Goal: Communication & Community: Answer question/provide support

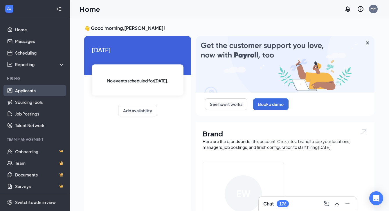
click at [29, 90] on link "Applicants" at bounding box center [40, 91] width 50 height 12
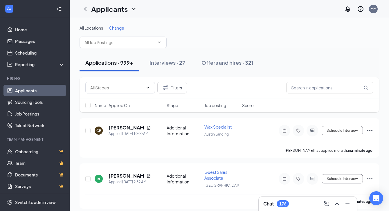
click at [119, 28] on span "Change" at bounding box center [116, 27] width 15 height 5
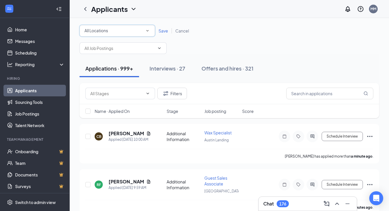
click at [119, 33] on div "All Locations" at bounding box center [117, 30] width 66 height 7
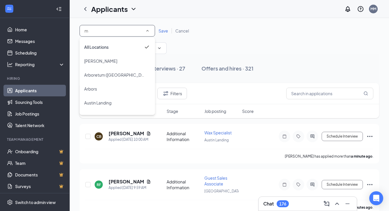
type input "mi"
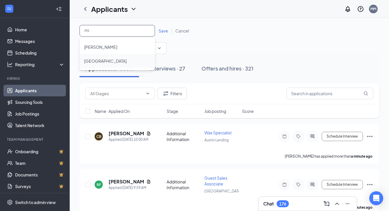
click at [112, 61] on div "[GEOGRAPHIC_DATA]" at bounding box center [117, 60] width 66 height 7
click at [163, 31] on span "Save" at bounding box center [164, 30] width 10 height 5
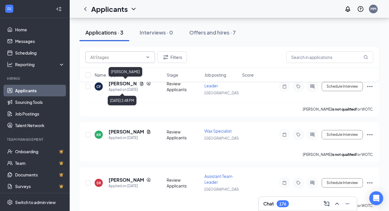
scroll to position [54, 0]
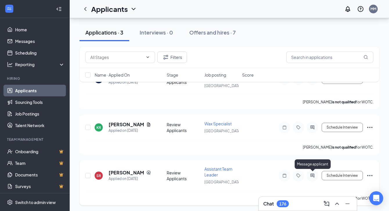
click at [311, 174] on icon "ActiveChat" at bounding box center [312, 175] width 7 height 5
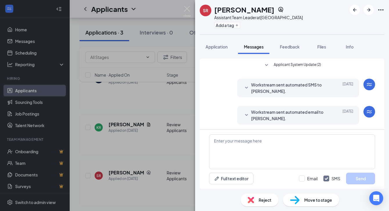
scroll to position [45, 0]
click at [214, 48] on span "Application" at bounding box center [217, 46] width 22 height 5
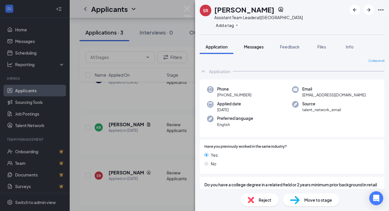
click at [250, 47] on span "Messages" at bounding box center [254, 46] width 20 height 5
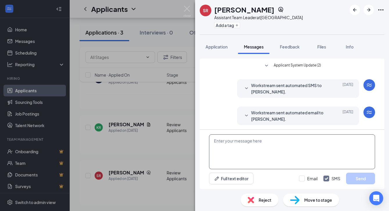
scroll to position [45, 0]
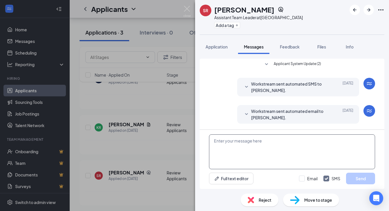
click at [252, 147] on textarea at bounding box center [292, 151] width 166 height 35
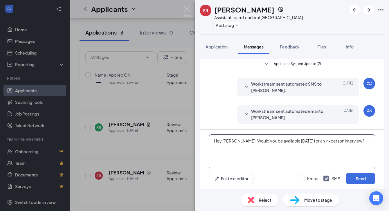
click at [285, 140] on textarea "Hey [PERSON_NAME]! Would you be available [DATE] for an in-person interview?" at bounding box center [292, 151] width 166 height 35
click at [302, 141] on textarea "Hey [PERSON_NAME]! Would you be available [DATE] for an in-person interview?" at bounding box center [292, 151] width 166 height 35
drag, startPoint x: 366, startPoint y: 141, endPoint x: 236, endPoint y: 139, distance: 129.8
click at [236, 139] on textarea "Hey [PERSON_NAME]! Would you be available [DATE][DATE] for an in-person intervi…" at bounding box center [292, 151] width 166 height 35
click at [267, 154] on textarea "Hey [PERSON_NAME]! Would you be available [DATE][DATE] for an in-person intervi…" at bounding box center [292, 151] width 166 height 35
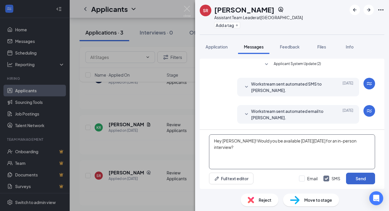
type textarea "Hey [PERSON_NAME]! Would you be available [DATE][DATE] for an in-person intervi…"
click at [362, 181] on button "Send" at bounding box center [360, 179] width 29 height 12
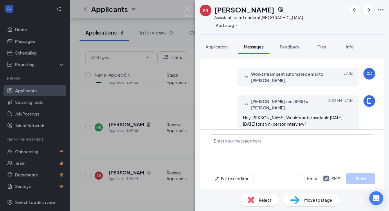
scroll to position [82, 0]
click at [182, 13] on div "SR [PERSON_NAME] Assistant Team Leader at [GEOGRAPHIC_DATA] Add a tag Applicati…" at bounding box center [194, 105] width 389 height 211
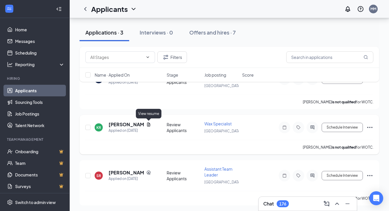
click at [148, 124] on icon "Document" at bounding box center [148, 125] width 3 height 4
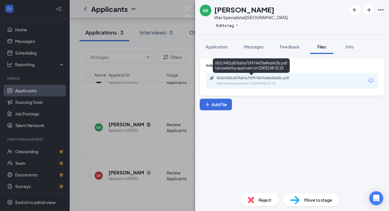
click at [240, 75] on div "003c9401d07bbfa75f974470e86d663b.pdf Uploaded by applicant on [DATE] 08:32:25" at bounding box center [251, 66] width 77 height 17
click at [237, 79] on div "003c9401d07bbfa75f974470e86d663b.pdf" at bounding box center [257, 78] width 81 height 5
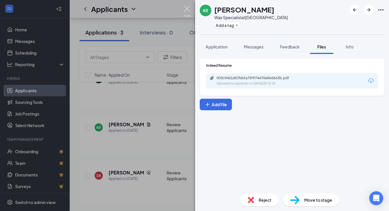
click at [188, 8] on img at bounding box center [186, 11] width 7 height 11
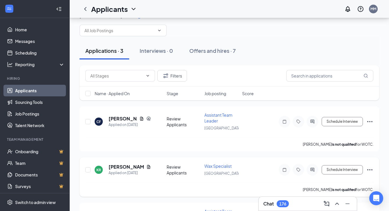
scroll to position [10, 0]
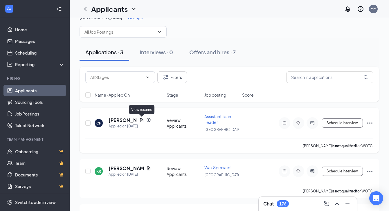
click at [141, 121] on icon "Document" at bounding box center [141, 120] width 3 height 4
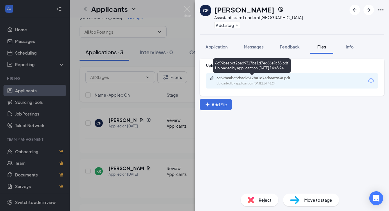
click at [255, 77] on div "6c59beabcf2bad9317ba1d7ed66e9c38.pdf" at bounding box center [257, 78] width 81 height 5
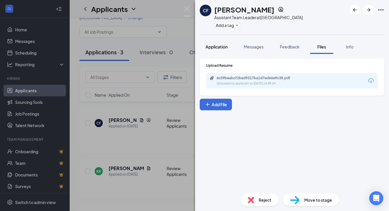
click at [221, 44] on span "Application" at bounding box center [217, 46] width 22 height 5
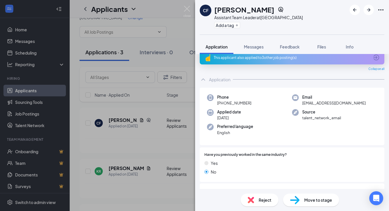
scroll to position [3, 0]
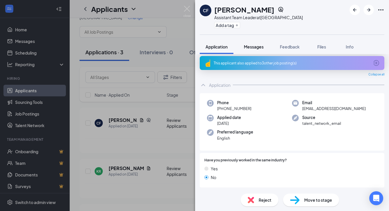
click at [255, 46] on span "Messages" at bounding box center [254, 46] width 20 height 5
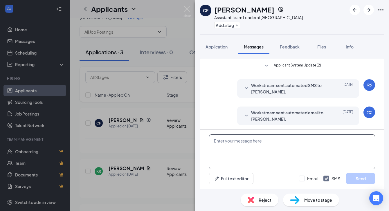
scroll to position [45, 0]
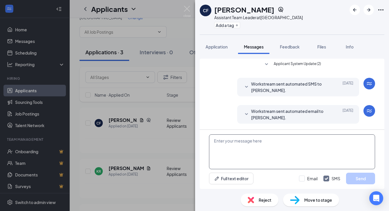
click at [245, 152] on textarea at bounding box center [292, 151] width 166 height 35
paste textarea "Would you be available [DATE][DATE] for an in-person interview?"
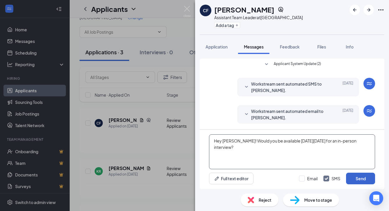
type textarea "Hey [PERSON_NAME]! Would you be available [DATE][DATE] for an in-person intervi…"
click at [357, 179] on button "Send" at bounding box center [360, 179] width 29 height 12
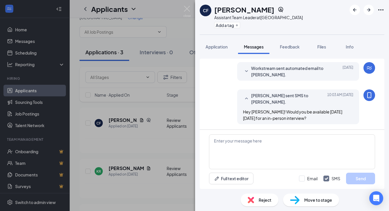
scroll to position [88, 0]
click at [189, 8] on img at bounding box center [186, 11] width 7 height 11
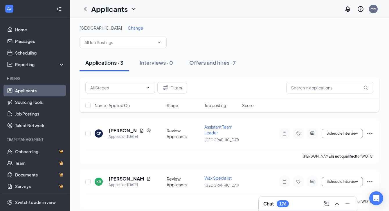
click at [128, 29] on span "Change" at bounding box center [135, 27] width 15 height 5
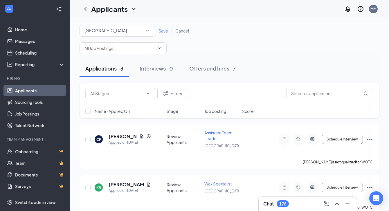
click at [114, 29] on div "[GEOGRAPHIC_DATA]" at bounding box center [117, 30] width 66 height 7
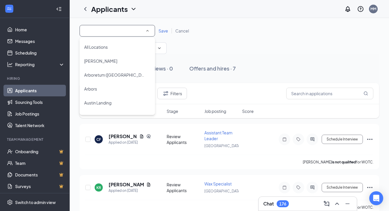
scroll to position [652, 0]
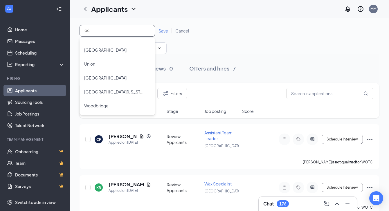
type input "oce"
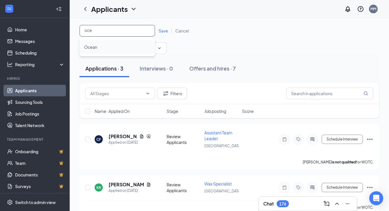
click at [114, 49] on div "Ocean" at bounding box center [117, 47] width 66 height 7
click at [164, 30] on span "Save" at bounding box center [164, 30] width 10 height 5
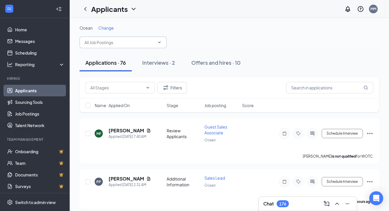
click at [120, 48] on span at bounding box center [123, 43] width 87 height 12
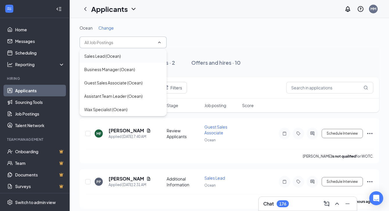
click at [110, 57] on div "Sales Lead (Ocean)" at bounding box center [102, 56] width 37 height 6
type input "Sales Lead (Ocean)"
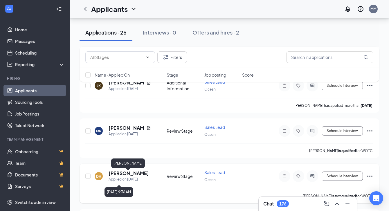
scroll to position [369, 0]
click at [123, 175] on h5 "[PERSON_NAME]" at bounding box center [129, 173] width 40 height 6
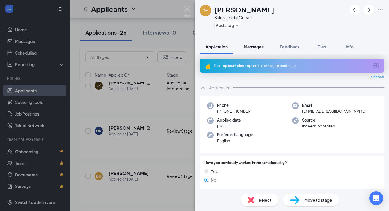
click at [253, 47] on span "Messages" at bounding box center [254, 46] width 20 height 5
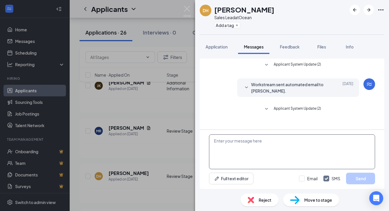
click at [236, 161] on textarea at bounding box center [292, 151] width 166 height 35
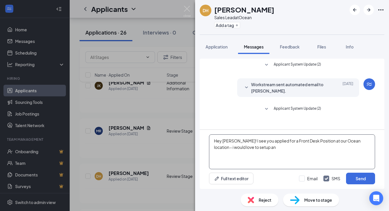
drag, startPoint x: 280, startPoint y: 148, endPoint x: 297, endPoint y: 143, distance: 17.5
click at [297, 143] on textarea "Hey [PERSON_NAME]! I see you applied for a Front Desk Position at our Ocean loc…" at bounding box center [292, 151] width 166 height 35
click at [303, 143] on textarea "Hey [PERSON_NAME]! I see you applied for a Front Desk Position at our Ocean loc…" at bounding box center [292, 151] width 166 height 35
drag, startPoint x: 268, startPoint y: 147, endPoint x: 244, endPoint y: 138, distance: 25.2
click at [244, 138] on textarea "Hey [PERSON_NAME]! I see you applied for a Front Desk Position at our Ocean loc…" at bounding box center [292, 151] width 166 height 35
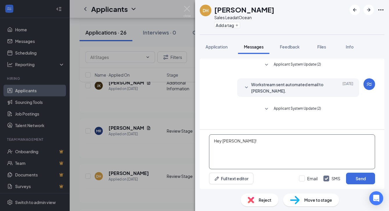
paste textarea "Would you be available [DATE][DATE] for an in-person interview?"
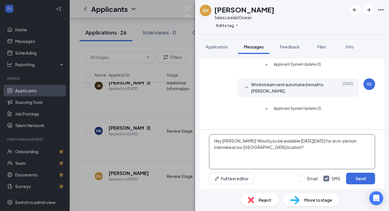
drag, startPoint x: 274, startPoint y: 148, endPoint x: 245, endPoint y: 140, distance: 30.5
click at [245, 140] on textarea "Hey [PERSON_NAME]! Would you be available [DATE][DATE] for an in-person intervi…" at bounding box center [292, 151] width 166 height 35
click at [268, 147] on textarea "Hey [PERSON_NAME]! Would you be available [DATE][DATE] for an in-person intervi…" at bounding box center [292, 151] width 166 height 35
type textarea "Hey [PERSON_NAME]! Would you be available [DATE][DATE] for an in-person intervi…"
click at [365, 176] on button "Send" at bounding box center [360, 179] width 29 height 12
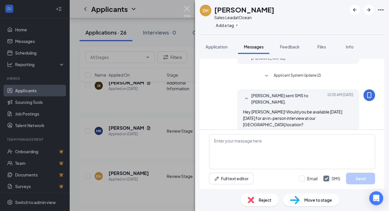
scroll to position [34, 0]
click at [188, 9] on img at bounding box center [186, 11] width 7 height 11
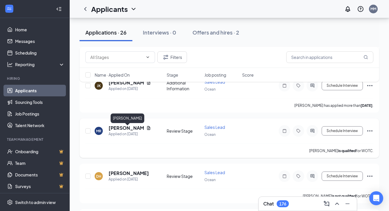
click at [126, 130] on h5 "[PERSON_NAME]" at bounding box center [126, 128] width 35 height 6
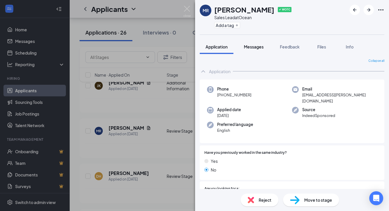
click at [255, 47] on span "Messages" at bounding box center [254, 46] width 20 height 5
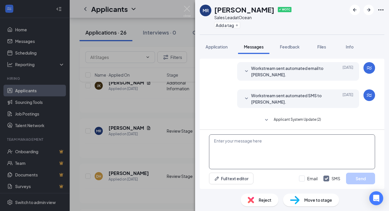
scroll to position [17, 0]
click at [251, 149] on textarea at bounding box center [292, 151] width 166 height 35
paste textarea "Would you be available [DATE][DATE] for an in-person interview at our [GEOGRAPH…"
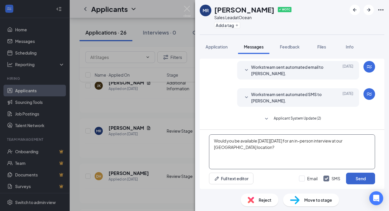
type textarea "Would you be available [DATE][DATE] for an in-person interview at our [GEOGRAPH…"
click at [363, 179] on button "Send" at bounding box center [360, 179] width 29 height 12
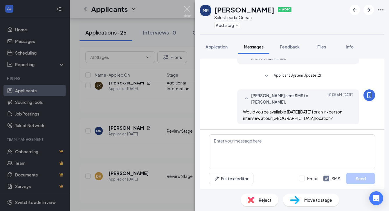
scroll to position [61, 0]
click at [188, 8] on img at bounding box center [186, 11] width 7 height 11
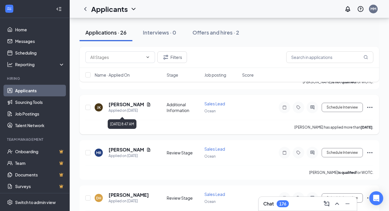
scroll to position [347, 0]
click at [118, 107] on h5 "[PERSON_NAME]" at bounding box center [126, 105] width 35 height 6
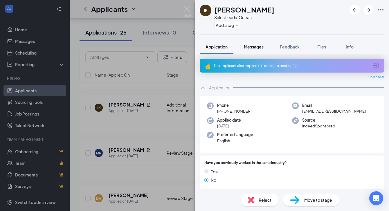
click at [255, 47] on span "Messages" at bounding box center [254, 46] width 20 height 5
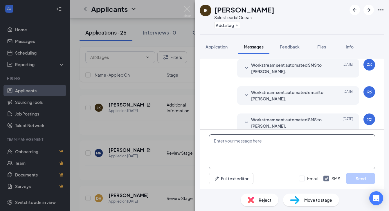
click at [251, 150] on textarea at bounding box center [292, 151] width 166 height 35
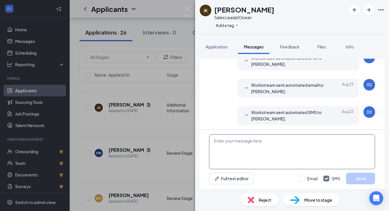
scroll to position [110, 0]
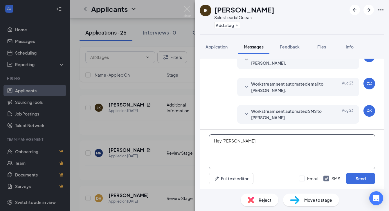
paste textarea "Would you be available [DATE][DATE] for an in-person interview at our [GEOGRAPH…"
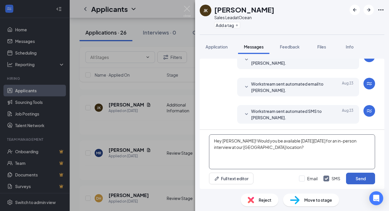
type textarea "Hey [PERSON_NAME]! Would you be available [DATE][DATE] for an in-person intervi…"
click at [359, 179] on button "Send" at bounding box center [360, 179] width 29 height 12
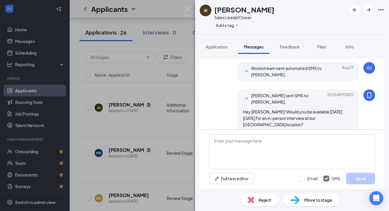
scroll to position [153, 0]
click at [189, 7] on img at bounding box center [186, 11] width 7 height 11
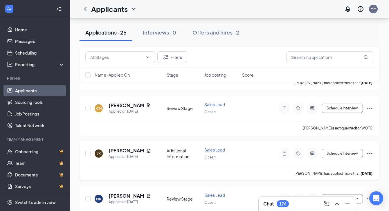
scroll to position [301, 0]
click at [122, 107] on h5 "[PERSON_NAME]" at bounding box center [126, 105] width 35 height 6
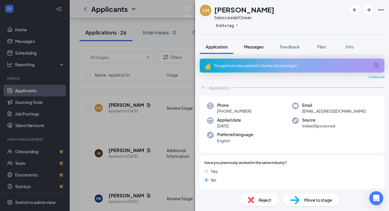
click at [261, 46] on span "Messages" at bounding box center [254, 46] width 20 height 5
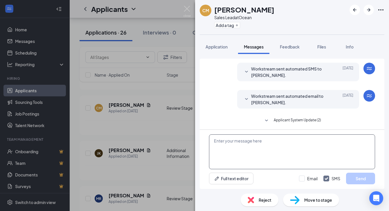
scroll to position [72, 0]
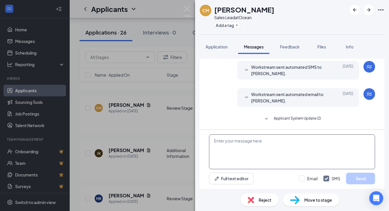
click at [246, 148] on textarea at bounding box center [292, 151] width 166 height 35
click at [269, 144] on textarea "Hey [PERSON_NAME]!" at bounding box center [292, 151] width 166 height 35
paste textarea "Would you be available [DATE][DATE] for an in-person interview at our [GEOGRAPH…"
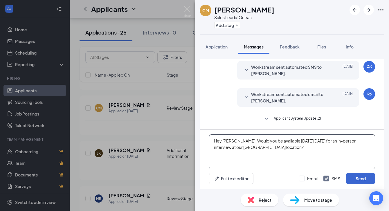
type textarea "Hey [PERSON_NAME]! Would you be available [DATE][DATE] for an in-person intervi…"
click at [360, 177] on button "Send" at bounding box center [360, 179] width 29 height 12
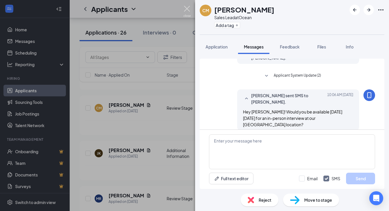
scroll to position [116, 0]
click at [188, 9] on img at bounding box center [186, 11] width 7 height 11
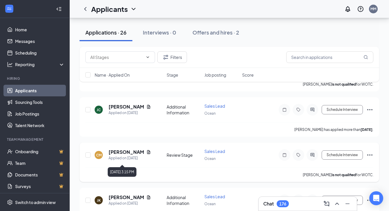
scroll to position [254, 0]
click at [116, 110] on h5 "[PERSON_NAME]" at bounding box center [126, 106] width 35 height 6
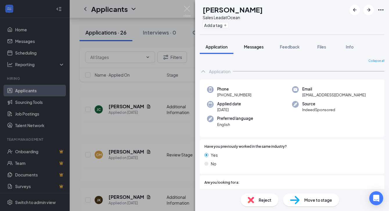
click at [256, 48] on span "Messages" at bounding box center [254, 46] width 20 height 5
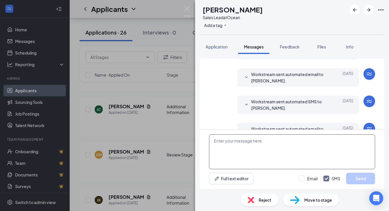
click at [236, 148] on textarea at bounding box center [292, 151] width 166 height 35
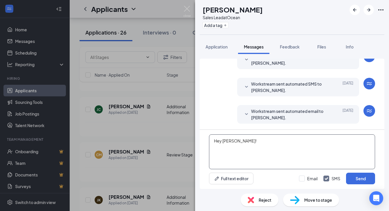
paste textarea "Would you be available [DATE][DATE] for an in-person interview at our [GEOGRAPH…"
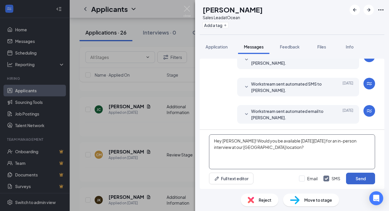
type textarea "Hey [PERSON_NAME]! Would you be available [DATE][DATE] for an in-person intervi…"
click at [357, 181] on button "Send" at bounding box center [360, 179] width 29 height 12
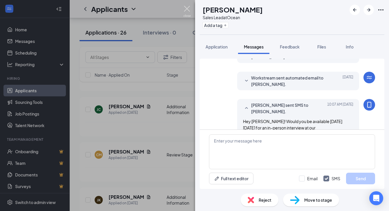
scroll to position [153, 0]
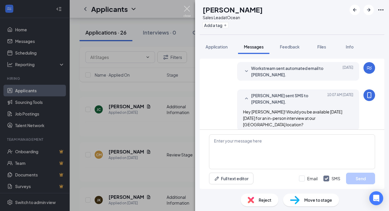
click at [188, 8] on img at bounding box center [186, 11] width 7 height 11
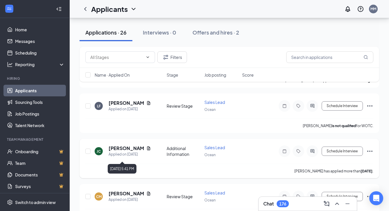
scroll to position [204, 0]
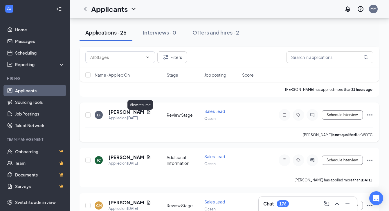
click at [146, 114] on icon "Document" at bounding box center [148, 112] width 5 height 5
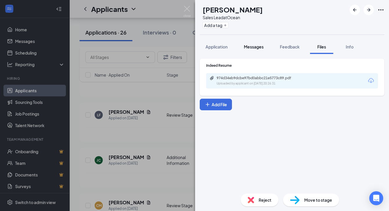
click at [251, 49] on div "Messages" at bounding box center [254, 47] width 20 height 6
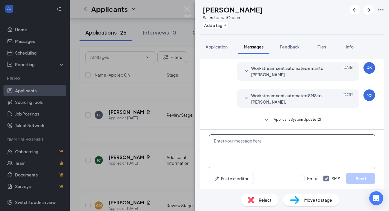
scroll to position [17, 0]
click at [257, 156] on textarea at bounding box center [292, 151] width 166 height 35
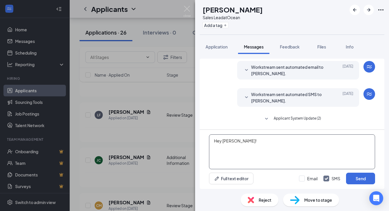
paste textarea "Would you be available [DATE][DATE] for an in-person interview at our [GEOGRAPH…"
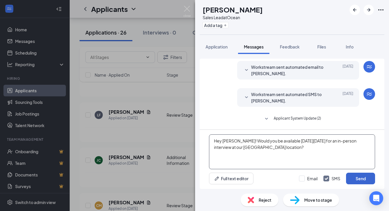
type textarea "Hey [PERSON_NAME]! Would you be available [DATE][DATE] for an in-person intervi…"
click at [359, 179] on button "Send" at bounding box center [360, 179] width 29 height 12
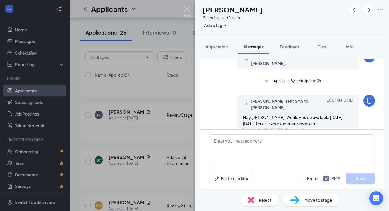
scroll to position [55, 0]
click at [188, 9] on img at bounding box center [186, 11] width 7 height 11
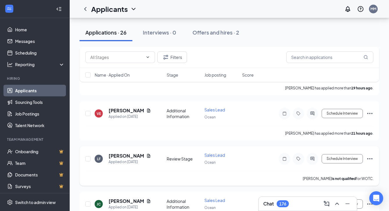
scroll to position [160, 0]
click at [123, 114] on h5 "[PERSON_NAME]" at bounding box center [126, 110] width 35 height 6
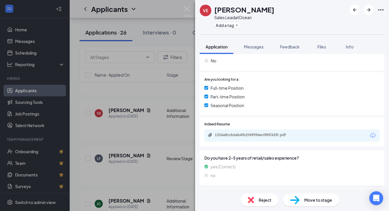
scroll to position [103, 0]
click at [256, 46] on span "Messages" at bounding box center [254, 46] width 20 height 5
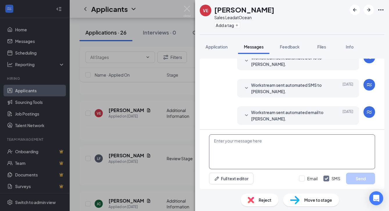
click at [236, 141] on textarea at bounding box center [292, 151] width 166 height 35
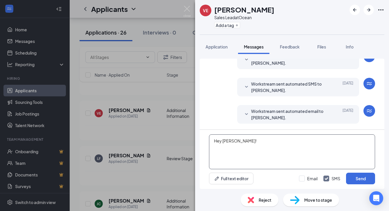
paste textarea "Would you be available [DATE][DATE] for an in-person interview at our [GEOGRAPH…"
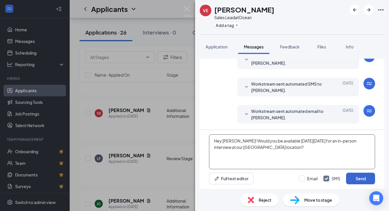
type textarea "Hey [PERSON_NAME]! Would you be available [DATE][DATE] for an in-person intervi…"
click at [361, 179] on button "Send" at bounding box center [360, 179] width 29 height 12
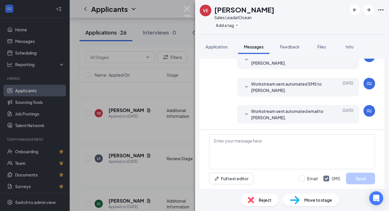
scroll to position [89, 0]
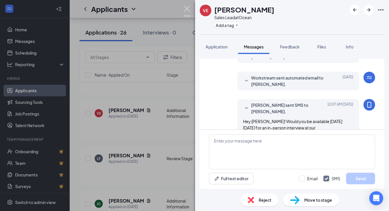
click at [188, 7] on img at bounding box center [186, 11] width 7 height 11
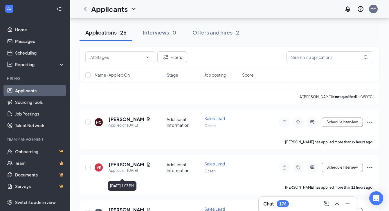
scroll to position [105, 0]
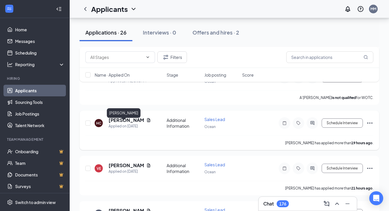
click at [119, 123] on h5 "[PERSON_NAME]" at bounding box center [126, 120] width 35 height 6
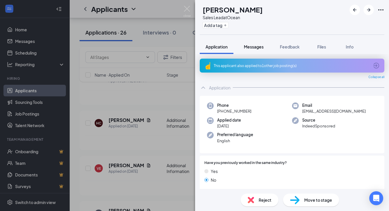
click at [254, 48] on span "Messages" at bounding box center [254, 46] width 20 height 5
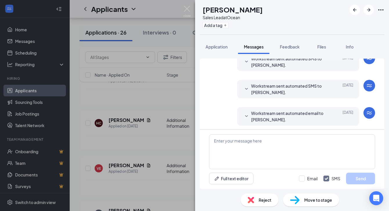
scroll to position [55, 0]
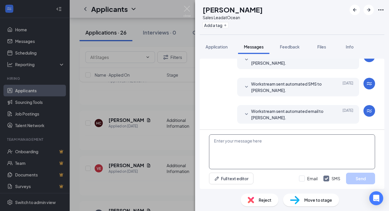
click at [234, 147] on textarea at bounding box center [292, 151] width 166 height 35
paste textarea "Would you be available [DATE][DATE] for an in-person interview at our [GEOGRAPH…"
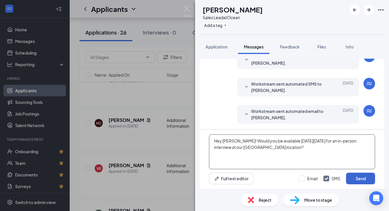
type textarea "Hey [PERSON_NAME]! Would you be available [DATE][DATE] for an in-person intervi…"
click at [361, 179] on button "Send" at bounding box center [360, 179] width 29 height 12
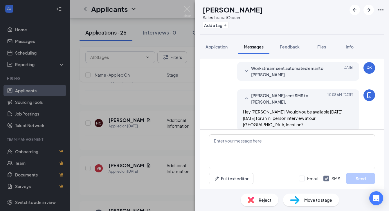
scroll to position [99, 0]
click at [183, 10] on img at bounding box center [186, 11] width 7 height 11
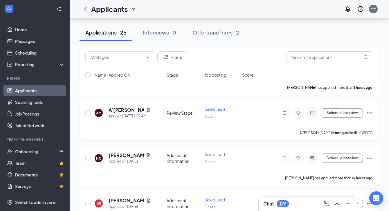
scroll to position [67, 0]
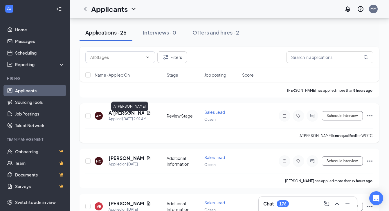
click at [124, 116] on h5 "A’[PERSON_NAME]" at bounding box center [126, 113] width 35 height 6
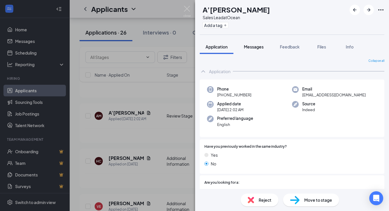
click at [251, 47] on span "Messages" at bounding box center [254, 46] width 20 height 5
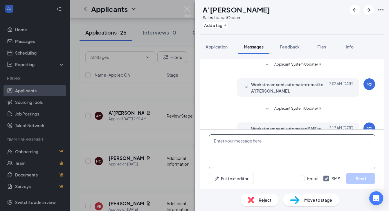
scroll to position [34, 0]
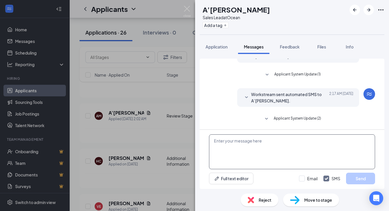
click at [233, 152] on textarea at bounding box center [292, 151] width 166 height 35
paste textarea "Would you be available [DATE][DATE] for an in-person interview at our [GEOGRAPH…"
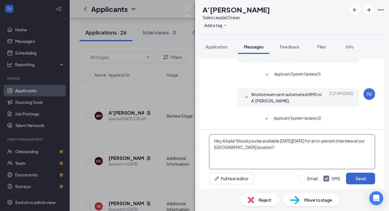
type textarea "Hey A'kaila! Would you be available [DATE][DATE] for an in-person interview at …"
click at [366, 177] on button "Send" at bounding box center [360, 179] width 29 height 12
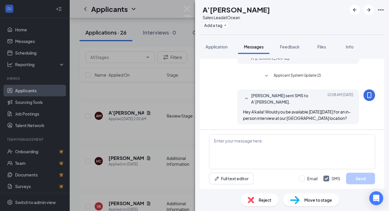
scroll to position [78, 0]
click at [187, 9] on img at bounding box center [186, 11] width 7 height 11
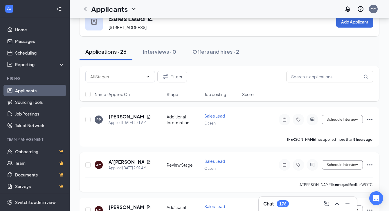
scroll to position [17, 0]
click at [122, 120] on h5 "[PERSON_NAME]" at bounding box center [126, 117] width 35 height 6
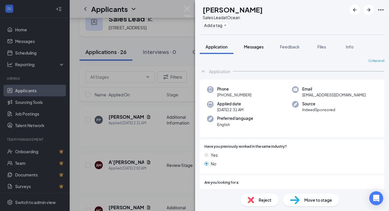
click at [253, 46] on span "Messages" at bounding box center [254, 46] width 20 height 5
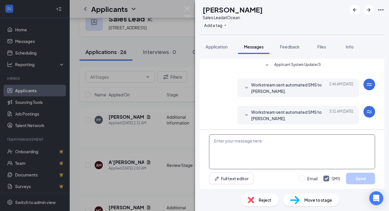
scroll to position [72, 0]
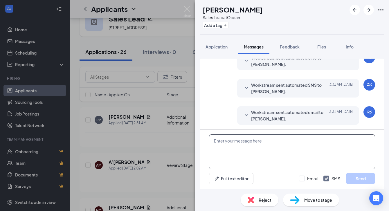
click at [242, 143] on textarea at bounding box center [292, 151] width 166 height 35
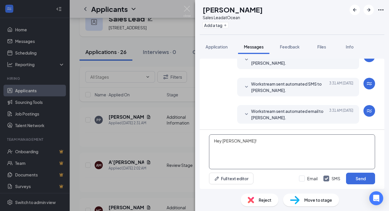
paste textarea "Would you be available [DATE][DATE] for an in-person interview at our [GEOGRAPH…"
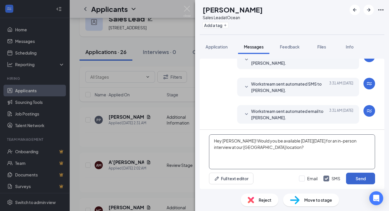
type textarea "Hey [PERSON_NAME]! Would you be available [DATE][DATE] for an in-person intervi…"
click at [359, 178] on button "Send" at bounding box center [360, 179] width 29 height 12
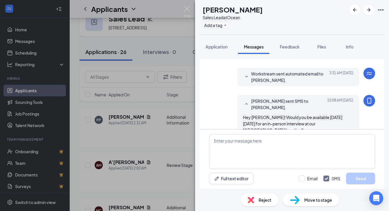
scroll to position [110, 0]
click at [186, 10] on img at bounding box center [186, 11] width 7 height 11
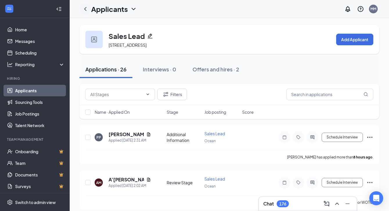
click at [90, 8] on div at bounding box center [86, 9] width 12 height 12
click at [86, 9] on icon "ChevronLeft" at bounding box center [85, 9] width 7 height 7
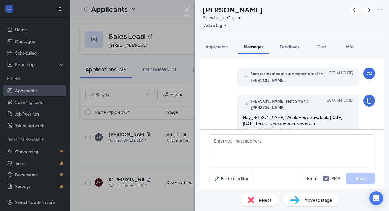
scroll to position [110, 0]
click at [189, 7] on img at bounding box center [186, 11] width 7 height 11
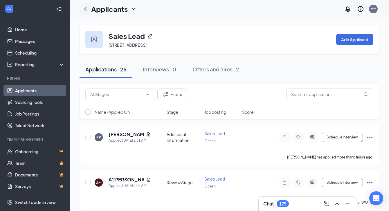
click at [86, 8] on icon "ChevronLeft" at bounding box center [85, 9] width 7 height 7
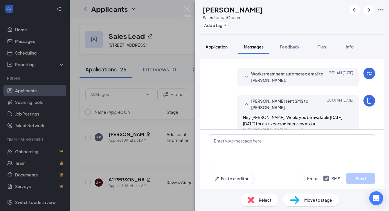
scroll to position [110, 0]
click at [184, 11] on img at bounding box center [186, 11] width 7 height 11
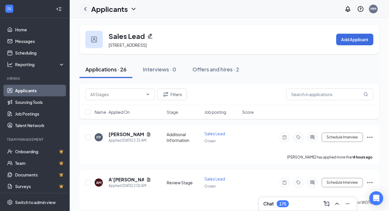
click at [87, 10] on icon "ChevronLeft" at bounding box center [85, 9] width 7 height 7
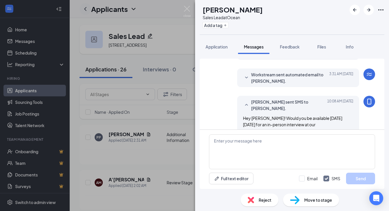
scroll to position [110, 0]
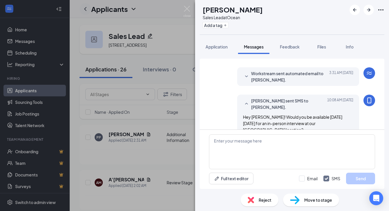
click at [87, 10] on div "PP [PERSON_NAME] Sales Lead at Ocean Add a tag Application Messages Feedback Fi…" at bounding box center [194, 105] width 389 height 211
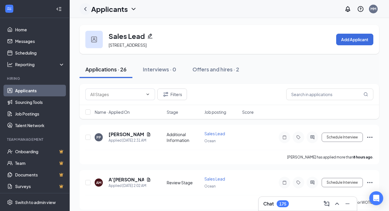
click at [87, 10] on icon "ChevronLeft" at bounding box center [85, 9] width 7 height 7
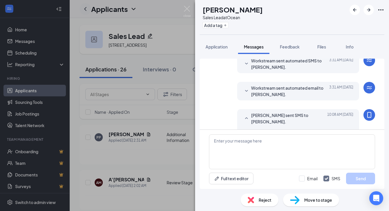
scroll to position [105, 0]
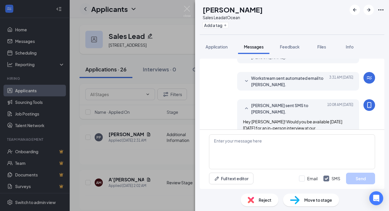
click at [87, 10] on div "PP [PERSON_NAME] Sales Lead at Ocean Add a tag Application Messages Feedback Fi…" at bounding box center [194, 105] width 389 height 211
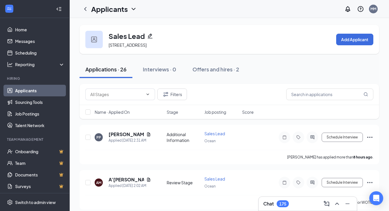
click at [135, 9] on icon "ChevronDown" at bounding box center [133, 9] width 7 height 7
click at [115, 23] on link "Applicants" at bounding box center [114, 22] width 39 height 6
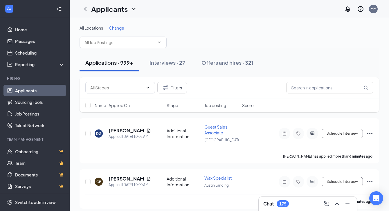
click at [118, 27] on span "Change" at bounding box center [116, 27] width 15 height 5
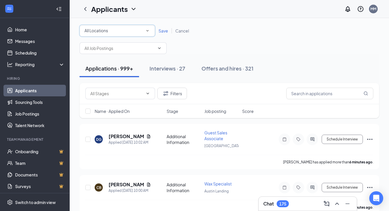
click at [114, 29] on div "All Locations" at bounding box center [117, 30] width 66 height 7
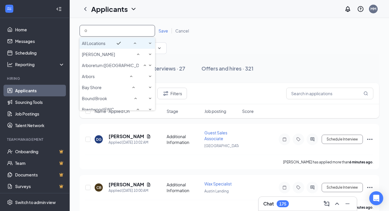
type input "oc"
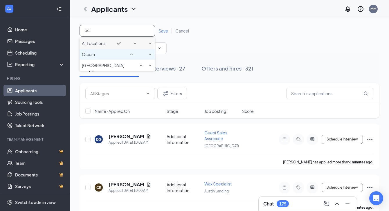
click at [106, 58] on div "Ocean" at bounding box center [117, 54] width 71 height 7
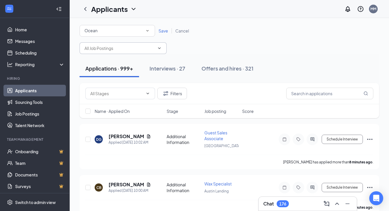
click at [112, 48] on input "text" at bounding box center [119, 48] width 70 height 6
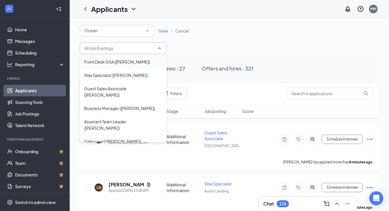
click at [120, 63] on div "Front Desk GSA ([PERSON_NAME])" at bounding box center [117, 62] width 66 height 6
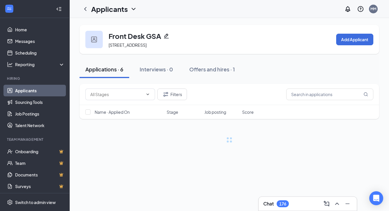
click at [133, 8] on icon "ChevronDown" at bounding box center [133, 9] width 7 height 7
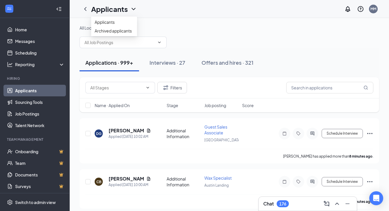
click at [254, 39] on div "All Locations Change" at bounding box center [230, 36] width 300 height 23
click at [161, 43] on icon "ChevronDown" at bounding box center [159, 42] width 5 height 5
click at [303, 203] on div "Chat 176" at bounding box center [307, 203] width 89 height 9
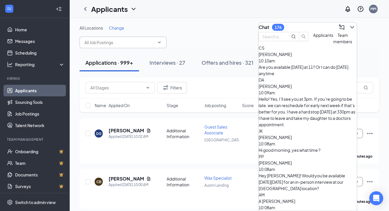
click at [292, 135] on span "[PERSON_NAME]" at bounding box center [275, 137] width 33 height 5
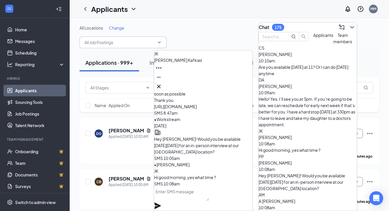
click at [190, 199] on textarea at bounding box center [181, 194] width 55 height 14
type textarea "Does 12pm work for you?"
click at [161, 203] on icon "Plane" at bounding box center [157, 206] width 6 height 6
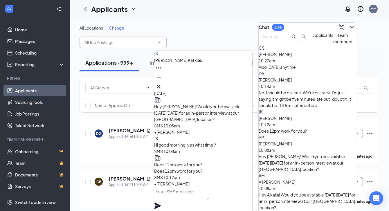
click at [305, 95] on div "No, I should be on time. We're on track. I'm just saying it might be five minut…" at bounding box center [308, 98] width 98 height 19
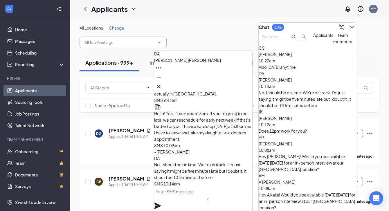
click at [292, 57] on span "[PERSON_NAME]" at bounding box center [275, 54] width 33 height 5
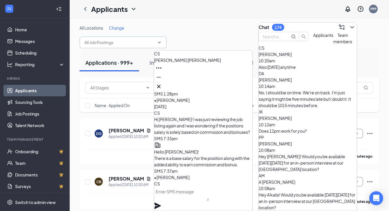
scroll to position [-122, 0]
click at [162, 84] on icon "Cross" at bounding box center [158, 86] width 7 height 7
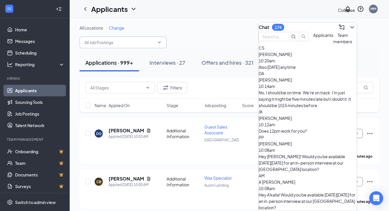
click at [351, 26] on icon "ChevronDown" at bounding box center [352, 27] width 7 height 7
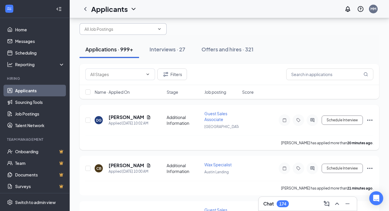
scroll to position [15, 0]
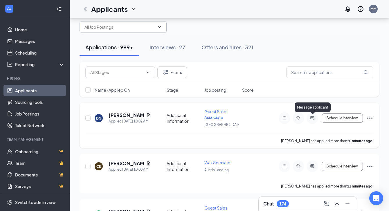
click at [314, 118] on icon "ActiveChat" at bounding box center [312, 118] width 7 height 5
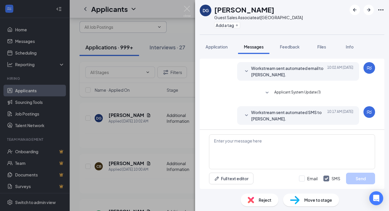
scroll to position [17, 0]
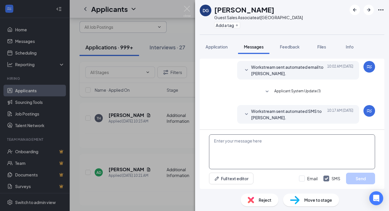
click at [253, 147] on textarea at bounding box center [292, 151] width 166 height 35
click at [185, 8] on img at bounding box center [186, 11] width 7 height 11
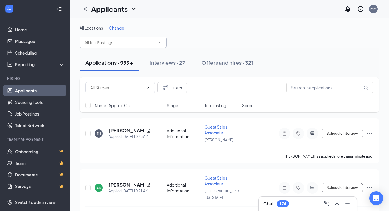
click at [118, 29] on span "Change" at bounding box center [116, 27] width 15 height 5
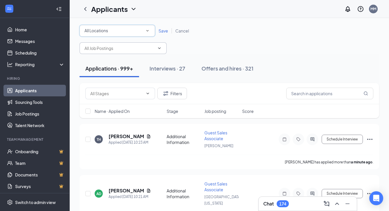
click at [118, 29] on div "All Locations" at bounding box center [117, 30] width 66 height 7
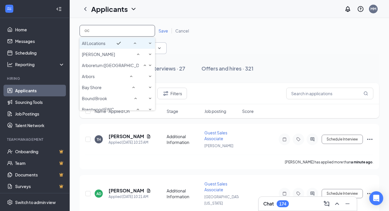
type input "oce"
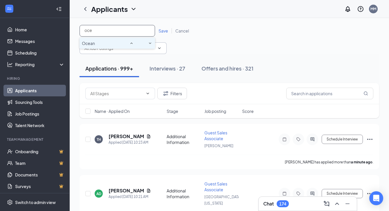
click at [118, 45] on div "Ocean" at bounding box center [117, 43] width 71 height 7
click at [165, 30] on span "Save" at bounding box center [164, 30] width 10 height 5
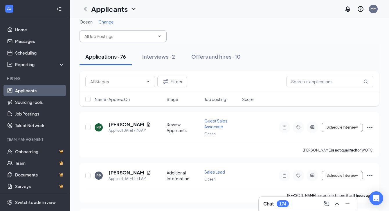
scroll to position [8, 0]
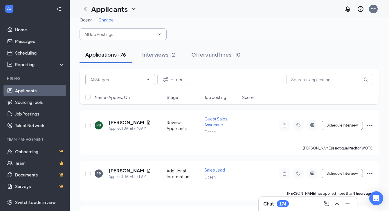
click at [122, 82] on input "text" at bounding box center [116, 79] width 53 height 6
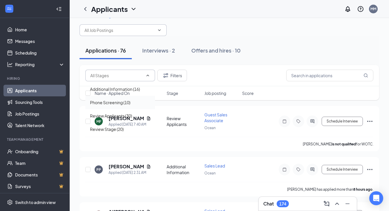
scroll to position [12, 0]
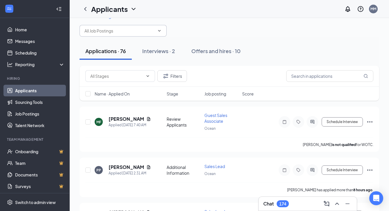
click at [144, 39] on div "Applications · 76 Interviews · 2 Offers and hires · 10" at bounding box center [230, 51] width 300 height 29
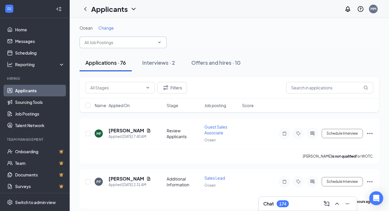
click at [136, 43] on input "text" at bounding box center [119, 42] width 70 height 6
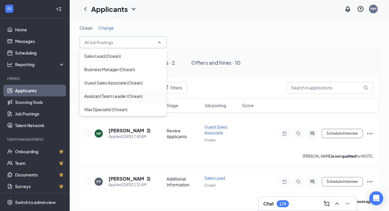
click at [110, 93] on div "Assistant Team Leader (Ocean)" at bounding box center [113, 96] width 58 height 6
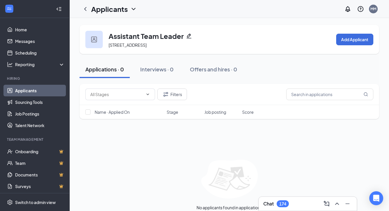
click at [136, 10] on icon "ChevronDown" at bounding box center [133, 9] width 7 height 7
click at [116, 25] on link "Applicants" at bounding box center [114, 22] width 39 height 6
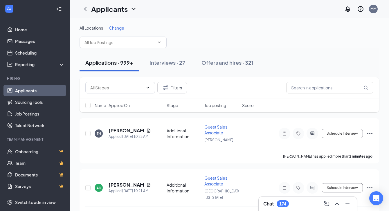
click at [119, 29] on span "Change" at bounding box center [116, 27] width 15 height 5
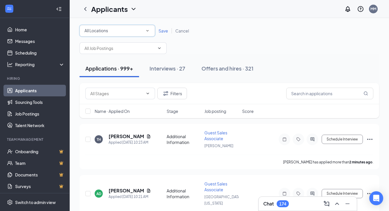
click at [119, 29] on div "All Locations" at bounding box center [117, 30] width 66 height 7
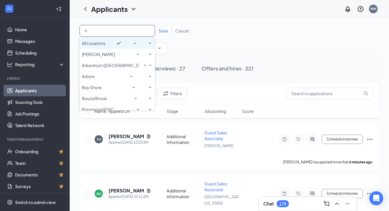
type input "oc"
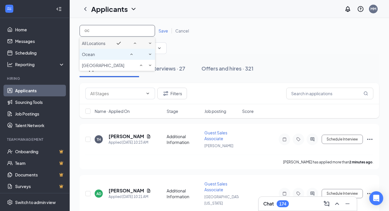
click at [114, 58] on div "Ocean" at bounding box center [117, 54] width 71 height 7
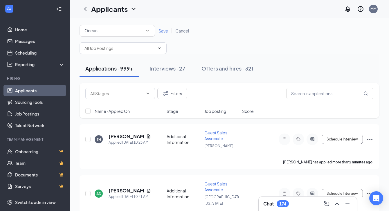
click at [164, 30] on span "Save" at bounding box center [164, 30] width 10 height 5
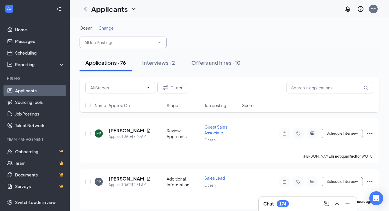
click at [121, 40] on input "text" at bounding box center [119, 42] width 70 height 6
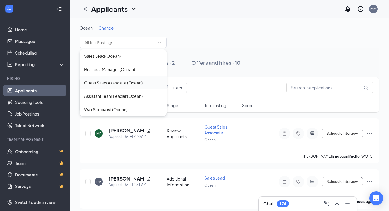
click at [116, 80] on div "Guest Sales Associate (Ocean)" at bounding box center [113, 83] width 58 height 6
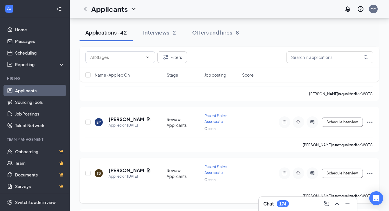
scroll to position [427, 0]
click at [314, 176] on div at bounding box center [313, 173] width 12 height 12
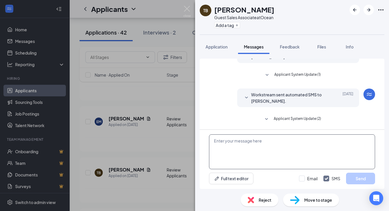
scroll to position [34, 0]
click at [245, 150] on textarea at bounding box center [292, 151] width 166 height 35
paste textarea "Would you be available [DATE][DATE] for an in-person interview at our [GEOGRAPH…"
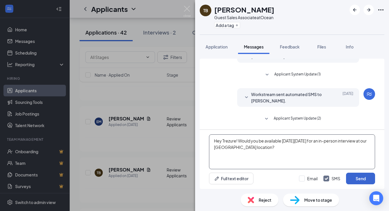
type textarea "Hey Trezure! Would you be available [DATE][DATE] for an in-person interview at …"
click at [357, 181] on button "Send" at bounding box center [360, 179] width 29 height 12
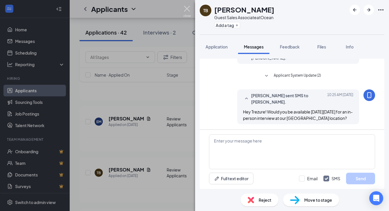
scroll to position [78, 0]
click at [187, 9] on img at bounding box center [186, 11] width 7 height 11
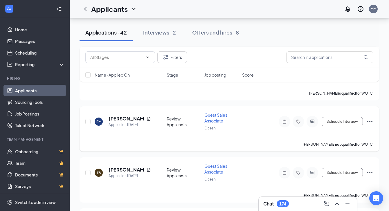
click at [314, 123] on icon "ActiveChat" at bounding box center [312, 121] width 7 height 5
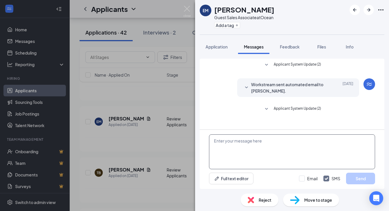
click at [249, 146] on textarea at bounding box center [292, 151] width 166 height 35
paste textarea "Would you be available [DATE][DATE] for an in-person interview at our [GEOGRAPH…"
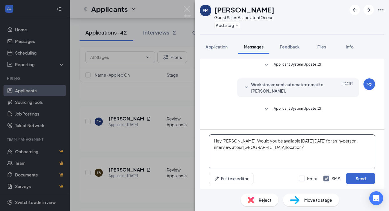
type textarea "Hey [PERSON_NAME]! Would you be available [DATE][DATE] for an in-person intervi…"
click at [360, 183] on button "Send" at bounding box center [360, 179] width 29 height 12
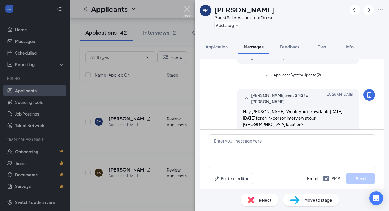
scroll to position [34, 0]
click at [186, 9] on img at bounding box center [186, 11] width 7 height 11
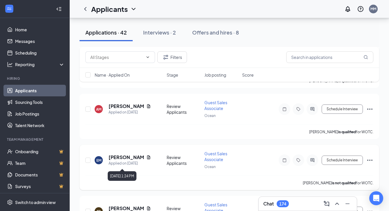
scroll to position [387, 0]
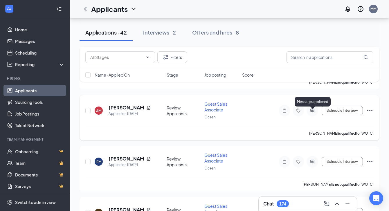
click at [313, 113] on icon "ActiveChat" at bounding box center [312, 110] width 7 height 5
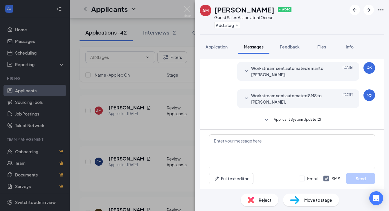
scroll to position [17, 0]
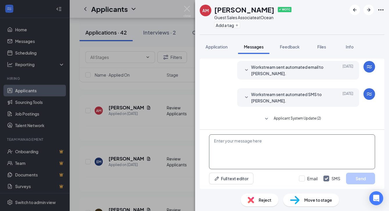
click at [243, 146] on textarea at bounding box center [292, 151] width 166 height 35
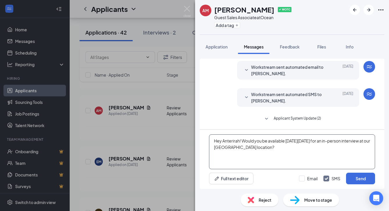
click at [233, 140] on textarea "Hey Anterirah! Would you be available [DATE][DATE] for an in-person interview a…" at bounding box center [292, 151] width 166 height 35
type textarea "Hey Anteirah! Would you be available [DATE][DATE] for an in-person interview at…"
click at [361, 180] on button "Send" at bounding box center [360, 179] width 29 height 12
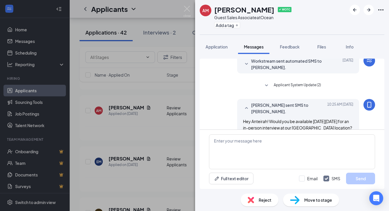
scroll to position [61, 0]
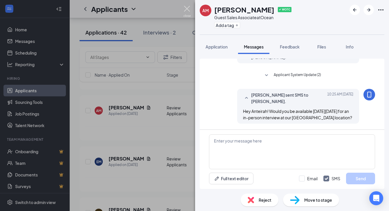
click at [186, 8] on img at bounding box center [186, 11] width 7 height 11
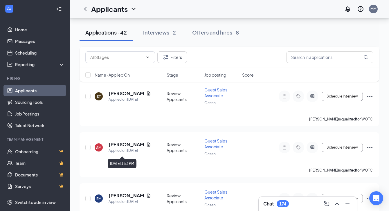
scroll to position [350, 0]
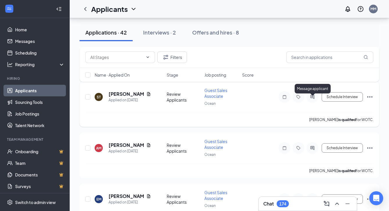
click at [311, 99] on icon "ActiveChat" at bounding box center [312, 97] width 7 height 5
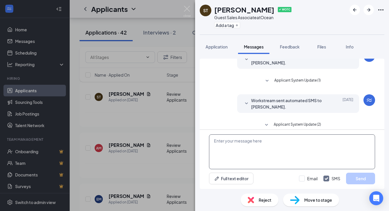
scroll to position [34, 0]
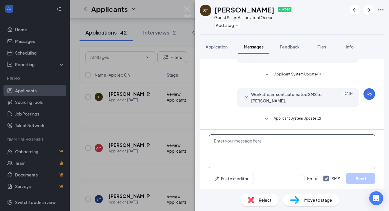
click at [246, 142] on textarea at bounding box center [292, 151] width 166 height 35
paste textarea "Would you be available [DATE][DATE] for an in-person interview at our [GEOGRAPH…"
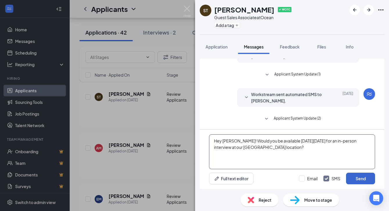
type textarea "Hey [PERSON_NAME]! Would you be available [DATE][DATE] for an in-person intervi…"
click at [358, 178] on button "Send" at bounding box center [360, 179] width 29 height 12
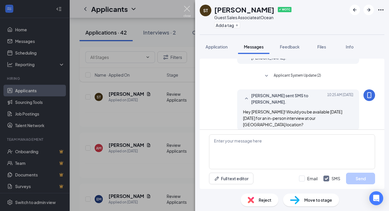
scroll to position [78, 0]
click at [186, 8] on img at bounding box center [186, 11] width 7 height 11
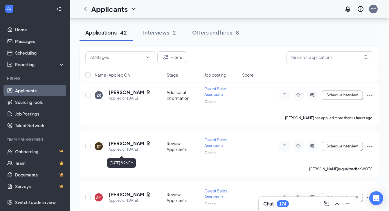
scroll to position [300, 0]
click at [310, 98] on icon "ActiveChat" at bounding box center [312, 95] width 7 height 5
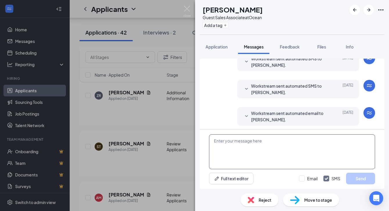
click at [248, 156] on textarea at bounding box center [292, 151] width 166 height 35
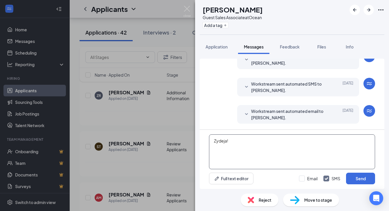
click at [213, 141] on textarea "Zydeja!" at bounding box center [292, 151] width 166 height 35
click at [244, 144] on textarea "Hey [PERSON_NAME]!" at bounding box center [292, 151] width 166 height 35
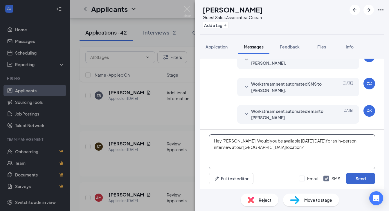
type textarea "Hey [PERSON_NAME]! Would you be available [DATE][DATE] for an in-person intervi…"
click at [362, 177] on button "Send" at bounding box center [360, 179] width 29 height 12
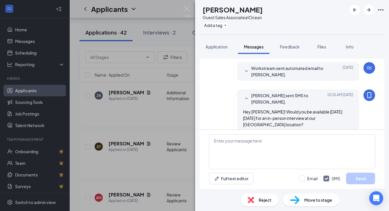
scroll to position [99, 0]
click at [186, 9] on img at bounding box center [186, 11] width 7 height 11
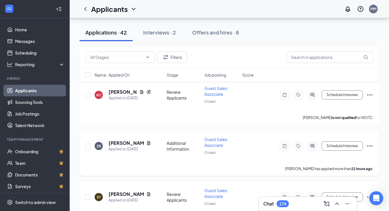
scroll to position [247, 0]
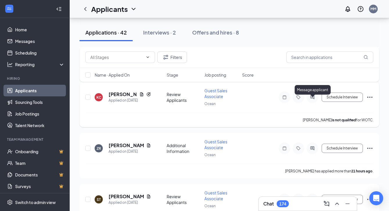
click at [313, 100] on icon "ActiveChat" at bounding box center [312, 97] width 7 height 5
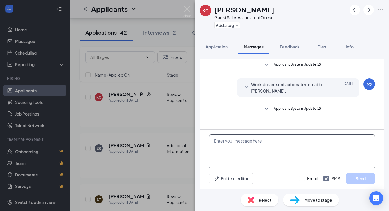
click at [244, 151] on textarea at bounding box center [292, 151] width 166 height 35
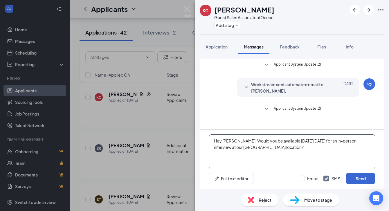
type textarea "Hey [PERSON_NAME]! Would you be available [DATE][DATE] for an in-person intervi…"
click at [357, 178] on button "Send" at bounding box center [360, 179] width 29 height 12
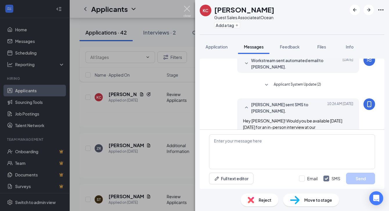
scroll to position [28, 0]
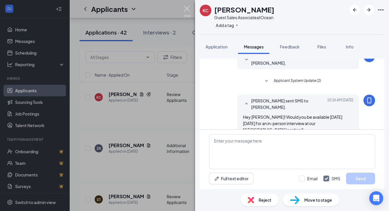
click at [186, 10] on img at bounding box center [186, 11] width 7 height 11
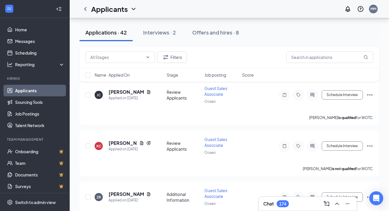
scroll to position [197, 0]
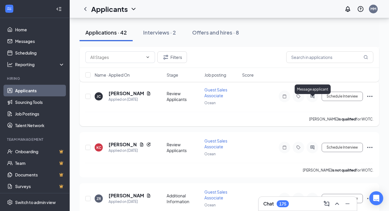
click at [311, 98] on icon "ActiveChat" at bounding box center [312, 96] width 4 height 4
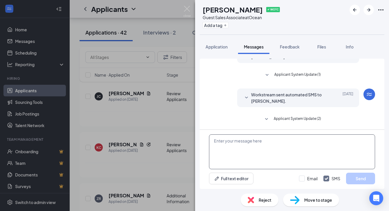
click at [264, 152] on textarea at bounding box center [292, 151] width 166 height 35
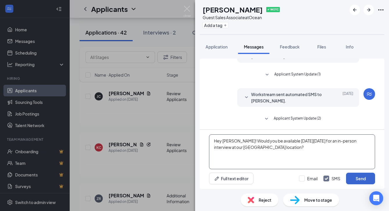
type textarea "Hey [PERSON_NAME]! Would you be available [DATE][DATE] for an in-person intervi…"
click at [363, 178] on button "Send" at bounding box center [360, 179] width 29 height 12
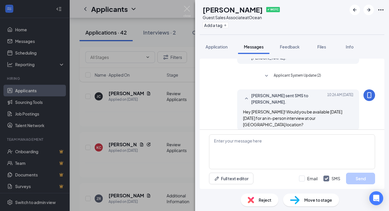
scroll to position [78, 0]
click at [186, 7] on img at bounding box center [186, 11] width 7 height 11
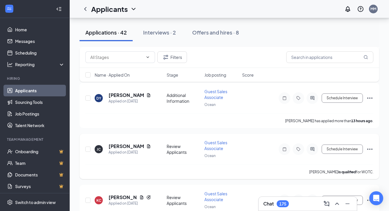
scroll to position [143, 0]
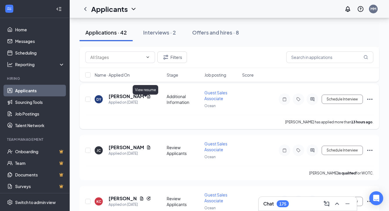
click at [147, 98] on icon "Document" at bounding box center [148, 96] width 3 height 4
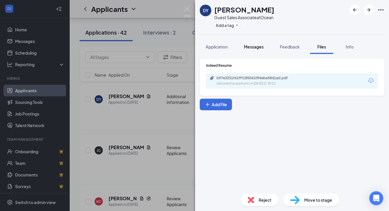
click at [251, 52] on button "Messages" at bounding box center [253, 46] width 31 height 15
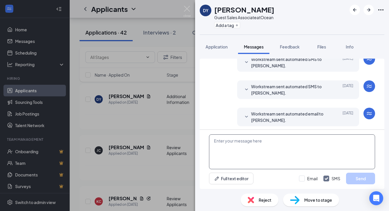
click at [234, 147] on textarea at bounding box center [292, 151] width 166 height 35
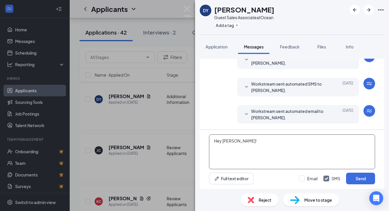
paste textarea "Would you be available [DATE][DATE] for an in-person interview at our [GEOGRAPH…"
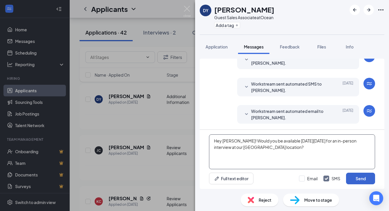
type textarea "Hey [PERSON_NAME]! Would you be available [DATE][DATE] for an in-person intervi…"
click at [360, 178] on button "Send" at bounding box center [360, 179] width 29 height 12
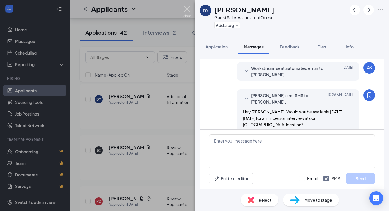
scroll to position [116, 0]
click at [188, 9] on img at bounding box center [186, 11] width 7 height 11
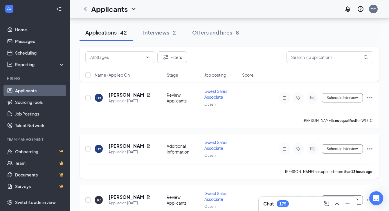
scroll to position [93, 0]
click at [315, 100] on icon "ActiveChat" at bounding box center [312, 98] width 7 height 5
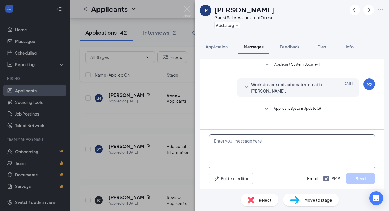
click at [254, 156] on textarea at bounding box center [292, 151] width 166 height 35
paste textarea "Would you be available [DATE][DATE] for an in-person interview at our [GEOGRAPH…"
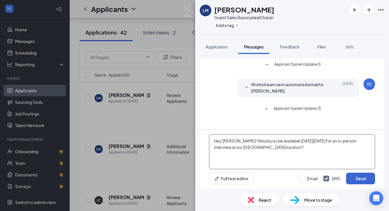
type textarea "Hey [PERSON_NAME]! Would you be available [DATE][DATE] for an in-person intervi…"
click at [362, 180] on button "Send" at bounding box center [360, 179] width 29 height 12
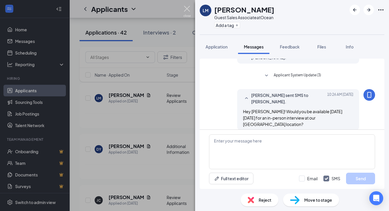
scroll to position [34, 0]
click at [187, 10] on img at bounding box center [186, 11] width 7 height 11
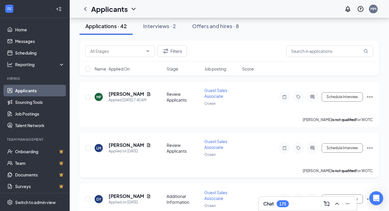
scroll to position [41, 0]
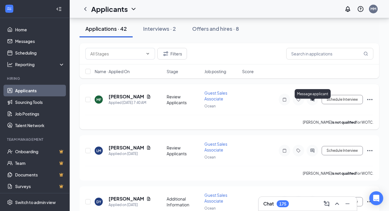
click at [315, 102] on icon "ActiveChat" at bounding box center [312, 99] width 7 height 5
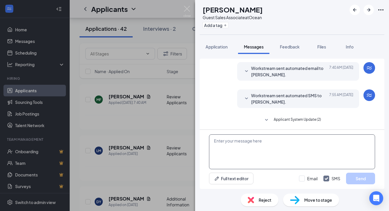
click at [258, 154] on textarea at bounding box center [292, 151] width 166 height 35
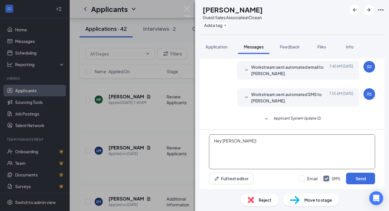
paste textarea "Would you be available [DATE][DATE] for an in-person interview at our [GEOGRAPH…"
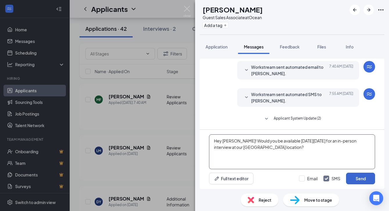
type textarea "Hey [PERSON_NAME]! Would you be available [DATE][DATE] for an in-person intervi…"
click at [360, 179] on button "Send" at bounding box center [360, 179] width 29 height 12
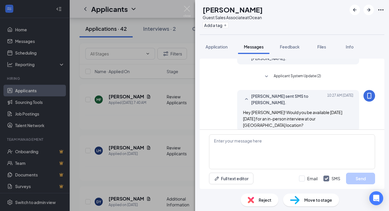
scroll to position [61, 0]
click at [187, 9] on img at bounding box center [186, 11] width 7 height 11
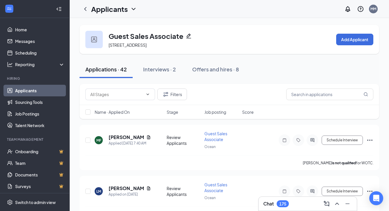
click at [132, 8] on icon "ChevronDown" at bounding box center [134, 9] width 4 height 2
click at [113, 24] on link "Applicants" at bounding box center [114, 22] width 39 height 6
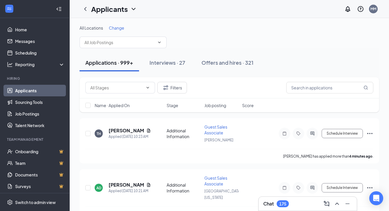
click at [118, 26] on span "Change" at bounding box center [116, 27] width 15 height 5
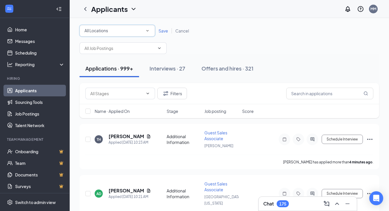
click at [115, 33] on div "All Locations" at bounding box center [117, 30] width 66 height 7
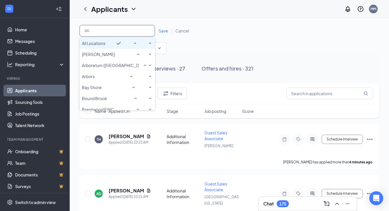
type input "oce"
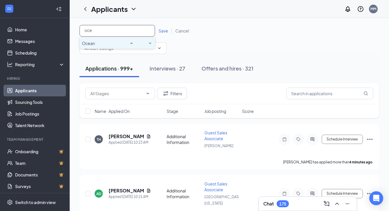
click at [114, 46] on div "Ocean" at bounding box center [117, 43] width 71 height 7
click at [163, 31] on span "Save" at bounding box center [164, 30] width 10 height 5
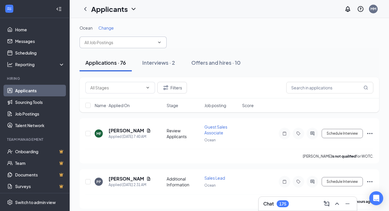
click at [118, 43] on input "text" at bounding box center [119, 42] width 70 height 6
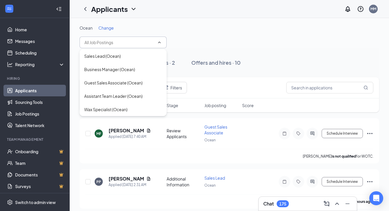
click at [106, 28] on span "Change" at bounding box center [105, 27] width 15 height 5
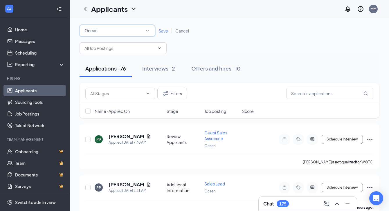
click at [106, 30] on div "Ocean" at bounding box center [117, 30] width 66 height 7
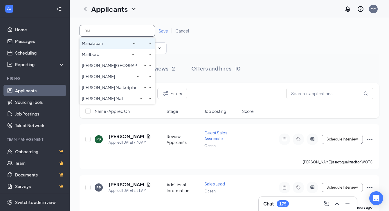
scroll to position [11, 0]
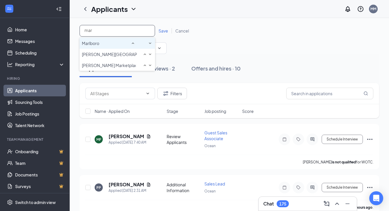
type input "marl"
click at [105, 45] on div "Marlboro" at bounding box center [117, 43] width 71 height 7
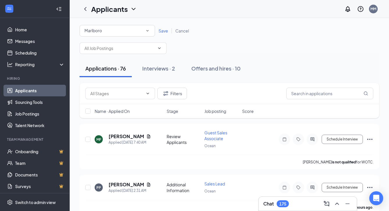
click at [167, 26] on div "All Locations [GEOGRAPHIC_DATA] Save Cancel" at bounding box center [230, 31] width 300 height 12
click at [163, 31] on span "Save" at bounding box center [164, 30] width 10 height 5
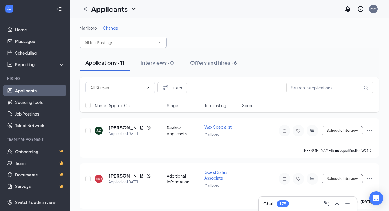
click at [115, 44] on input "text" at bounding box center [119, 42] width 70 height 6
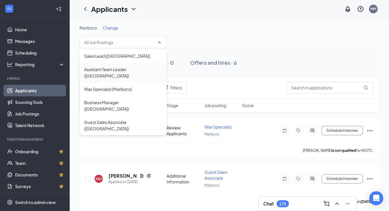
click at [106, 70] on div "Assistant Team Leader ([GEOGRAPHIC_DATA])" at bounding box center [123, 72] width 78 height 13
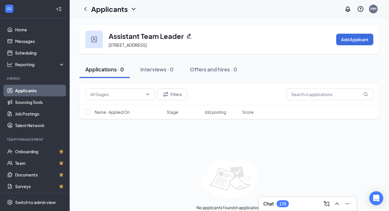
click at [134, 9] on icon "ChevronDown" at bounding box center [134, 9] width 4 height 2
click at [114, 25] on link "Applicants" at bounding box center [114, 22] width 39 height 6
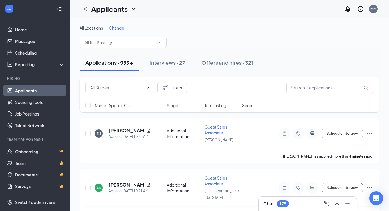
click at [112, 26] on span "Change" at bounding box center [116, 27] width 15 height 5
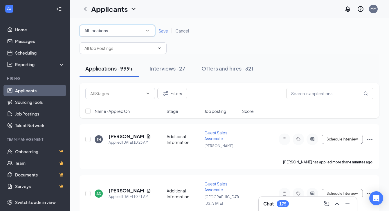
click at [145, 29] on icon "SmallChevronDown" at bounding box center [147, 30] width 5 height 5
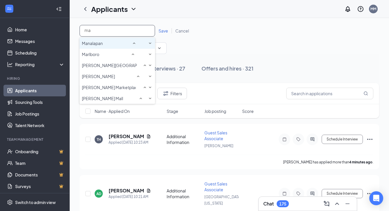
type input "mar"
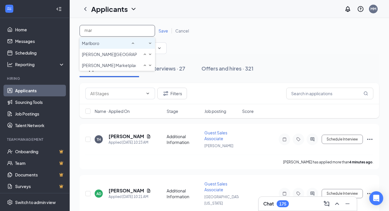
click at [136, 45] on div "Marlboro" at bounding box center [117, 43] width 71 height 7
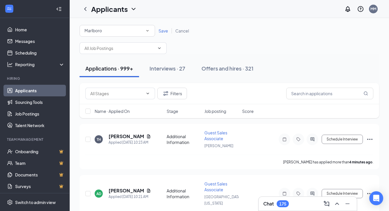
click at [164, 29] on span "Save" at bounding box center [164, 30] width 10 height 5
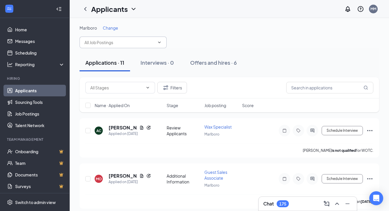
click at [126, 44] on input "text" at bounding box center [119, 42] width 70 height 6
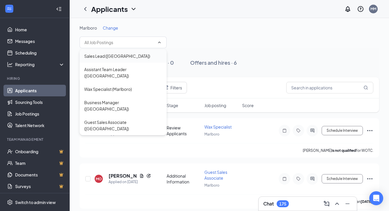
click at [111, 57] on div "Sales Lead ([GEOGRAPHIC_DATA])" at bounding box center [117, 56] width 66 height 6
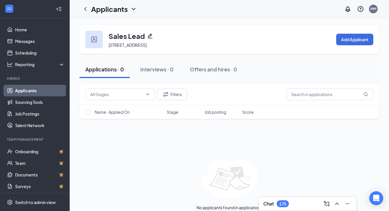
click at [132, 10] on icon "ChevronDown" at bounding box center [133, 9] width 7 height 7
click at [110, 25] on link "Applicants" at bounding box center [114, 22] width 39 height 6
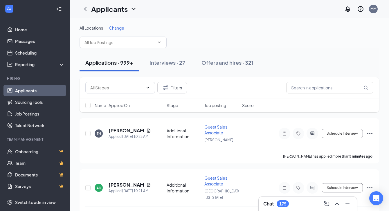
click at [117, 28] on span "Change" at bounding box center [116, 27] width 15 height 5
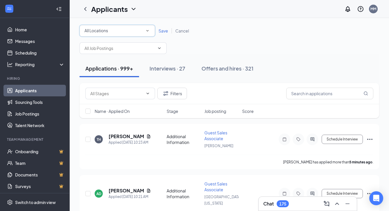
click at [144, 32] on div "All Locations" at bounding box center [117, 30] width 66 height 7
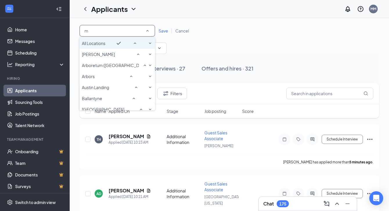
type input "ma"
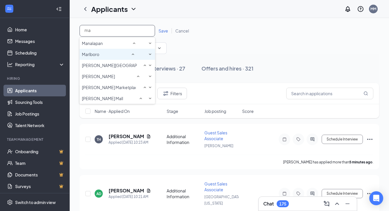
click at [125, 58] on div "Marlboro" at bounding box center [117, 54] width 71 height 7
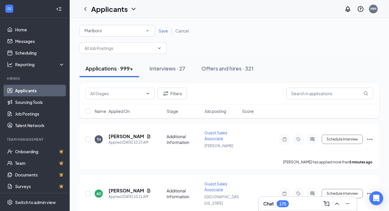
click at [161, 29] on span "Save" at bounding box center [164, 30] width 10 height 5
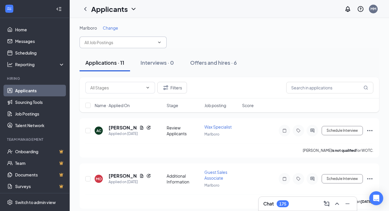
click at [116, 43] on input "text" at bounding box center [119, 42] width 70 height 6
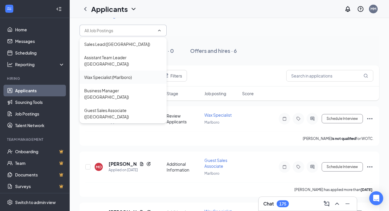
scroll to position [17, 0]
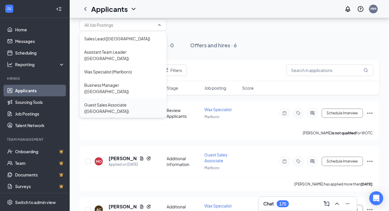
click at [107, 102] on div "Guest Sales Associate ([GEOGRAPHIC_DATA])" at bounding box center [123, 108] width 78 height 13
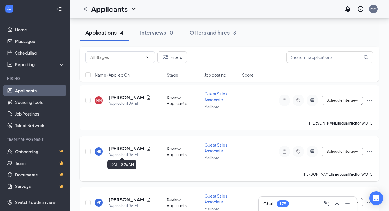
scroll to position [118, 0]
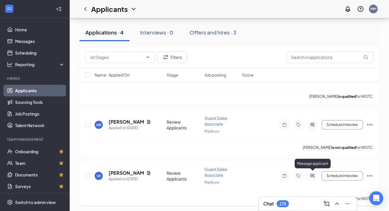
click at [314, 174] on icon "ActiveChat" at bounding box center [312, 176] width 7 height 5
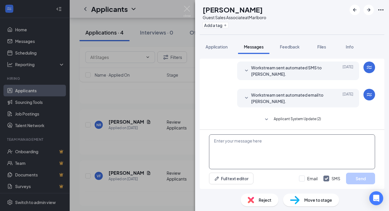
scroll to position [89, 0]
click at [260, 150] on textarea at bounding box center [292, 151] width 166 height 35
paste textarea "Would you be available [DATE][DATE] for an in-person interview at our [GEOGRAPH…"
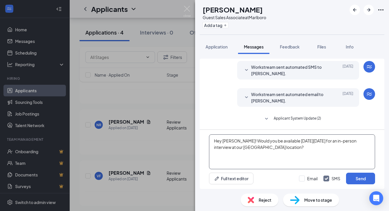
drag, startPoint x: 265, startPoint y: 149, endPoint x: 244, endPoint y: 141, distance: 22.7
click at [244, 141] on textarea "Hey [PERSON_NAME]! Would you be available [DATE][DATE] for an in-person intervi…" at bounding box center [292, 151] width 166 height 35
type textarea "Hey [PERSON_NAME]! I see you applied for a Front Desk Position, is that somethi…"
click at [365, 177] on button "Send" at bounding box center [360, 179] width 29 height 12
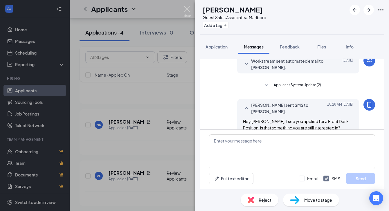
scroll to position [132, 0]
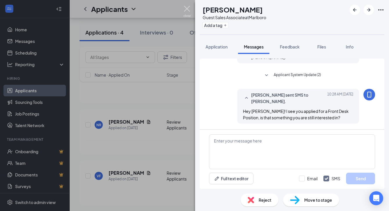
click at [187, 11] on img at bounding box center [186, 11] width 7 height 11
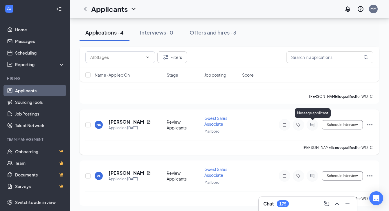
click at [313, 125] on icon "ActiveChat" at bounding box center [312, 125] width 7 height 5
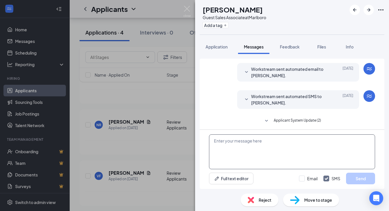
scroll to position [17, 0]
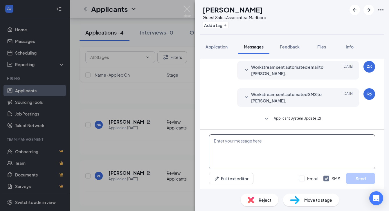
click at [233, 148] on textarea at bounding box center [292, 151] width 166 height 35
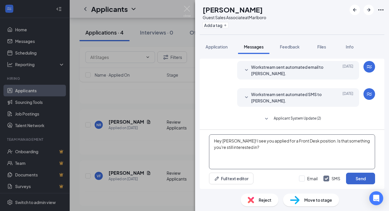
type textarea "Hey [PERSON_NAME]! I see you applied for a Front Desk position. Is that somethi…"
click at [362, 177] on button "Send" at bounding box center [360, 179] width 29 height 12
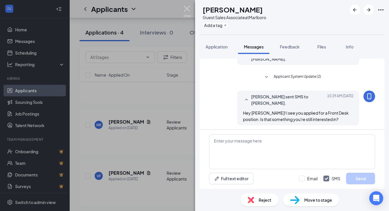
scroll to position [61, 0]
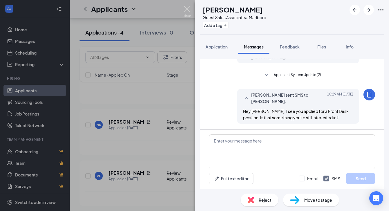
click at [186, 9] on img at bounding box center [186, 11] width 7 height 11
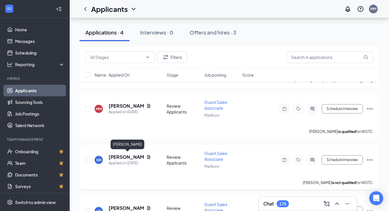
scroll to position [80, 0]
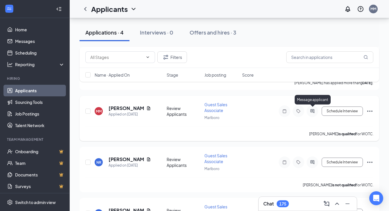
click at [312, 111] on icon "ActiveChat" at bounding box center [312, 111] width 7 height 5
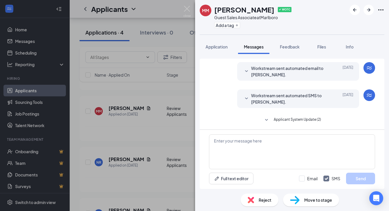
scroll to position [17, 0]
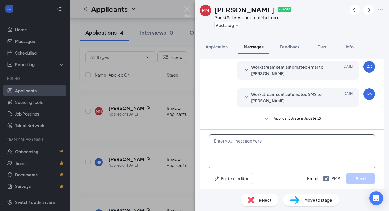
click at [246, 152] on textarea at bounding box center [292, 151] width 166 height 35
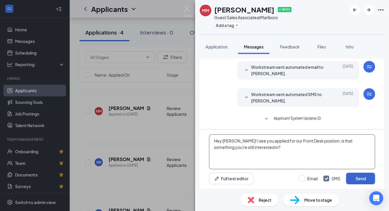
type textarea "Hey [PERSON_NAME]! I see you applied for our Front Desk position, is that somet…"
click at [359, 182] on button "Send" at bounding box center [360, 179] width 29 height 12
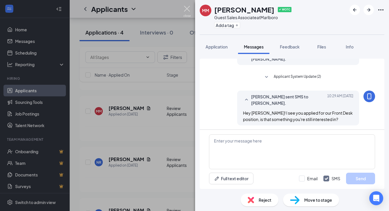
scroll to position [61, 0]
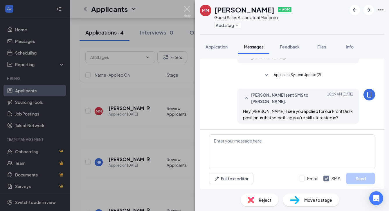
click at [187, 9] on img at bounding box center [186, 11] width 7 height 11
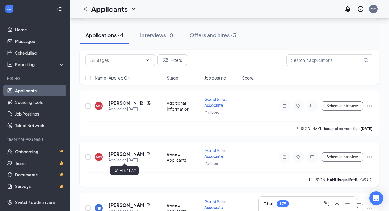
scroll to position [32, 0]
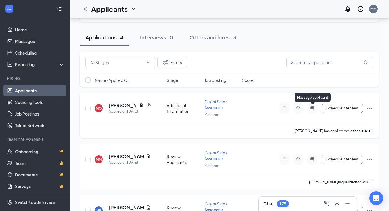
click at [314, 109] on icon "ActiveChat" at bounding box center [312, 108] width 7 height 5
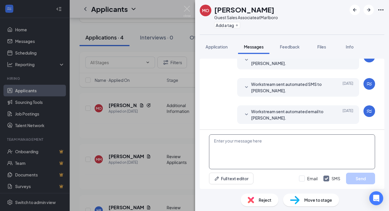
scroll to position [110, 0]
click at [254, 151] on textarea at bounding box center [292, 151] width 166 height 35
paste textarea "Would you be available [DATE][DATE] for an in-person interview at our [GEOGRAPH…"
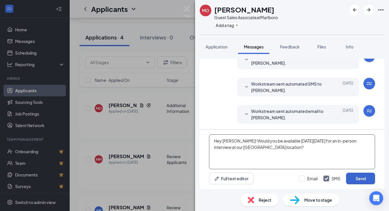
type textarea "Hey [PERSON_NAME]! Would you be available [DATE][DATE] for an in-person intervi…"
click at [360, 179] on button "Send" at bounding box center [360, 179] width 29 height 12
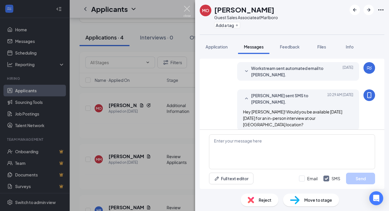
scroll to position [153, 0]
click at [188, 11] on img at bounding box center [186, 11] width 7 height 11
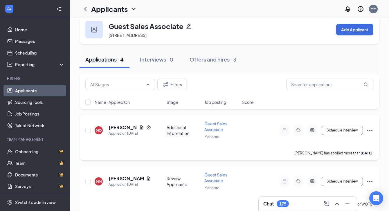
scroll to position [2, 0]
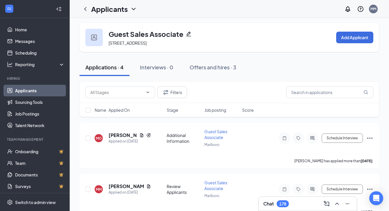
click at [302, 206] on div "Chat 178" at bounding box center [307, 203] width 89 height 9
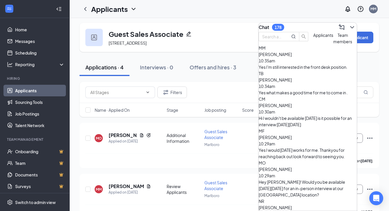
click at [305, 147] on div "Yes I would [DATE] works for me. Thankyou for reaching back out look forward to…" at bounding box center [308, 153] width 98 height 13
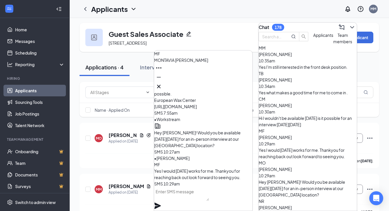
click at [193, 198] on textarea at bounding box center [181, 194] width 55 height 14
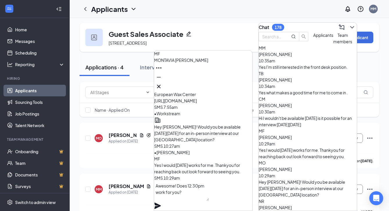
type textarea "Awesome! Does 12:30pm work for you?"
click at [161, 203] on icon "Plane" at bounding box center [157, 206] width 6 height 6
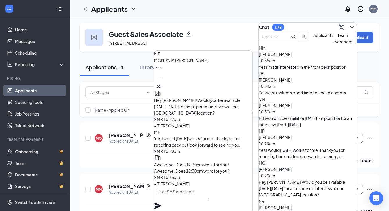
click at [327, 117] on div "Hi I wouldn't be available [DATE] is it possible for an interview [DATE][DATE]" at bounding box center [308, 121] width 98 height 13
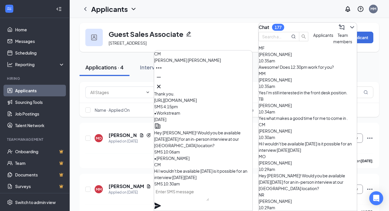
click at [179, 199] on textarea at bounding box center [181, 194] width 55 height 14
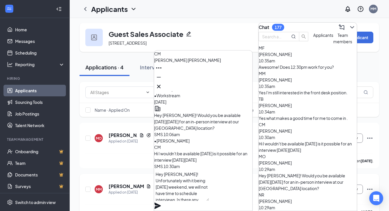
drag, startPoint x: 188, startPoint y: 182, endPoint x: 152, endPoint y: 182, distance: 36.3
click at [152, 182] on div "CM [PERSON_NAME] CM [PERSON_NAME] Applicant Sales Lead • Ocean [DATE] [PERSON_N…" at bounding box center [229, 172] width 319 height 312
type textarea "Unfortunately with it being [DATE] weekend, we will not have time to schedule i…"
click at [161, 203] on icon "Plane" at bounding box center [157, 206] width 6 height 6
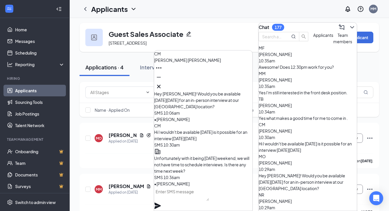
click at [302, 119] on div "TB [PERSON_NAME] 10:34am Yes what makes a good time for me to come in ." at bounding box center [308, 109] width 98 height 26
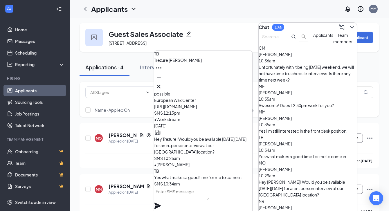
click at [202, 199] on textarea at bounding box center [181, 194] width 55 height 14
type textarea "Awesome! How is 1pm?"
click at [161, 203] on icon "Plane" at bounding box center [157, 206] width 6 height 6
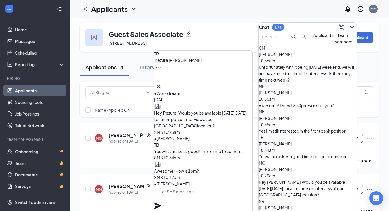
click at [304, 128] on div "Yes I'm still interested in the front desk position." at bounding box center [308, 131] width 98 height 6
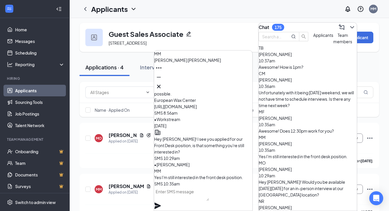
click at [183, 197] on textarea at bounding box center [181, 194] width 55 height 14
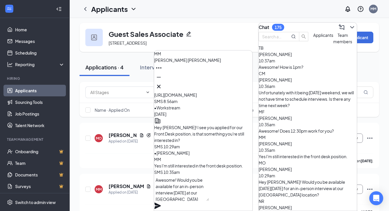
type textarea "Awesome! Would you be available for an in-person interview [DATE] at our [GEOGR…"
click at [161, 203] on icon "Plane" at bounding box center [157, 206] width 6 height 6
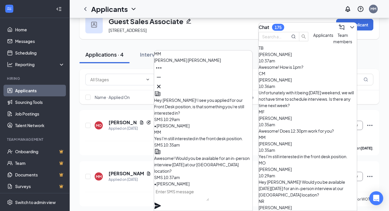
scroll to position [33, 0]
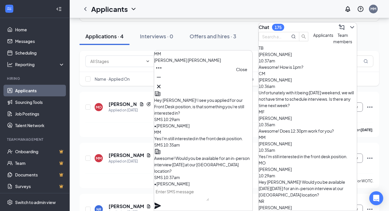
click at [162, 85] on icon "Cross" at bounding box center [158, 86] width 7 height 7
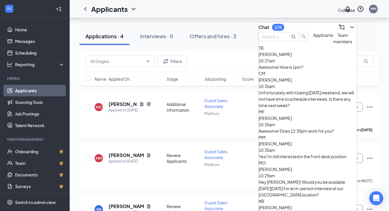
click at [350, 26] on icon "ChevronDown" at bounding box center [352, 27] width 4 height 2
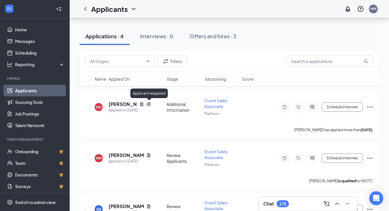
scroll to position [0, 0]
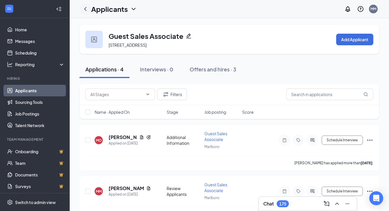
click at [88, 8] on icon "ChevronLeft" at bounding box center [85, 9] width 7 height 7
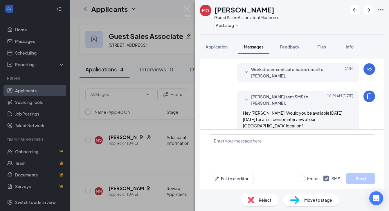
scroll to position [153, 0]
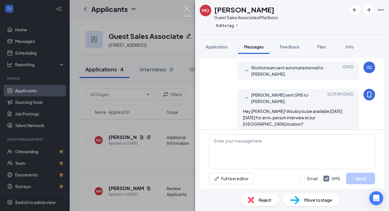
click at [186, 10] on img at bounding box center [186, 11] width 7 height 11
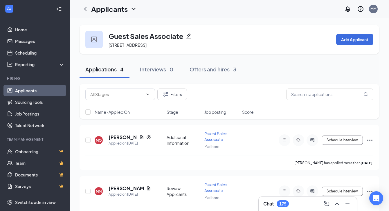
click at [134, 7] on icon "ChevronDown" at bounding box center [133, 9] width 7 height 7
click at [117, 25] on link "Applicants" at bounding box center [114, 22] width 39 height 6
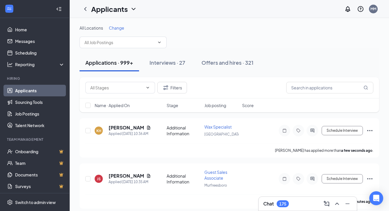
click at [122, 27] on span "Change" at bounding box center [116, 27] width 15 height 5
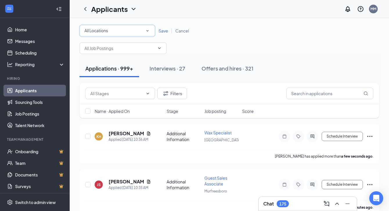
click at [121, 28] on div "All Locations" at bounding box center [117, 30] width 66 height 7
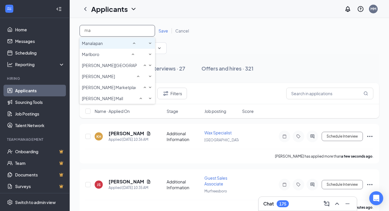
type input "mar"
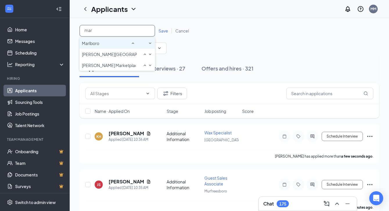
click at [109, 47] on div "Marlboro" at bounding box center [117, 43] width 71 height 7
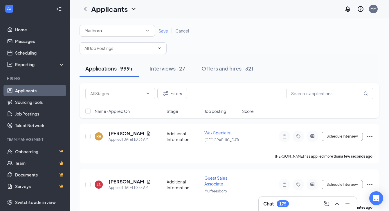
click at [160, 33] on div "Save Cancel" at bounding box center [173, 31] width 37 height 6
click at [163, 30] on span "Save" at bounding box center [164, 30] width 10 height 5
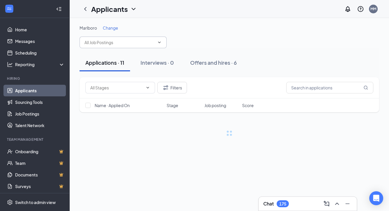
click at [112, 44] on input "text" at bounding box center [119, 42] width 70 height 6
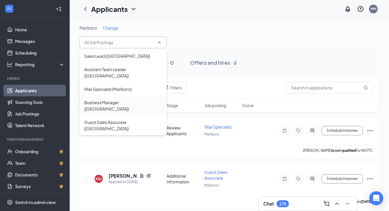
click at [118, 99] on div "Business Manager ([GEOGRAPHIC_DATA])" at bounding box center [123, 105] width 78 height 13
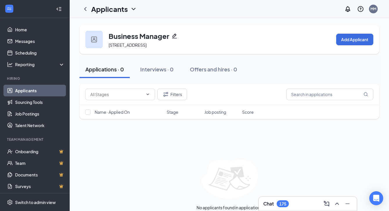
click at [133, 8] on icon "ChevronDown" at bounding box center [133, 9] width 7 height 7
click at [116, 25] on link "Applicants" at bounding box center [114, 22] width 39 height 6
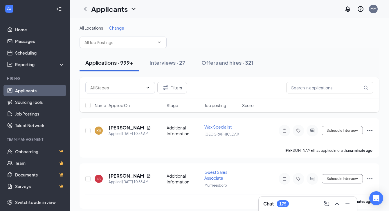
click at [119, 27] on span "Change" at bounding box center [116, 27] width 15 height 5
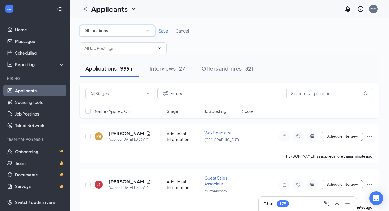
click at [117, 32] on div "All Locations" at bounding box center [117, 30] width 66 height 7
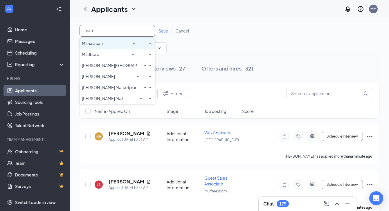
type input "mana"
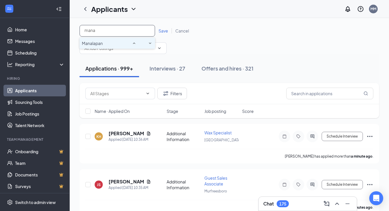
click at [119, 47] on div "Manalapan" at bounding box center [117, 43] width 71 height 7
click at [160, 30] on span "Save" at bounding box center [164, 30] width 10 height 5
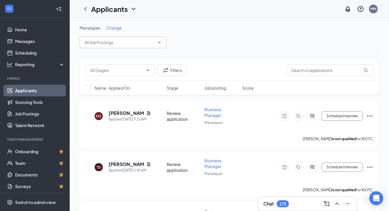
click at [130, 42] on input "text" at bounding box center [119, 42] width 70 height 6
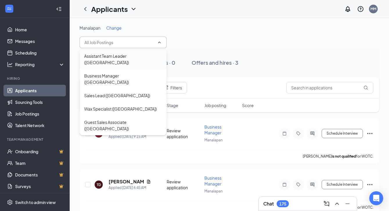
click at [117, 58] on div "Assistant Team Leader ([GEOGRAPHIC_DATA])" at bounding box center [123, 59] width 78 height 13
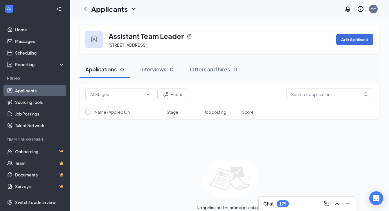
click at [135, 10] on icon "ChevronDown" at bounding box center [133, 9] width 7 height 7
click at [120, 23] on link "Applicants" at bounding box center [114, 22] width 39 height 6
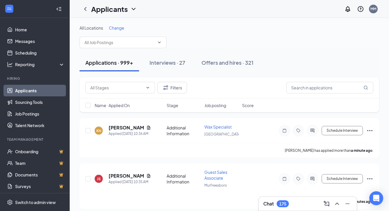
click at [116, 28] on span "Change" at bounding box center [116, 27] width 15 height 5
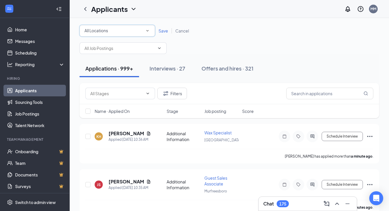
click at [122, 30] on div "All Locations" at bounding box center [117, 30] width 66 height 7
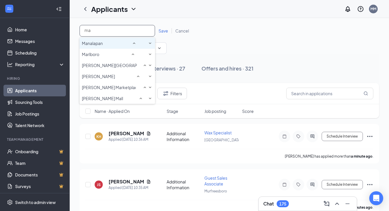
type input "man"
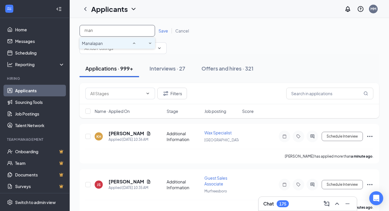
click at [119, 44] on div "Manalapan" at bounding box center [117, 43] width 71 height 7
click at [162, 29] on span "Save" at bounding box center [164, 30] width 10 height 5
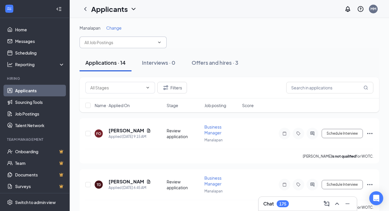
click at [114, 41] on input "text" at bounding box center [119, 42] width 70 height 6
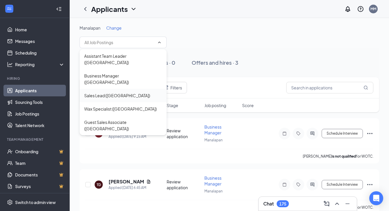
click at [111, 92] on div "Sales Lead ([GEOGRAPHIC_DATA])" at bounding box center [117, 95] width 66 height 6
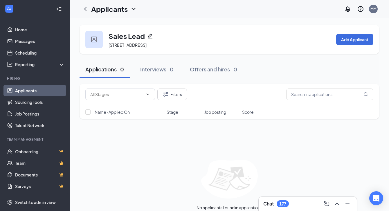
click at [131, 10] on icon "ChevronDown" at bounding box center [133, 9] width 7 height 7
click at [119, 24] on link "Applicants" at bounding box center [114, 22] width 39 height 6
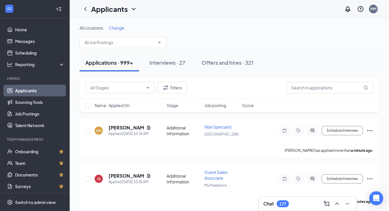
click at [118, 27] on span "Change" at bounding box center [116, 27] width 15 height 5
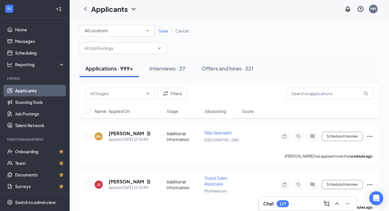
click at [120, 29] on div "All Locations" at bounding box center [117, 30] width 66 height 7
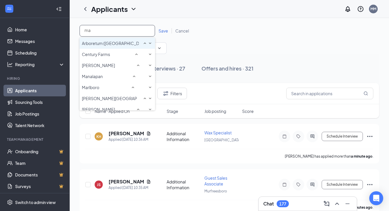
type input "man"
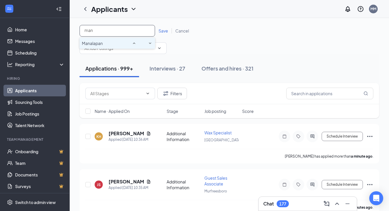
click at [116, 47] on div "Manalapan" at bounding box center [117, 43] width 71 height 7
click at [165, 30] on span "Save" at bounding box center [164, 30] width 10 height 5
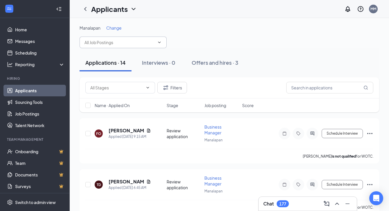
click at [108, 43] on input "text" at bounding box center [119, 42] width 70 height 6
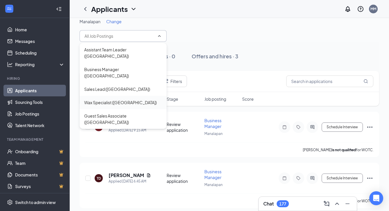
scroll to position [7, 0]
click at [107, 112] on div "Guest Sales Associate ([GEOGRAPHIC_DATA])" at bounding box center [123, 118] width 78 height 13
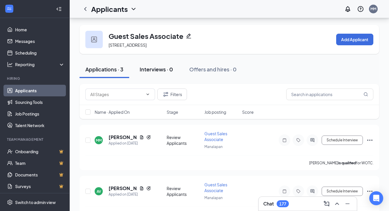
scroll to position [67, 0]
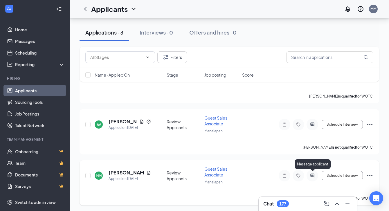
click at [311, 174] on icon "ActiveChat" at bounding box center [312, 176] width 4 height 4
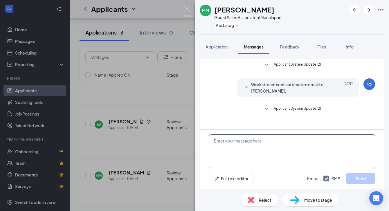
click at [245, 144] on textarea at bounding box center [292, 151] width 166 height 35
click at [270, 109] on icon "SmallChevronDown" at bounding box center [266, 109] width 7 height 7
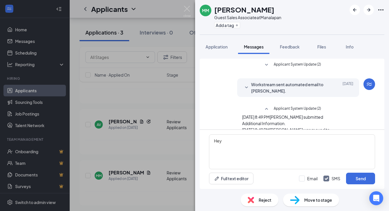
scroll to position [18, 0]
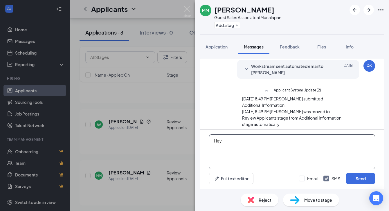
click at [248, 141] on textarea "Hey" at bounding box center [292, 151] width 166 height 35
paste textarea "Would you be available [DATE][DATE] for an in-person interview at our [GEOGRAPH…"
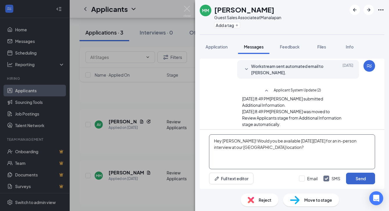
type textarea "Hey [PERSON_NAME]! Would you be available [DATE][DATE] for an in-person intervi…"
click at [361, 179] on button "Send" at bounding box center [360, 179] width 29 height 12
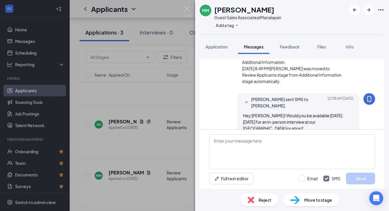
scroll to position [62, 0]
click at [191, 8] on div "MM [PERSON_NAME] Guest Sales Associate at [GEOGRAPHIC_DATA] Add a tag Applicati…" at bounding box center [194, 105] width 389 height 211
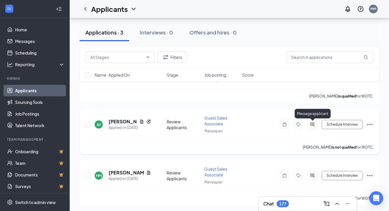
click at [312, 124] on icon "ActiveChat" at bounding box center [312, 124] width 7 height 5
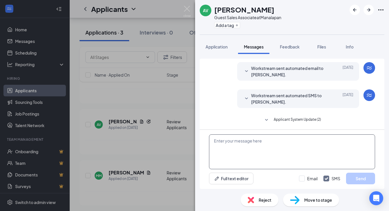
scroll to position [17, 0]
click at [240, 151] on textarea at bounding box center [292, 151] width 166 height 35
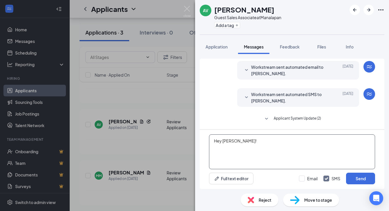
paste textarea "Would you be available [DATE][DATE] for an in-person interview at our [GEOGRAPH…"
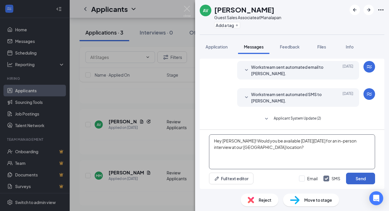
type textarea "Hey [PERSON_NAME]! Would you be available [DATE][DATE] for an in-person intervi…"
click at [362, 178] on button "Send" at bounding box center [360, 179] width 29 height 12
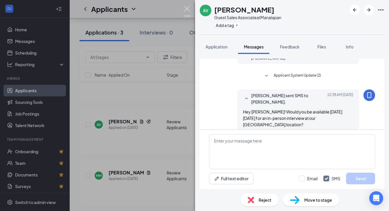
scroll to position [61, 0]
click at [187, 7] on img at bounding box center [186, 11] width 7 height 11
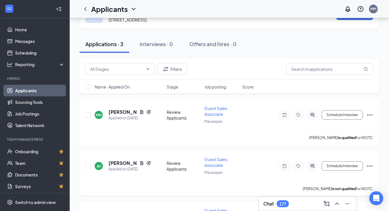
scroll to position [25, 0]
click at [312, 117] on div at bounding box center [313, 115] width 12 height 12
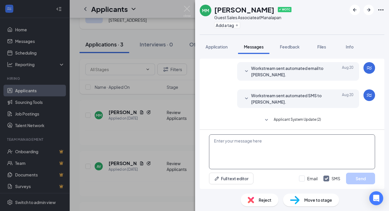
scroll to position [17, 0]
click at [251, 147] on textarea at bounding box center [292, 151] width 166 height 35
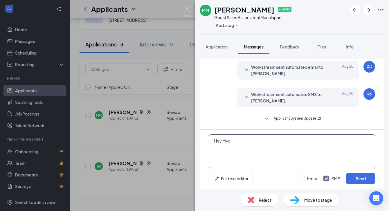
paste textarea "Would you be available [DATE][DATE] for an in-person interview at our [GEOGRAPH…"
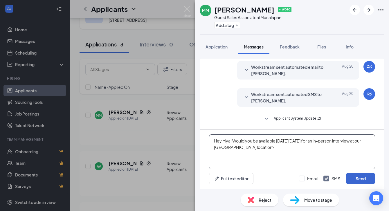
type textarea "Hey Mya! Would you be available [DATE][DATE] for an in-person interview at our …"
click at [363, 179] on button "Send" at bounding box center [360, 179] width 29 height 12
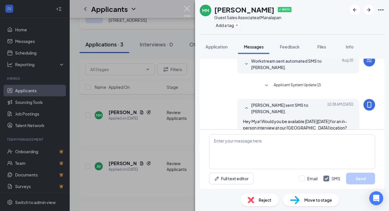
scroll to position [61, 0]
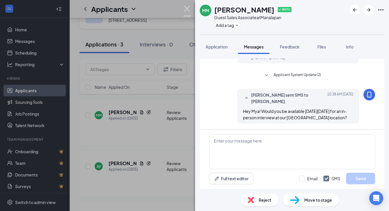
click at [188, 7] on img at bounding box center [186, 11] width 7 height 11
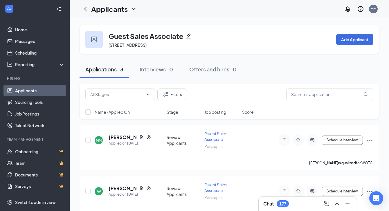
click at [287, 201] on div "177" at bounding box center [283, 203] width 12 height 7
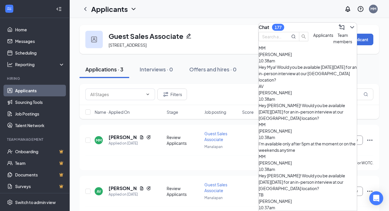
click at [292, 128] on span "[PERSON_NAME]" at bounding box center [275, 130] width 33 height 5
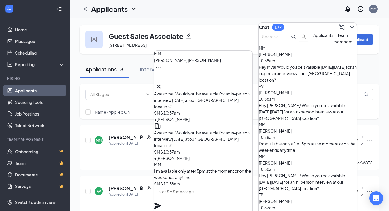
click at [188, 199] on textarea at bounding box center [181, 194] width 55 height 14
type textarea "Would 5:30pm work for you?"
click at [161, 203] on icon "Plane" at bounding box center [157, 206] width 6 height 6
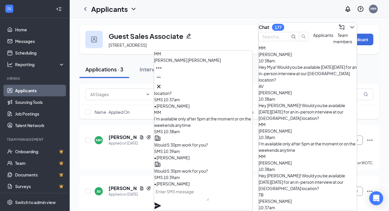
click at [292, 199] on span "[PERSON_NAME]" at bounding box center [275, 201] width 33 height 5
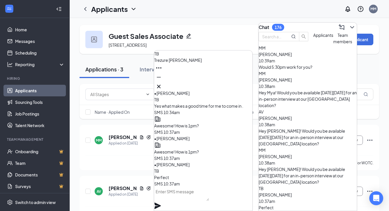
click at [200, 199] on textarea at bounding box center [181, 194] width 55 height 14
click at [192, 197] on textarea at bounding box center [181, 194] width 55 height 14
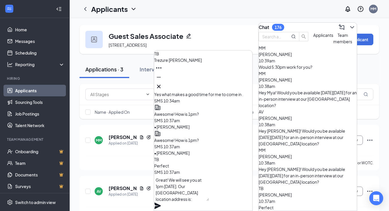
paste textarea "[STREET_ADDRESS]"
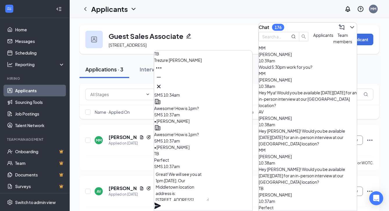
drag, startPoint x: 227, startPoint y: 199, endPoint x: 160, endPoint y: 181, distance: 69.9
click at [160, 181] on textarea "Great! We will see you at 1pm [DATE]. Our Middletown location address is: [STRE…" at bounding box center [181, 185] width 55 height 31
click at [209, 197] on textarea "Great! We will see you at 1pm [DATE]. Our Middletown location address is: [STRE…" at bounding box center [181, 185] width 55 height 31
type textarea "Great! We will see you at 1pm [DATE]. Our Middletown location address is: [STRE…"
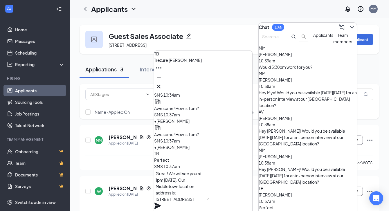
click at [161, 202] on icon "Plane" at bounding box center [157, 205] width 7 height 7
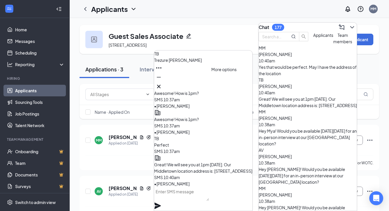
click at [162, 71] on icon "Ellipses" at bounding box center [158, 67] width 7 height 7
click at [181, 63] on span "[PERSON_NAME]" at bounding box center [178, 59] width 48 height 5
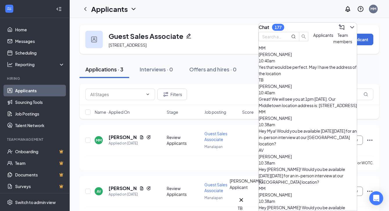
click at [242, 205] on div "TB" at bounding box center [241, 208] width 7 height 6
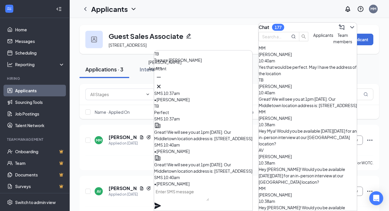
click at [162, 65] on div "TB" at bounding box center [159, 62] width 7 height 6
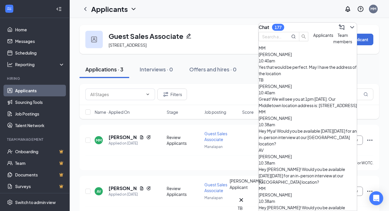
click at [245, 205] on div "TB" at bounding box center [241, 208] width 7 height 6
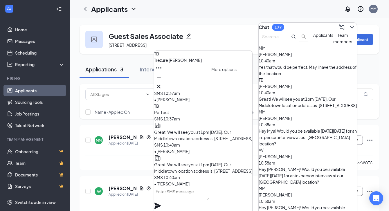
click at [162, 71] on icon "Ellipses" at bounding box center [158, 67] width 7 height 7
click at [106, 59] on div "Applications · 3 Interviews · 0 Offers and hires · 0" at bounding box center [230, 69] width 300 height 29
click at [352, 23] on button at bounding box center [352, 27] width 9 height 9
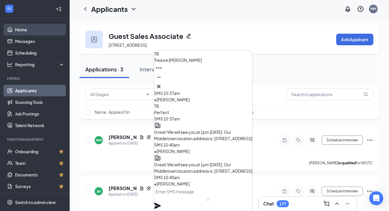
click at [21, 31] on link "Home" at bounding box center [40, 30] width 50 height 12
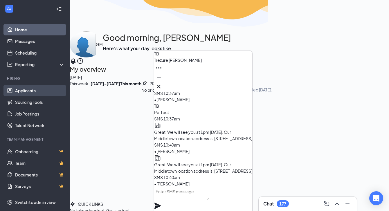
click at [30, 92] on link "Applicants" at bounding box center [40, 91] width 50 height 12
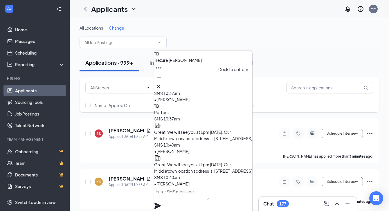
click at [162, 81] on icon "Minimize" at bounding box center [158, 77] width 7 height 7
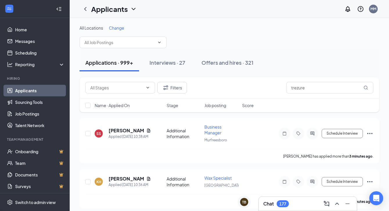
type input "trezure"
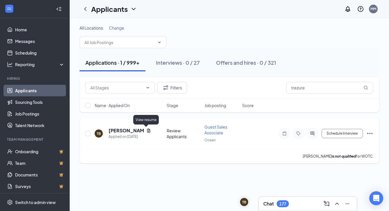
click at [147, 129] on icon "Document" at bounding box center [148, 131] width 3 height 4
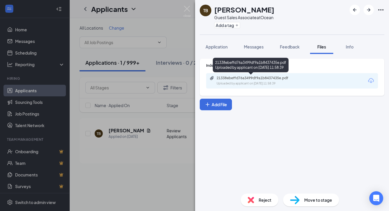
click at [233, 81] on div "21338ebeffd76a3499df9a1b8437435e.pdf Uploaded by applicant on Aug 25, 2025 at 1…" at bounding box center [257, 81] width 94 height 10
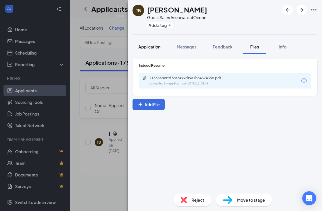
click at [145, 47] on span "Application" at bounding box center [149, 46] width 22 height 5
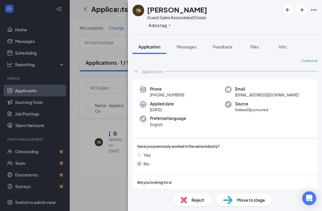
click at [242, 197] on span "Move to stage" at bounding box center [251, 200] width 28 height 6
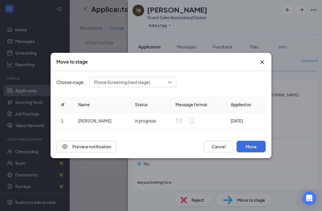
click at [137, 84] on span "Phone Screening (next stage)" at bounding box center [122, 82] width 56 height 9
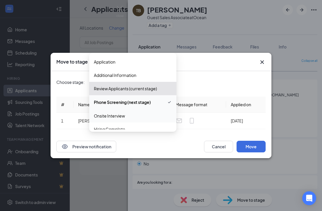
click at [121, 119] on div "Onsite Interview" at bounding box center [132, 115] width 87 height 13
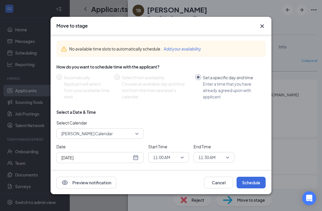
scroll to position [28, 0]
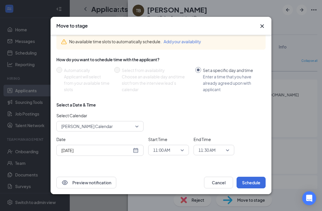
click at [135, 151] on div "Aug 27, 2025" at bounding box center [99, 150] width 77 height 6
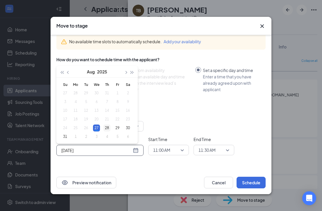
type input "Aug 28, 2025"
click at [106, 128] on div "28" at bounding box center [106, 128] width 7 height 7
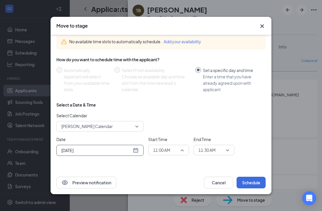
click at [180, 150] on span "11:00 AM" at bounding box center [168, 150] width 31 height 9
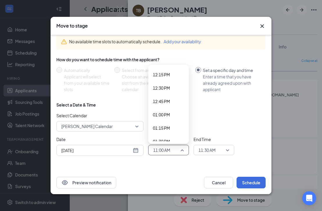
scroll to position [674, 0]
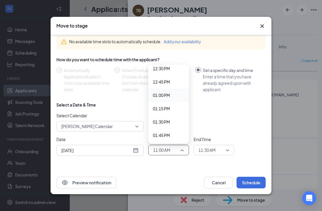
click at [165, 94] on span "01:00 PM" at bounding box center [161, 95] width 17 height 6
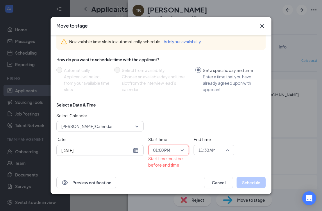
click at [224, 147] on span "11:30 AM" at bounding box center [213, 150] width 31 height 9
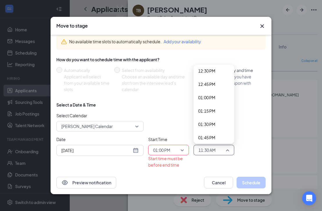
scroll to position [673, 0]
click at [215, 125] on span "01:30 PM" at bounding box center [206, 122] width 17 height 6
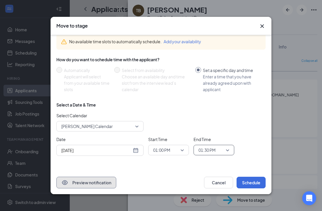
click at [92, 182] on button "Preview notification" at bounding box center [86, 183] width 60 height 12
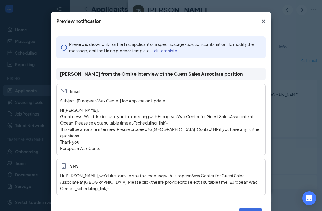
scroll to position [33, 0]
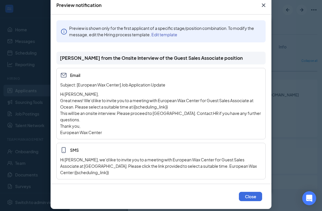
click at [160, 113] on p "This will be an onsite interview. Please proceed to Ocean Township, NJ, 07712. …" at bounding box center [160, 116] width 201 height 13
drag, startPoint x: 130, startPoint y: 114, endPoint x: 175, endPoint y: 114, distance: 45.0
click at [175, 114] on p "This will be an onsite interview. Please proceed to Ocean Township, NJ, 07712. …" at bounding box center [160, 116] width 201 height 13
click at [152, 115] on p "This will be an onsite interview. Please proceed to Ocean Township, NJ, 07712. …" at bounding box center [160, 116] width 201 height 13
drag, startPoint x: 97, startPoint y: 119, endPoint x: 119, endPoint y: 114, distance: 22.7
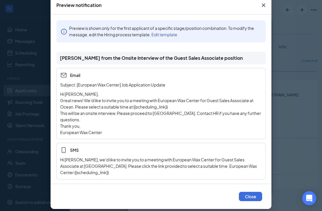
click at [118, 114] on p "This will be an onsite interview. Please proceed to Ocean Township, NJ, 07712. …" at bounding box center [160, 116] width 201 height 13
click at [164, 35] on link "Edit template" at bounding box center [164, 34] width 26 height 5
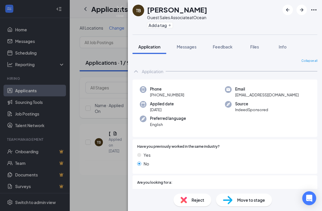
click at [246, 201] on span "Move to stage" at bounding box center [251, 200] width 28 height 6
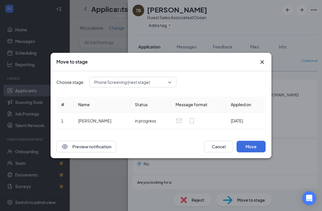
click at [141, 83] on span "Phone Screening (next stage)" at bounding box center [122, 82] width 56 height 9
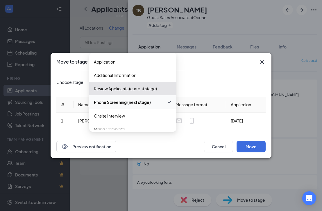
click at [141, 83] on div "Review Applicants (current stage)" at bounding box center [132, 88] width 87 height 13
click at [205, 87] on div "Choose stage: Phone Screening (next stage) 3662210 3949619 3662208 Application …" at bounding box center [160, 103] width 209 height 64
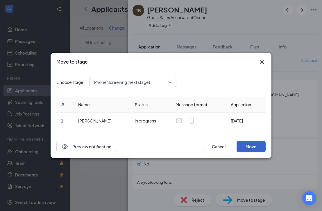
click at [253, 145] on button "Move" at bounding box center [250, 147] width 29 height 12
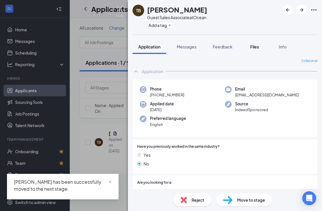
click at [253, 46] on span "Files" at bounding box center [254, 46] width 9 height 5
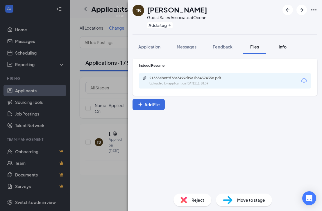
click at [283, 47] on span "Info" at bounding box center [282, 46] width 8 height 5
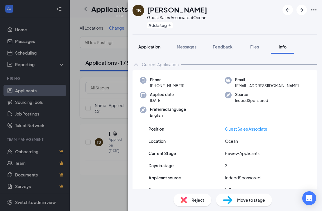
click at [152, 50] on button "Application" at bounding box center [149, 46] width 34 height 15
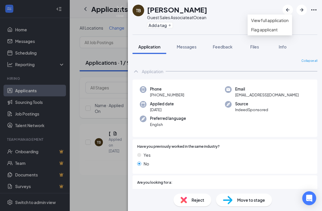
click at [311, 12] on icon "Ellipses" at bounding box center [313, 9] width 7 height 7
click at [224, 26] on div "TB Trezure Barnes Guest Sales Associate at Ocean Add a tag" at bounding box center [225, 17] width 194 height 35
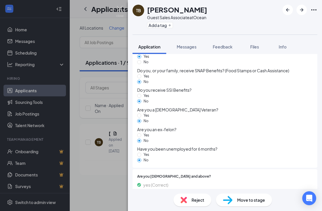
scroll to position [448, 0]
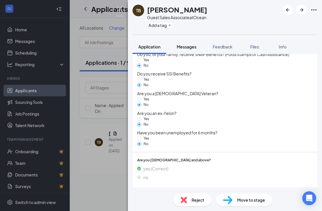
click at [186, 46] on span "Messages" at bounding box center [187, 46] width 20 height 5
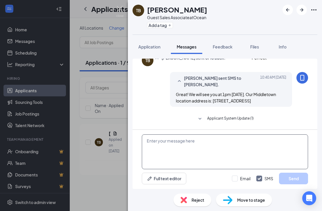
scroll to position [219, 0]
click at [147, 48] on span "Application" at bounding box center [149, 46] width 22 height 5
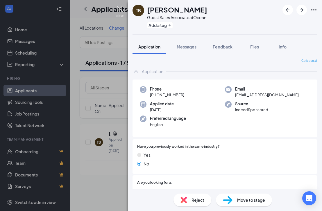
click at [120, 8] on img at bounding box center [119, 11] width 7 height 11
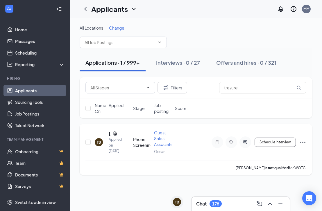
click at [300, 143] on icon "Ellipses" at bounding box center [302, 142] width 5 height 1
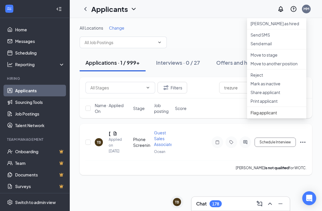
click at [224, 159] on div "TB Trezure Barnes Applied on Aug 25 Phone Screening Guest Sales Associate Ocean…" at bounding box center [195, 145] width 221 height 31
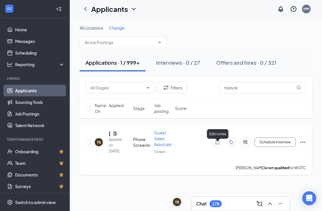
click at [218, 143] on icon "Note" at bounding box center [216, 142] width 3 height 4
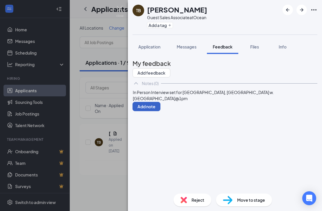
click at [160, 111] on button "Add note" at bounding box center [146, 106] width 28 height 9
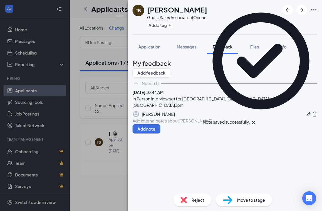
click at [255, 121] on icon "Cross" at bounding box center [252, 122] width 3 height 3
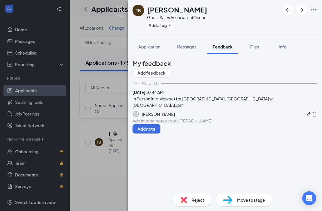
click at [118, 9] on img at bounding box center [119, 11] width 7 height 11
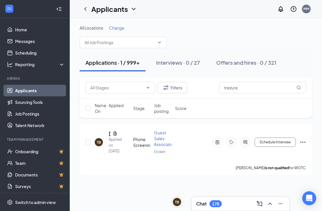
click at [231, 204] on div "Chat 178" at bounding box center [240, 203] width 89 height 9
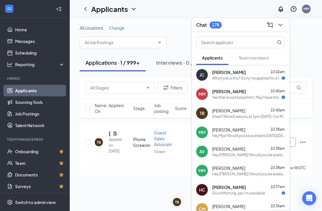
click at [235, 98] on div "Yes that would be perfect. May I have the address of the location" at bounding box center [246, 97] width 69 height 5
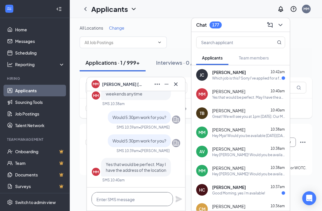
click at [131, 202] on textarea at bounding box center [131, 199] width 81 height 14
type textarea "P"
paste textarea "Great! We will see you at 1pm [DATE]. Our Middletown location address is: [STRE…"
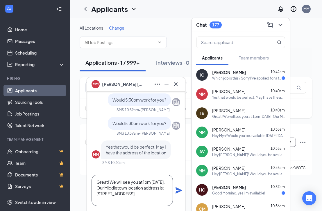
click at [145, 182] on textarea "Great! We will see you at 1pm [DATE]. Our Middletown location address is: [STRE…" at bounding box center [131, 190] width 81 height 31
type textarea "Great! We will see you at 5:30pm tomorrow, 8/28. Our Middletown location addres…"
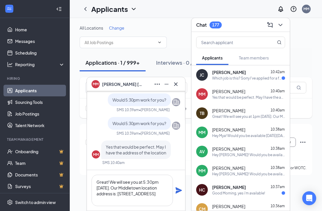
click at [179, 190] on icon "Plane" at bounding box center [178, 190] width 6 height 6
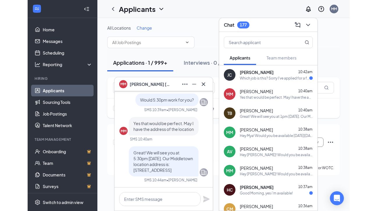
scroll to position [0, 0]
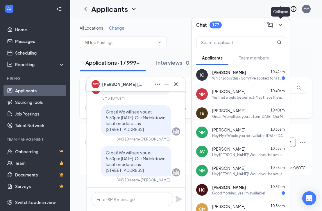
click at [279, 25] on icon "ChevronDown" at bounding box center [280, 25] width 4 height 2
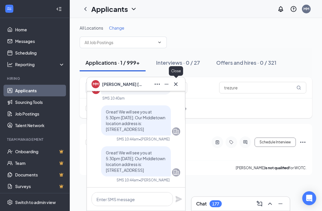
click at [176, 84] on icon "Cross" at bounding box center [175, 84] width 7 height 7
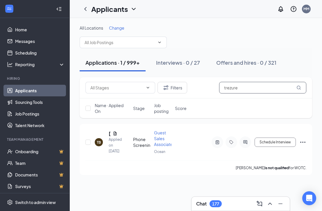
click at [240, 92] on input "trezure" at bounding box center [262, 88] width 87 height 12
click at [240, 91] on input "trezure" at bounding box center [262, 88] width 87 height 12
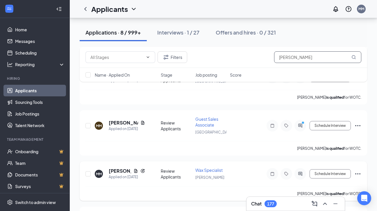
scroll to position [98, 0]
type input "[PERSON_NAME]"
click at [87, 172] on input "checkbox" at bounding box center [87, 174] width 5 height 5
checkbox input "true"
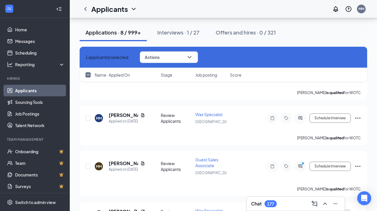
scroll to position [57, 0]
click at [87, 118] on input "checkbox" at bounding box center [87, 118] width 5 height 5
checkbox input "true"
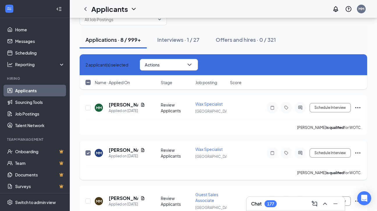
scroll to position [18, 0]
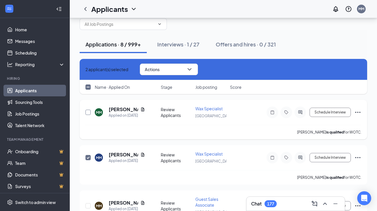
click at [87, 113] on input "checkbox" at bounding box center [87, 112] width 5 height 5
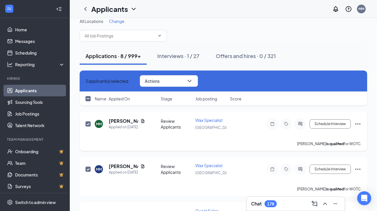
scroll to position [0, 0]
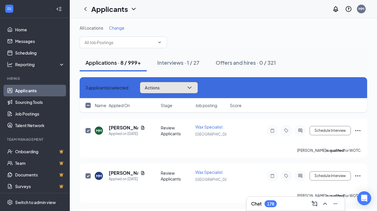
click at [174, 86] on button "Actions" at bounding box center [169, 88] width 58 height 12
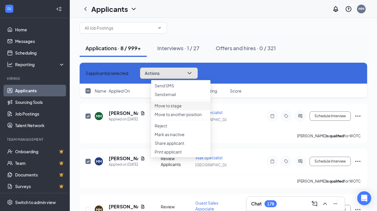
scroll to position [15, 0]
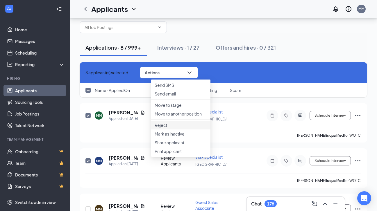
click at [172, 128] on p "Reject" at bounding box center [180, 125] width 52 height 6
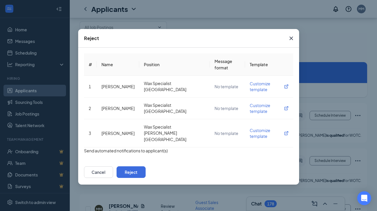
click at [84, 147] on button "button" at bounding box center [84, 150] width 0 height 6
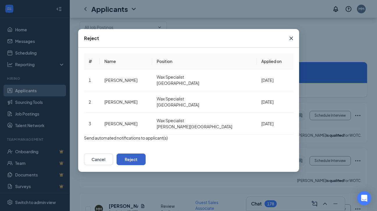
click at [145, 165] on button "Reject" at bounding box center [130, 160] width 29 height 12
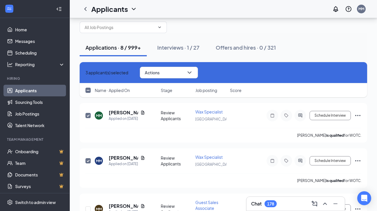
checkbox input "false"
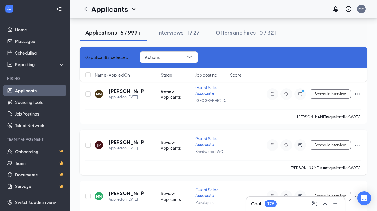
scroll to position [41, 0]
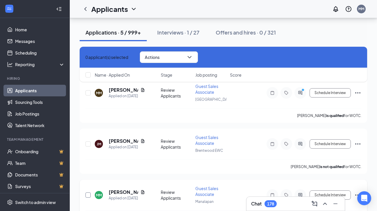
click at [86, 196] on input "checkbox" at bounding box center [87, 194] width 5 height 5
click at [188, 56] on button "Actions" at bounding box center [169, 57] width 58 height 12
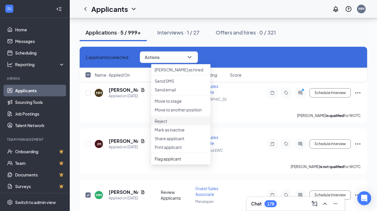
click at [168, 124] on p "Reject" at bounding box center [180, 121] width 52 height 6
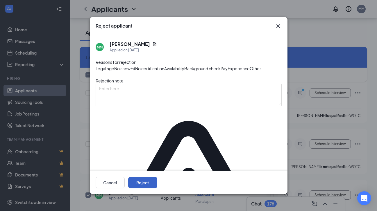
click at [157, 184] on button "Reject" at bounding box center [142, 183] width 29 height 12
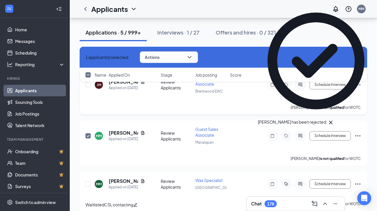
checkbox input "false"
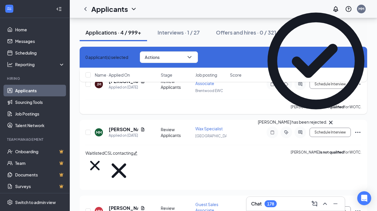
scroll to position [108, 0]
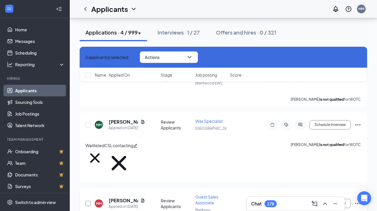
click at [88, 201] on input "checkbox" at bounding box center [87, 203] width 5 height 5
checkbox input "true"
click at [86, 123] on input "checkbox" at bounding box center [87, 124] width 5 height 5
checkbox input "true"
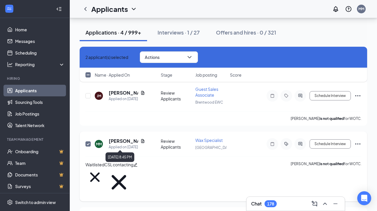
scroll to position [88, 0]
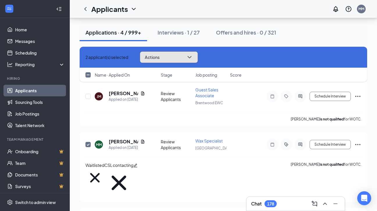
click at [159, 59] on span "Actions" at bounding box center [152, 57] width 15 height 4
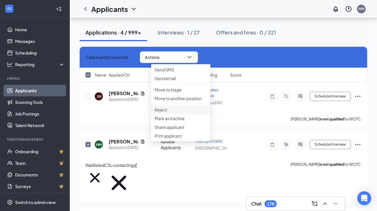
click at [168, 113] on p "Reject" at bounding box center [180, 110] width 52 height 6
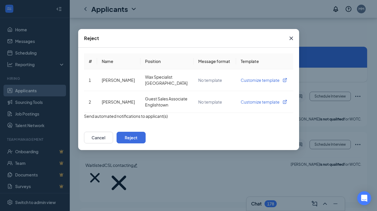
click at [84, 119] on button "button" at bounding box center [84, 116] width 0 height 6
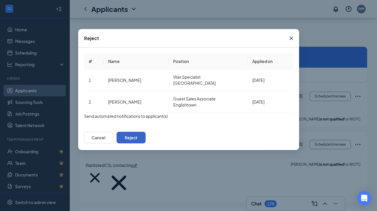
click at [145, 143] on button "Reject" at bounding box center [130, 138] width 29 height 12
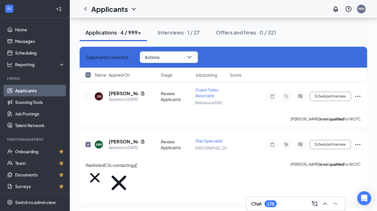
scroll to position [10, 0]
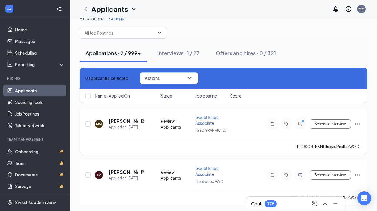
click at [358, 123] on icon "Ellipses" at bounding box center [357, 123] width 7 height 7
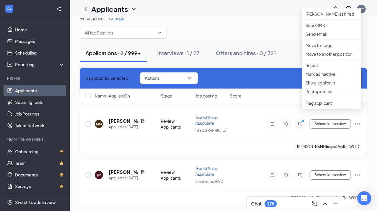
click at [240, 127] on div "MM Michelle Murillo Applied on Aug 18 Review Applicants Guest Sales Associate E…" at bounding box center [223, 126] width 276 height 25
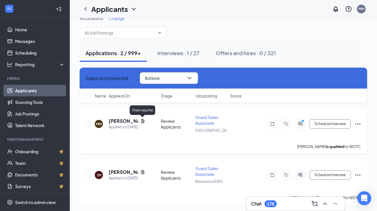
click at [144, 121] on icon "Document" at bounding box center [142, 121] width 3 height 4
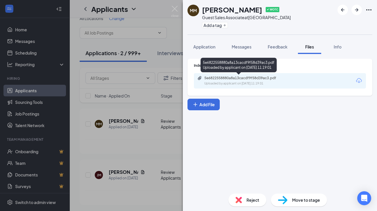
click at [223, 87] on div "5e6822558880a8a13cacdf9f58d39ac3.pdf Uploaded by applicant on Aug 18, 2025 at 1…" at bounding box center [280, 80] width 172 height 15
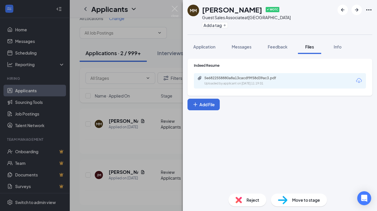
click at [225, 82] on div "Uploaded by applicant on Aug 18, 2025 at 11:19:01" at bounding box center [247, 83] width 87 height 5
click at [279, 48] on span "Feedback" at bounding box center [277, 46] width 20 height 5
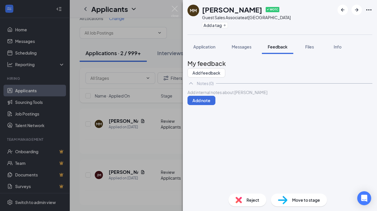
click at [278, 96] on div at bounding box center [279, 92] width 185 height 7
click at [270, 96] on div at bounding box center [280, 92] width 184 height 6
click at [289, 95] on span "In-Person Interview set at Middletown Location w. Meghan" at bounding box center [266, 92] width 156 height 5
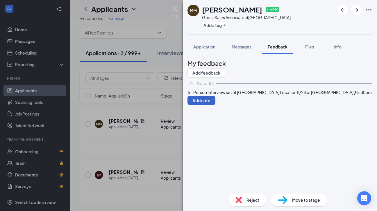
click at [215, 105] on button "Add note" at bounding box center [201, 100] width 28 height 9
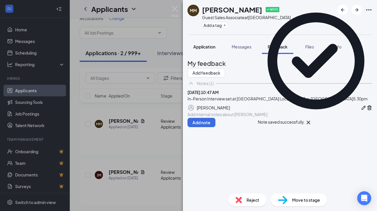
click at [202, 47] on span "Application" at bounding box center [204, 46] width 22 height 5
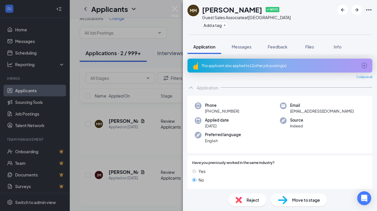
click at [294, 198] on span "Move to stage" at bounding box center [306, 200] width 28 height 6
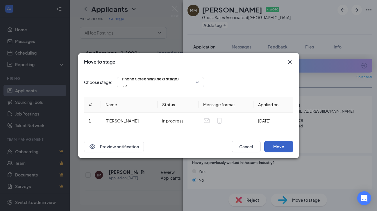
click at [275, 149] on button "Move" at bounding box center [278, 147] width 29 height 12
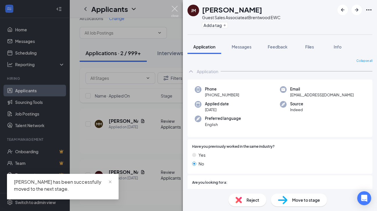
click at [175, 9] on img at bounding box center [174, 11] width 7 height 11
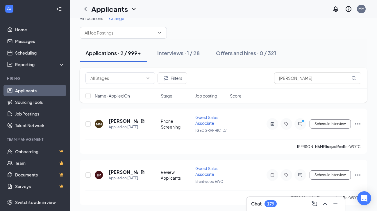
click at [281, 205] on div "Chat 179" at bounding box center [295, 203] width 89 height 9
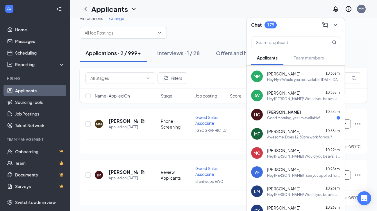
scroll to position [75, 0]
click at [287, 118] on div "Good Morning, yes i'm available!" at bounding box center [293, 118] width 53 height 5
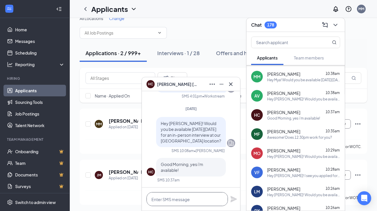
click at [176, 198] on textarea at bounding box center [186, 199] width 81 height 14
type textarea "Awesome! Does 2pm work for you?"
click at [232, 201] on icon "Plane" at bounding box center [233, 199] width 6 height 6
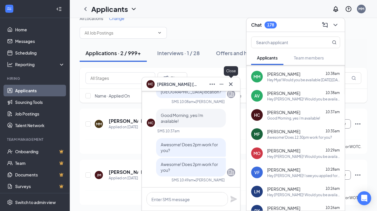
click at [230, 84] on icon "Cross" at bounding box center [230, 83] width 3 height 3
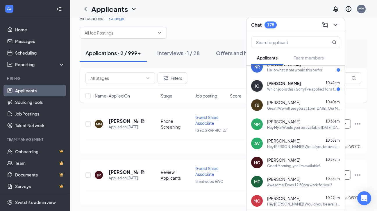
scroll to position [26, 0]
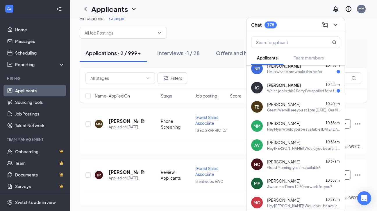
click at [290, 87] on span "[PERSON_NAME]" at bounding box center [284, 85] width 34 height 6
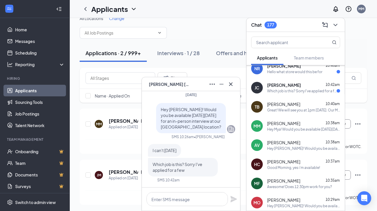
scroll to position [0, 0]
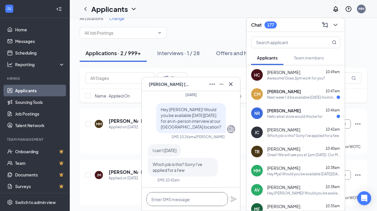
click at [173, 198] on textarea at bounding box center [186, 199] width 81 height 14
type textarea "I"
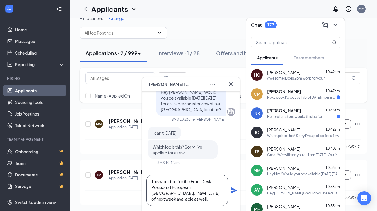
scroll to position [1, 0]
type textarea "This would be for the Front Desk Position at European Wax Center. I have Wednes…"
click at [235, 192] on icon "Plane" at bounding box center [233, 190] width 7 height 7
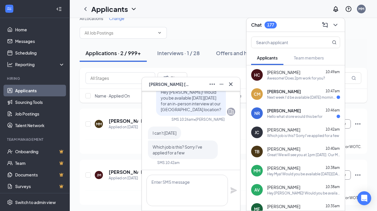
scroll to position [0, 0]
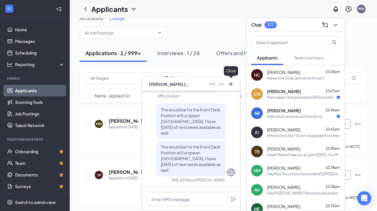
click at [231, 85] on icon "Cross" at bounding box center [230, 84] width 7 height 7
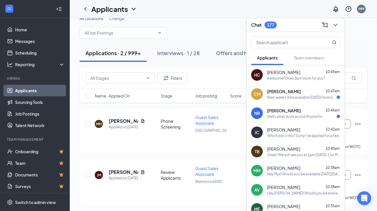
click at [297, 101] on div "CM Carolyn McGinley 10:47am Next week I'd be available Monday morning or Wednes…" at bounding box center [295, 93] width 98 height 19
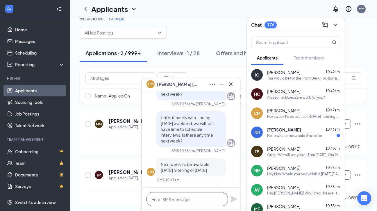
click at [191, 198] on textarea at bounding box center [186, 199] width 81 height 14
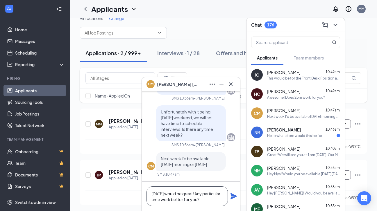
type textarea "Wednesday would be great! Any particular time work better for you?"
click at [233, 198] on icon "Plane" at bounding box center [233, 196] width 7 height 7
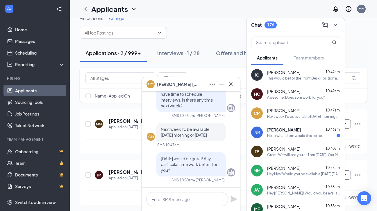
click at [296, 130] on div "Natalia Renda 10:46am" at bounding box center [303, 130] width 73 height 6
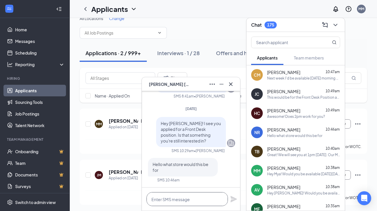
click at [182, 198] on textarea at bounding box center [186, 199] width 81 height 14
type textarea "H"
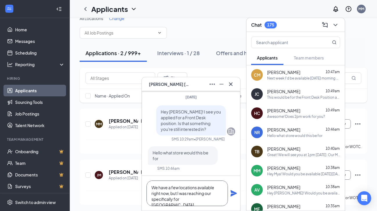
type textarea "We have a few locations available right now, but I was reaching our specificall…"
click at [231, 195] on icon "Plane" at bounding box center [233, 193] width 6 height 6
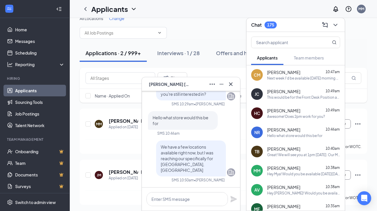
scroll to position [0, 0]
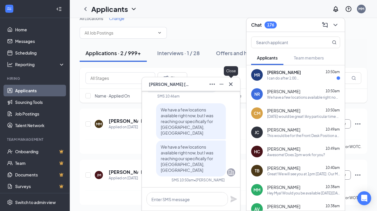
click at [230, 85] on icon "Cross" at bounding box center [230, 84] width 7 height 7
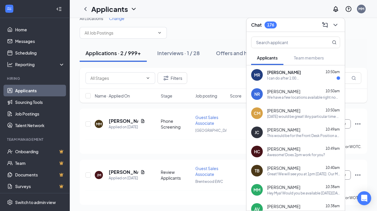
click at [285, 77] on div "I can do after 1:00..." at bounding box center [283, 78] width 32 height 5
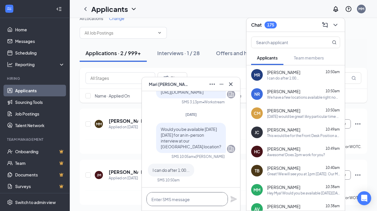
click at [176, 202] on textarea at bounding box center [186, 199] width 81 height 14
type textarea "Great! How is 2:30pm?"
click at [234, 200] on icon "Plane" at bounding box center [233, 199] width 6 height 6
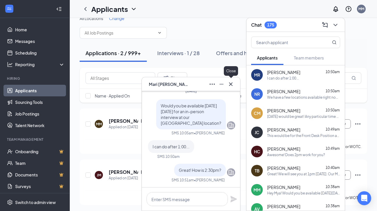
click at [232, 83] on icon "Cross" at bounding box center [230, 83] width 3 height 3
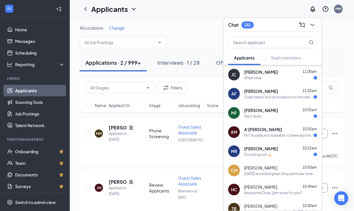
scroll to position [26, 0]
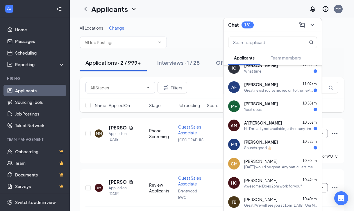
click at [268, 145] on div "Mari Reynolds 10:52am Sounds good 👍🏻" at bounding box center [280, 144] width 73 height 11
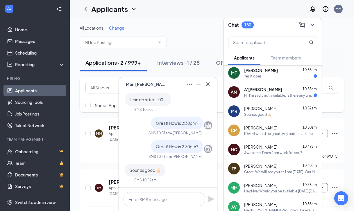
scroll to position [61, 0]
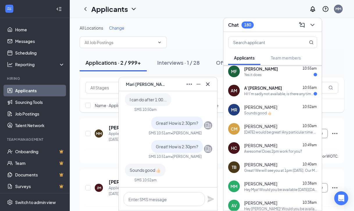
click at [270, 163] on span "[PERSON_NAME]" at bounding box center [260, 165] width 33 height 6
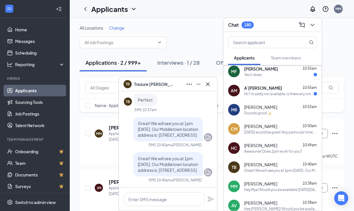
drag, startPoint x: 177, startPoint y: 171, endPoint x: 136, endPoint y: 146, distance: 47.7
click at [136, 152] on div "Great! We will see you at 1pm [DATE]. Our Middletown location address is: [STRE…" at bounding box center [168, 164] width 70 height 24
copy span "Great! We will see you at 1pm [DATE]. Our Middletown location address is: [STRE…"
click at [208, 85] on icon "Cross" at bounding box center [207, 83] width 3 height 3
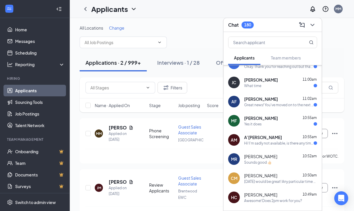
scroll to position [0, 0]
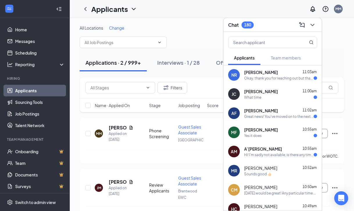
click at [260, 172] on div "Sounds good 👍🏻" at bounding box center [258, 174] width 28 height 5
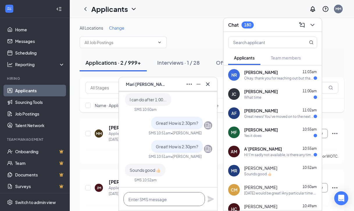
click at [134, 199] on textarea at bounding box center [163, 199] width 81 height 14
paste textarea "Great! We will see you at 1pm [DATE]. Our Middletown location address is: [STRE…"
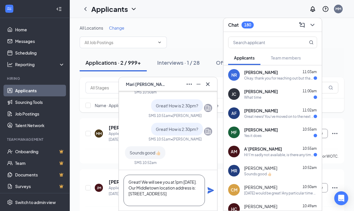
click at [176, 182] on textarea "Great! We will see you at 1pm [DATE]. Our Middletown location address is: [STRE…" at bounding box center [163, 190] width 81 height 31
type textarea "Great! We will see you at 2:30pm tomorrow, 8/28. Our Middletown location addres…"
click at [210, 191] on icon "Plane" at bounding box center [210, 190] width 6 height 6
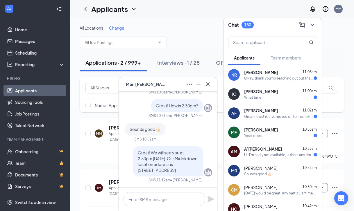
click at [333, 47] on div "All Locations Change" at bounding box center [212, 36] width 264 height 23
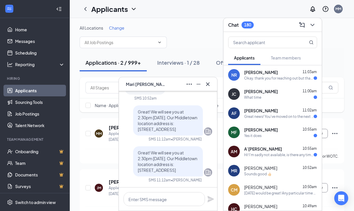
click at [313, 25] on icon "ChevronDown" at bounding box center [312, 24] width 7 height 7
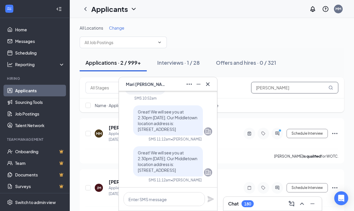
click at [295, 89] on input "[PERSON_NAME]" at bounding box center [294, 88] width 87 height 12
type input "reynolds"
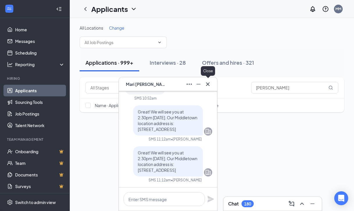
click at [209, 84] on icon "Cross" at bounding box center [207, 84] width 7 height 7
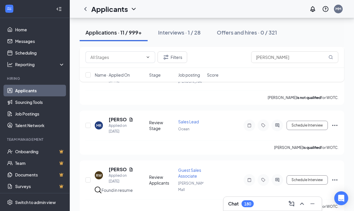
scroll to position [181, 0]
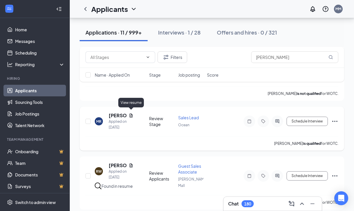
click at [131, 114] on icon "Document" at bounding box center [130, 116] width 3 height 4
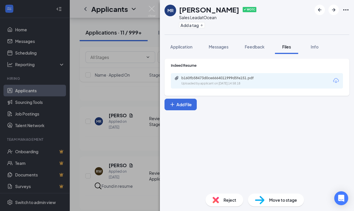
click at [259, 82] on div "Uploaded by applicant on Aug 21, 2025 at 14:58:18" at bounding box center [224, 83] width 87 height 5
click at [281, 203] on div "Move to stage" at bounding box center [276, 200] width 56 height 13
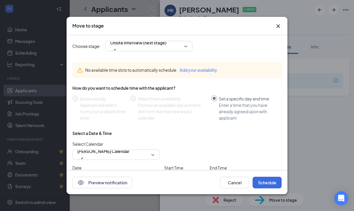
scroll to position [1, 0]
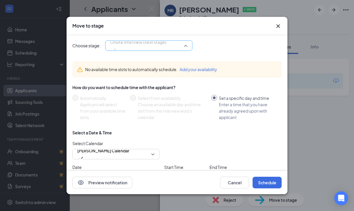
click at [150, 46] on span "Onsite Interview (next stage)" at bounding box center [138, 42] width 56 height 9
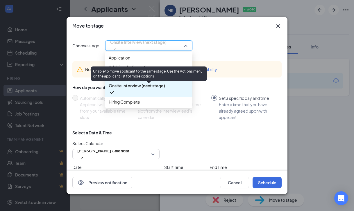
click at [165, 80] on span "Review Stage (current stage)" at bounding box center [149, 76] width 80 height 6
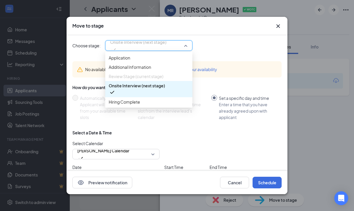
click at [222, 136] on div "Select a Date & Time Select Calendar Mindy Morris's Calendar Date Aug 27, 2025 …" at bounding box center [176, 159] width 209 height 59
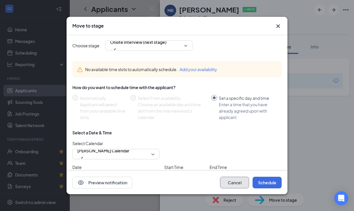
click at [233, 185] on button "Cancel" at bounding box center [234, 183] width 29 height 12
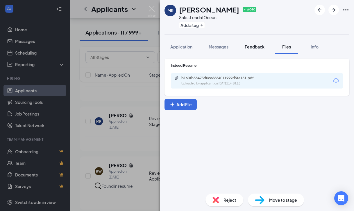
click at [254, 44] on button "Feedback" at bounding box center [254, 46] width 31 height 15
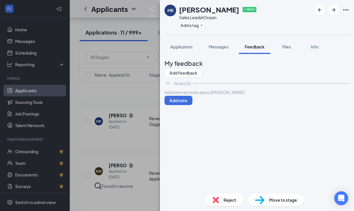
click at [212, 96] on div at bounding box center [257, 92] width 184 height 6
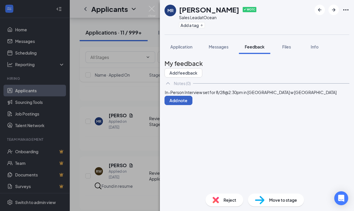
click at [192, 105] on button "Add note" at bounding box center [178, 100] width 28 height 9
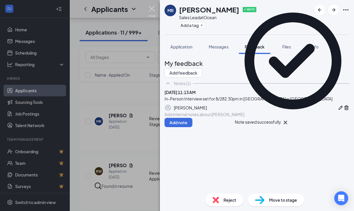
click at [153, 9] on img at bounding box center [151, 11] width 7 height 11
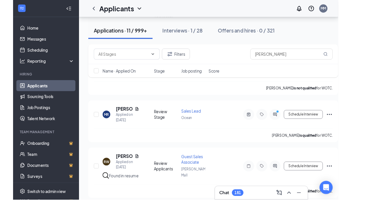
scroll to position [181, 0]
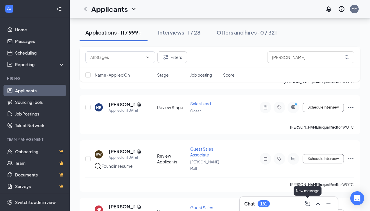
click at [287, 205] on div "Chat 181" at bounding box center [288, 203] width 89 height 9
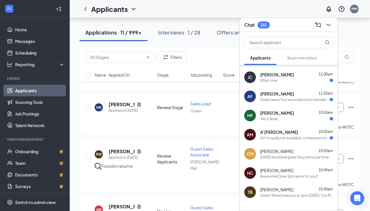
scroll to position [58, 0]
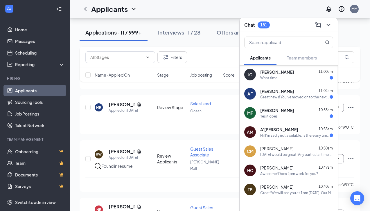
click at [289, 133] on div "Hi! I'm sadly not available, is there any times in September I can attend?" at bounding box center [294, 135] width 69 height 5
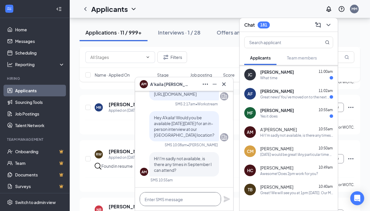
click at [187, 199] on textarea at bounding box center [180, 199] width 81 height 14
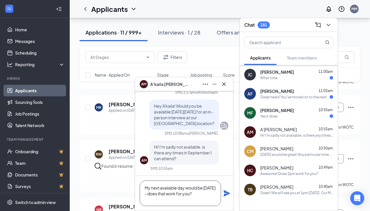
type textarea "My next available day would be Wednesday September 3rd - does that work for you?"
click at [227, 193] on icon "Plane" at bounding box center [227, 193] width 6 height 6
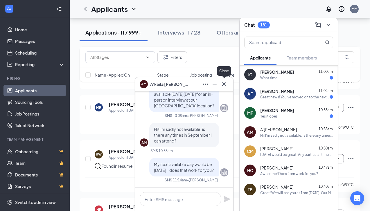
click at [224, 84] on icon "Cross" at bounding box center [223, 83] width 3 height 3
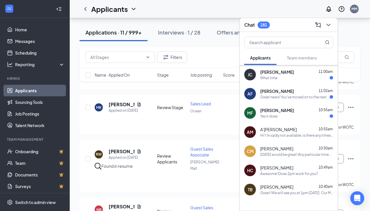
click at [299, 115] on div "Yes it does" at bounding box center [296, 116] width 73 height 5
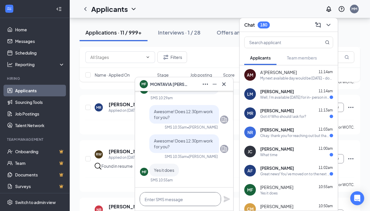
click at [163, 199] on textarea at bounding box center [180, 199] width 81 height 14
paste textarea "Great! We will see you at 1pm [DATE]. Our Middletown location address is: [STRE…"
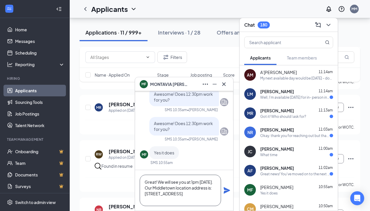
click at [192, 181] on textarea "Great! We will see you at 1pm [DATE]. Our Middletown location address is: [STRE…" at bounding box center [180, 190] width 81 height 31
type textarea "Great! We will see you at 12:30pm tomorrow, 8/28. Our Middletown location addre…"
click at [226, 189] on icon "Plane" at bounding box center [227, 190] width 6 height 6
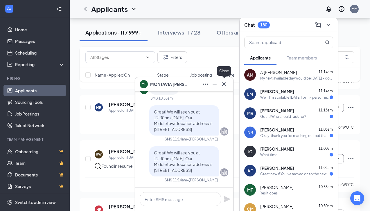
click at [224, 83] on icon "Cross" at bounding box center [223, 84] width 7 height 7
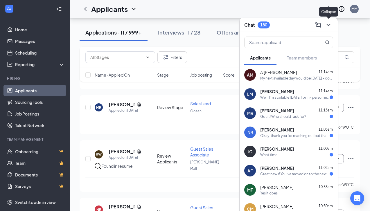
click at [329, 24] on icon "ChevronDown" at bounding box center [328, 24] width 7 height 7
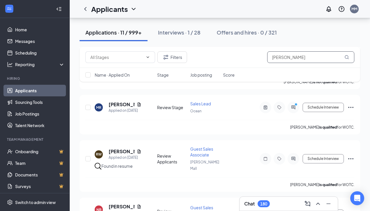
click at [306, 56] on input "reynolds" at bounding box center [310, 57] width 87 height 12
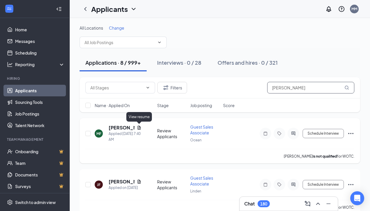
type input "fleming"
click at [139, 127] on icon "Document" at bounding box center [139, 127] width 5 height 5
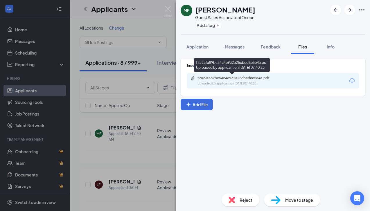
click at [241, 79] on div "f2a23fa89bc54c4e932a25cbed8e5e4a.pdf" at bounding box center [237, 78] width 81 height 5
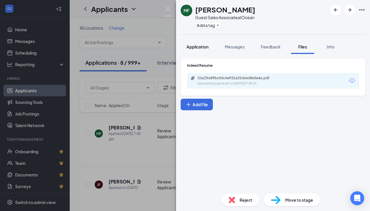
click at [202, 47] on span "Application" at bounding box center [197, 46] width 22 height 5
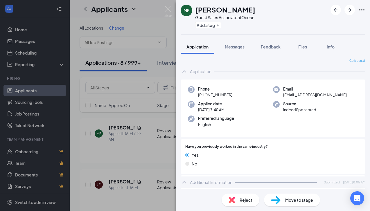
click at [296, 202] on span "Move to stage" at bounding box center [299, 200] width 28 height 6
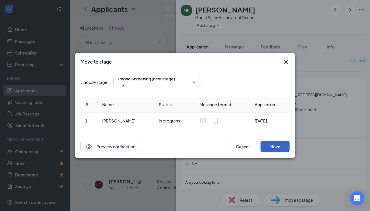
click at [283, 148] on button "Move" at bounding box center [274, 147] width 29 height 12
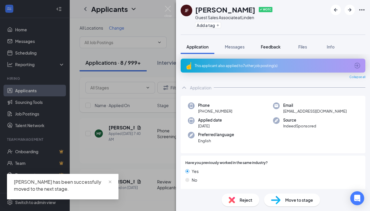
click at [272, 42] on button "Feedback" at bounding box center [270, 46] width 31 height 15
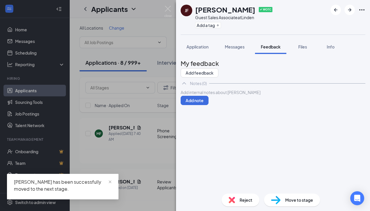
click at [256, 96] on div at bounding box center [273, 92] width 184 height 6
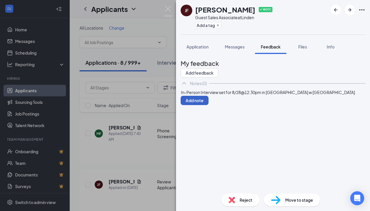
click at [208, 105] on button "Add note" at bounding box center [195, 100] width 28 height 9
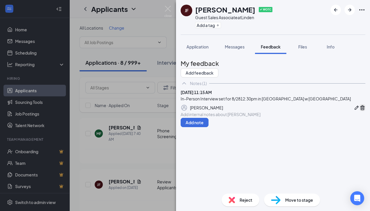
click at [359, 111] on icon "Trash" at bounding box center [362, 108] width 6 height 6
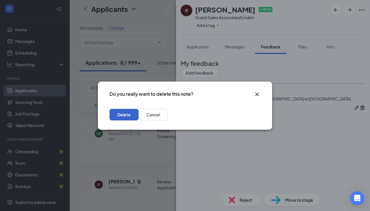
click at [138, 116] on button "Delete" at bounding box center [123, 115] width 29 height 12
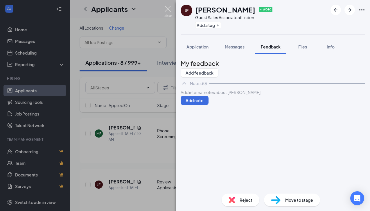
click at [168, 8] on img at bounding box center [167, 11] width 7 height 11
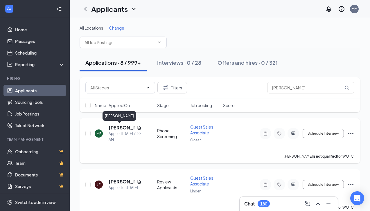
click at [123, 130] on h5 "[PERSON_NAME]" at bounding box center [122, 128] width 26 height 6
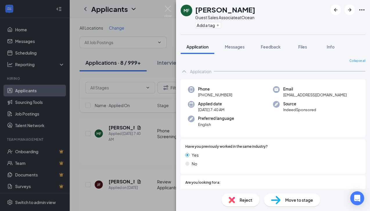
click at [286, 202] on span "Move to stage" at bounding box center [299, 200] width 28 height 6
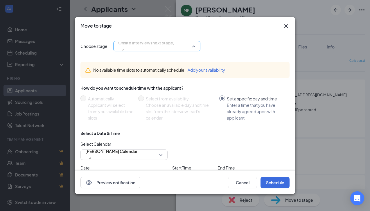
click at [174, 47] on span "Onsite Interview (next stage)" at bounding box center [146, 46] width 56 height 16
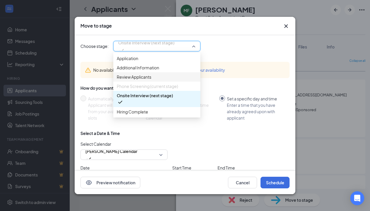
scroll to position [6, 0]
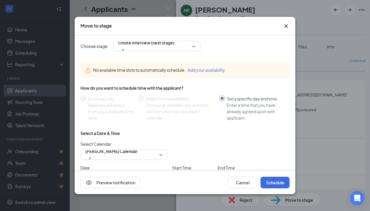
click at [250, 62] on div "No available time slots to automatically schedule. Add your availability" at bounding box center [184, 70] width 209 height 16
click at [287, 25] on icon "Cross" at bounding box center [285, 26] width 7 height 7
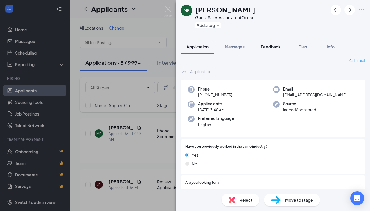
click at [270, 48] on span "Feedback" at bounding box center [271, 46] width 20 height 5
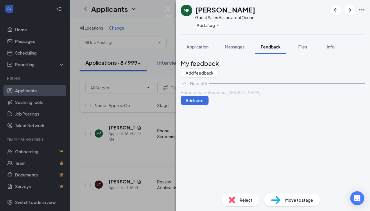
click at [220, 96] on div at bounding box center [273, 92] width 184 height 6
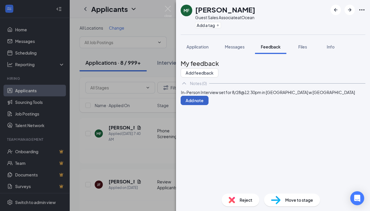
click at [208, 105] on button "Add note" at bounding box center [195, 100] width 28 height 9
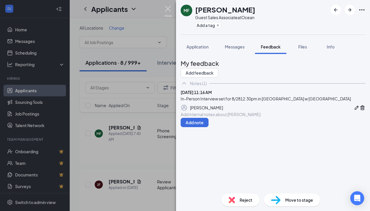
click at [171, 8] on img at bounding box center [167, 11] width 7 height 11
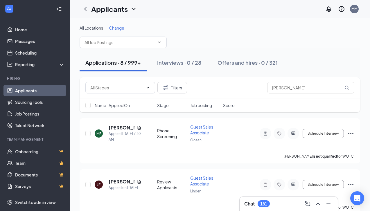
click at [287, 206] on div "Chat 181" at bounding box center [288, 203] width 89 height 9
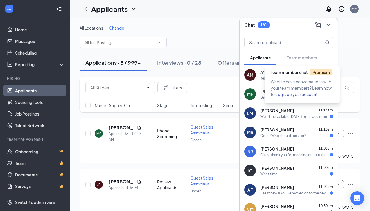
click at [286, 79] on span "Want to have conversations with your team members? Learn how to upgrade your ac…" at bounding box center [301, 88] width 61 height 18
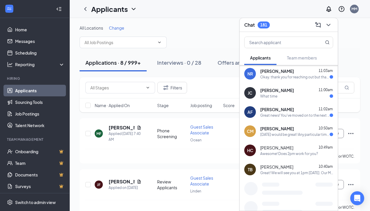
scroll to position [80, 0]
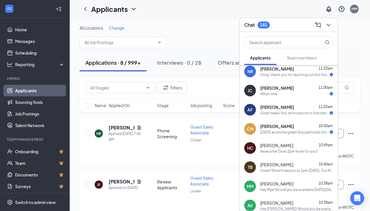
click at [298, 132] on div "Wednesday would be great! Any particular time work better for you?" at bounding box center [294, 132] width 69 height 5
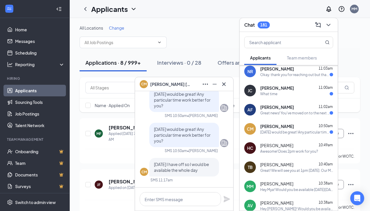
scroll to position [0, 0]
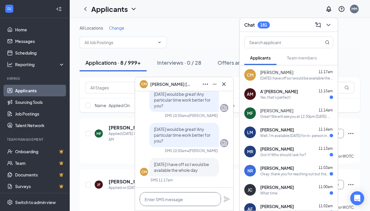
click at [184, 199] on textarea at bounding box center [180, 199] width 81 height 14
type textarea "G"
type textarea "How is 12pm?"
click at [227, 198] on icon "Plane" at bounding box center [227, 199] width 6 height 6
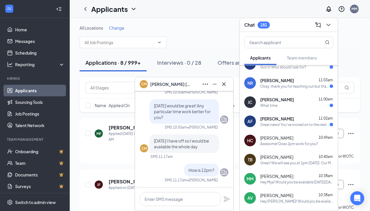
scroll to position [89, 0]
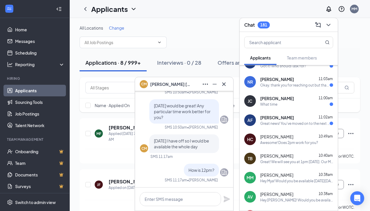
click at [296, 122] on div "Great news! You've moved on to the next stage of the application. We have a few…" at bounding box center [294, 123] width 69 height 5
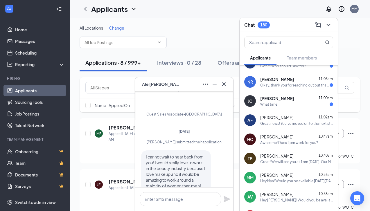
scroll to position [-80, 0]
click at [223, 84] on icon "Cross" at bounding box center [223, 83] width 3 height 3
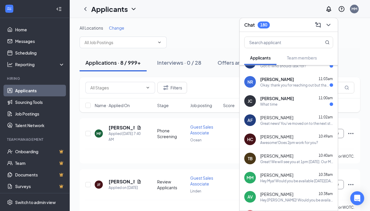
click at [292, 102] on div "What time" at bounding box center [296, 104] width 73 height 5
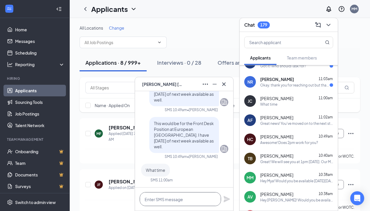
click at [180, 201] on textarea at bounding box center [180, 199] width 81 height 14
type textarea "Does 12:30pm work for you?"
click at [226, 198] on icon "Plane" at bounding box center [227, 199] width 6 height 6
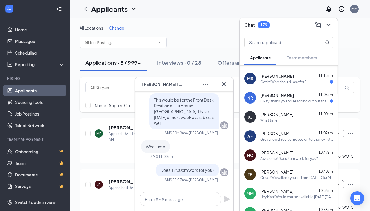
scroll to position [68, 0]
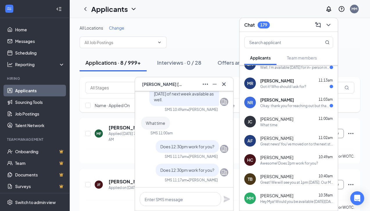
click at [284, 104] on div "Okay. thank you for reaching out but that area is a bit far for me. Thank you." at bounding box center [294, 105] width 69 height 5
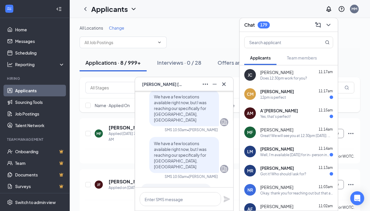
scroll to position [0, 0]
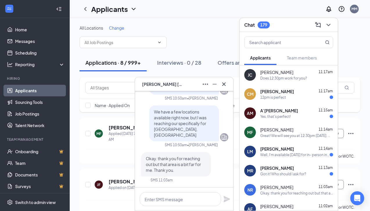
click at [163, 83] on span "Natalia Renda" at bounding box center [162, 84] width 41 height 6
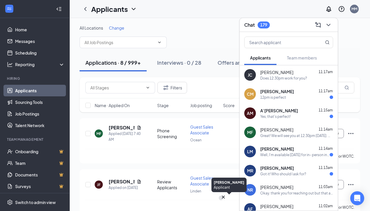
click at [224, 199] on div "NR" at bounding box center [221, 198] width 5 height 5
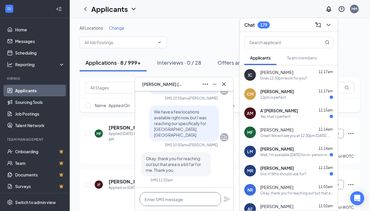
click at [170, 204] on textarea at bounding box center [180, 199] width 81 height 14
type textarea "W"
click at [331, 26] on icon "ChevronDown" at bounding box center [328, 24] width 7 height 7
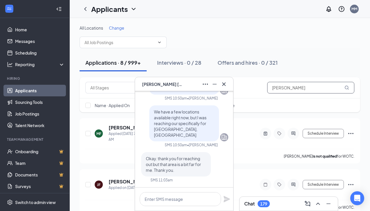
drag, startPoint x: 293, startPoint y: 89, endPoint x: 225, endPoint y: 86, distance: 68.6
type input "Renda"
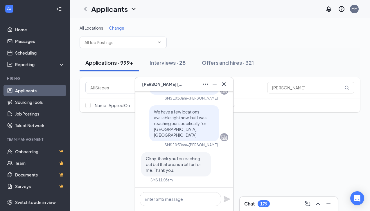
click at [293, 59] on div "Applications · 999+ Interviews · 28 Offers and hires · 321" at bounding box center [220, 62] width 280 height 17
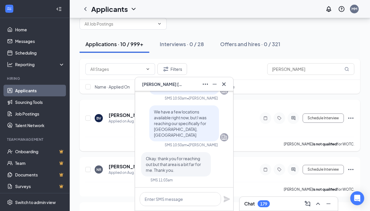
scroll to position [24, 0]
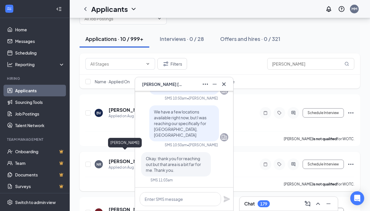
click at [118, 158] on h5 "[PERSON_NAME]" at bounding box center [122, 161] width 26 height 6
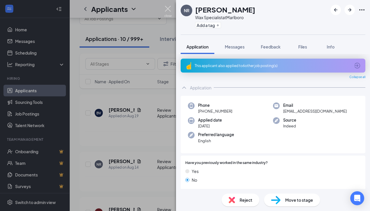
click at [168, 8] on img at bounding box center [167, 11] width 7 height 11
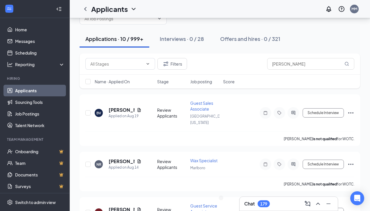
click at [290, 206] on div "Chat 179" at bounding box center [288, 203] width 89 height 9
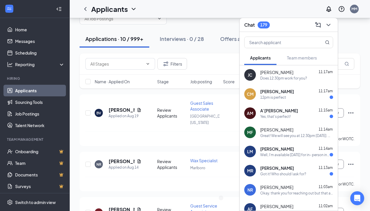
scroll to position [23, 0]
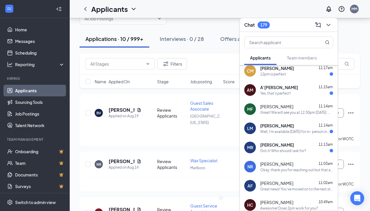
click at [278, 167] on span "[PERSON_NAME]" at bounding box center [276, 164] width 33 height 6
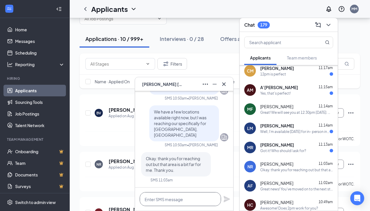
click at [170, 199] on textarea at bounding box center [180, 199] width 81 height 14
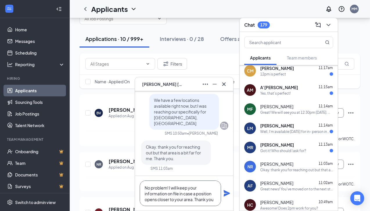
type textarea "No problem! I will keep your information on file in case a position opens close…"
click at [228, 192] on icon "Plane" at bounding box center [227, 193] width 6 height 6
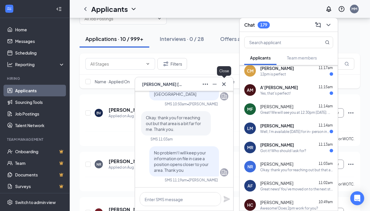
click at [225, 84] on icon "Cross" at bounding box center [223, 84] width 7 height 7
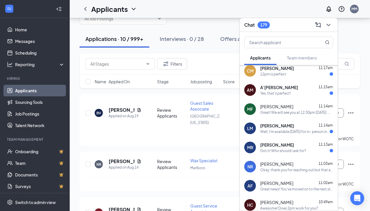
click at [293, 152] on div "Got it! Who should I ask for?" at bounding box center [283, 150] width 46 height 5
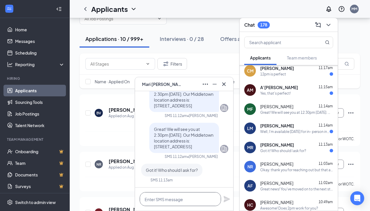
click at [195, 200] on textarea at bounding box center [180, 199] width 81 height 14
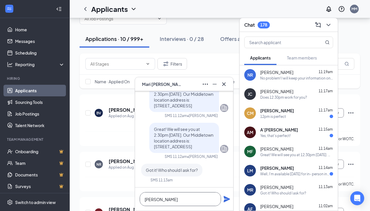
click at [144, 199] on textarea "[PERSON_NAME]" at bounding box center [180, 199] width 81 height 14
click at [187, 199] on textarea "[PERSON_NAME]" at bounding box center [180, 199] width 81 height 14
type textarea "Meghan McNamee :)"
click at [228, 200] on icon "Plane" at bounding box center [227, 199] width 6 height 6
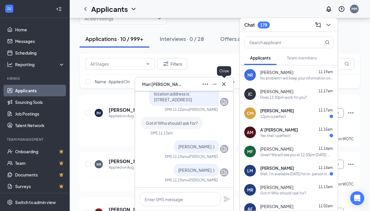
click at [226, 82] on icon "Cross" at bounding box center [223, 84] width 7 height 7
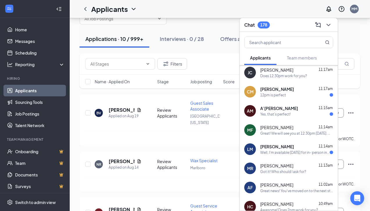
scroll to position [18, 0]
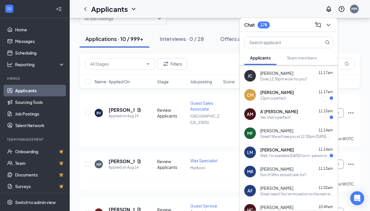
click at [296, 157] on div "Well, I'm available on Monday for in- person interview" at bounding box center [294, 155] width 69 height 5
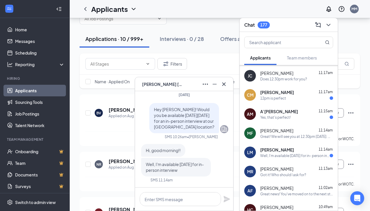
scroll to position [0, 0]
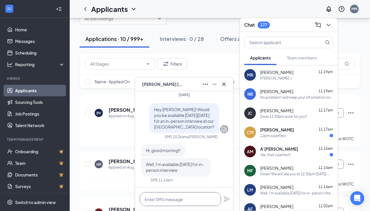
click at [176, 201] on textarea at bounding box center [180, 199] width 81 height 14
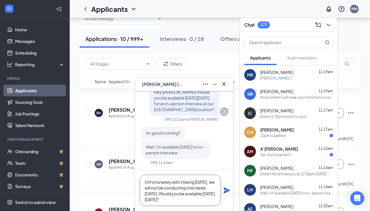
type textarea "Unfortunately with it being Labor Day, we will not be conducting interviews on …"
click at [226, 190] on icon "Plane" at bounding box center [227, 190] width 6 height 6
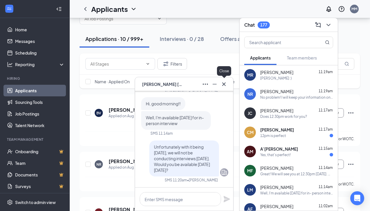
click at [225, 83] on icon "Cross" at bounding box center [223, 83] width 3 height 3
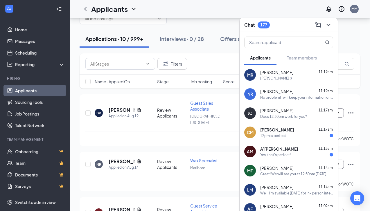
click at [295, 153] on div "Yes, that's perfect!" at bounding box center [296, 154] width 73 height 5
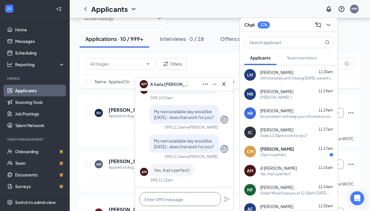
click at [175, 203] on textarea at bounding box center [180, 199] width 81 height 14
click at [175, 199] on textarea at bounding box center [180, 199] width 81 height 14
type textarea "Awesome!! Does 1pm work for you?"
click at [228, 202] on icon "Plane" at bounding box center [226, 199] width 7 height 7
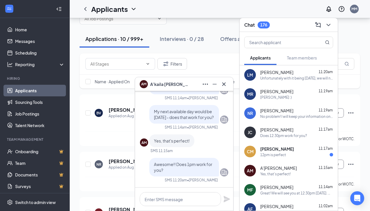
click at [294, 154] on div "12pm is perfect" at bounding box center [296, 154] width 73 height 5
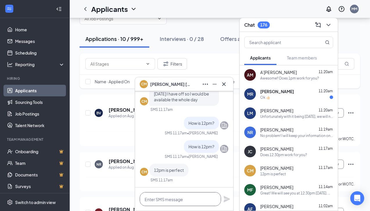
click at [169, 198] on textarea at bounding box center [180, 199] width 81 height 14
paste textarea "Great! We will see you at 1pm [DATE]. Our Middletown location address is: [STRE…"
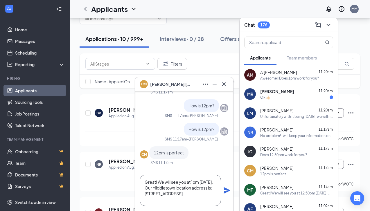
click at [158, 188] on textarea "Great! We will see you at 1pm [DATE]. Our Middletown location address is: [STRE…" at bounding box center [180, 190] width 81 height 31
click at [191, 182] on textarea "Great! We will see you at 1pm, 8/28. Our Middletown location address is: 1411 N…" at bounding box center [180, 190] width 81 height 31
click at [204, 183] on textarea "Great! We will see you at 12pm, 8/28. Our Middletown location address is: 1411 …" at bounding box center [180, 190] width 81 height 31
type textarea "Great! We will see you at 12pm, 9/3. Our Middletown location address is: 1411 N…"
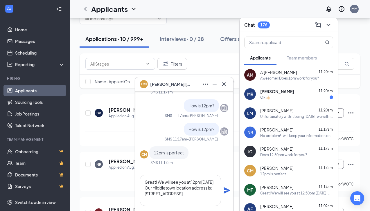
click at [224, 191] on icon "Plane" at bounding box center [227, 190] width 6 height 6
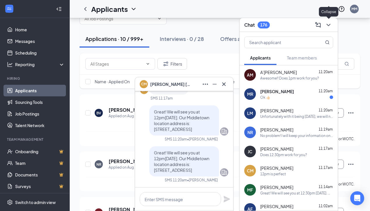
click at [327, 26] on icon "ChevronDown" at bounding box center [328, 24] width 7 height 7
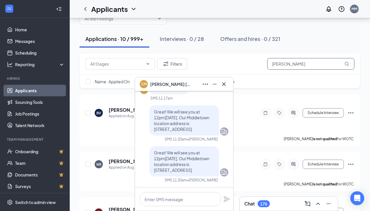
click at [305, 63] on input "Renda" at bounding box center [310, 64] width 87 height 12
type input "[PERSON_NAME]"
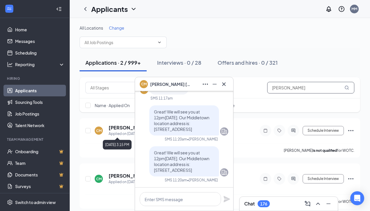
scroll to position [4, 0]
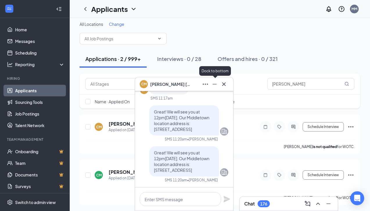
click at [213, 84] on icon "Minimize" at bounding box center [215, 84] width 4 height 1
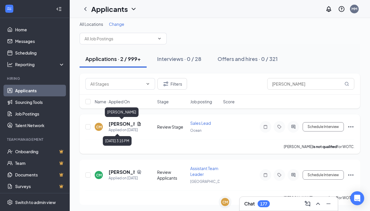
click at [120, 125] on h5 "[PERSON_NAME]" at bounding box center [122, 124] width 26 height 6
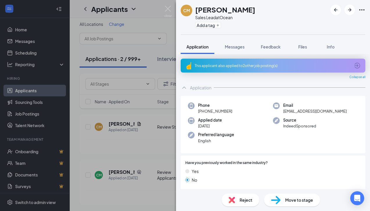
click at [288, 202] on span "Move to stage" at bounding box center [299, 200] width 28 height 6
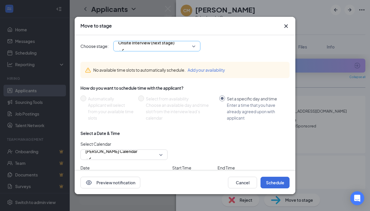
click at [147, 47] on span "Onsite Interview (next stage)" at bounding box center [146, 42] width 56 height 9
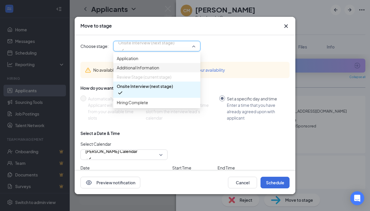
click at [226, 48] on div "Choose stage: Onsite Interview (next stage) 3662151 3662152 3662150 Application…" at bounding box center [184, 46] width 209 height 10
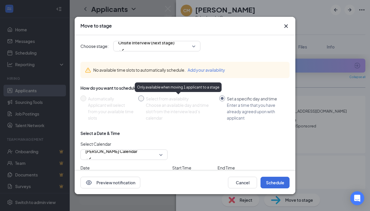
scroll to position [28, 0]
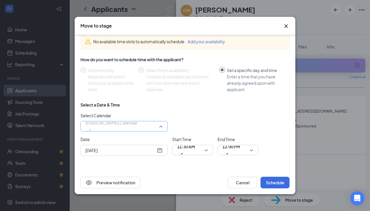
click at [137, 125] on span "Mindy Morris's Calendar" at bounding box center [111, 126] width 52 height 16
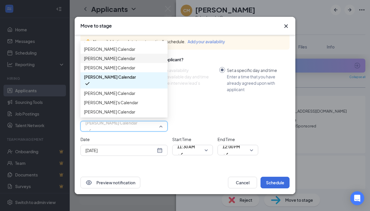
click at [122, 62] on span "Meghan McNamee's Calendar" at bounding box center [109, 58] width 51 height 6
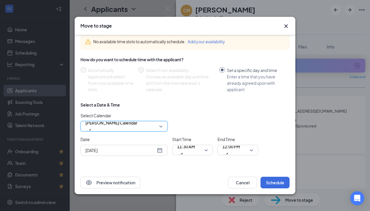
click at [161, 148] on div "Aug 27, 2025" at bounding box center [123, 150] width 77 height 6
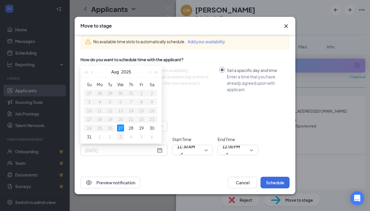
type input "Sep 3, 2025"
click at [120, 138] on div "3" at bounding box center [120, 136] width 7 height 7
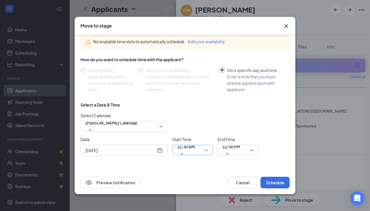
click at [207, 149] on span "11:30 AM" at bounding box center [192, 150] width 31 height 9
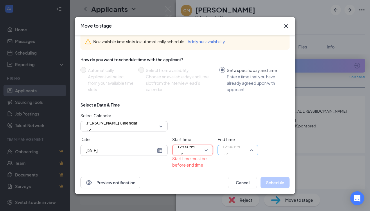
click at [249, 150] on span "12:00 PM" at bounding box center [237, 150] width 31 height 9
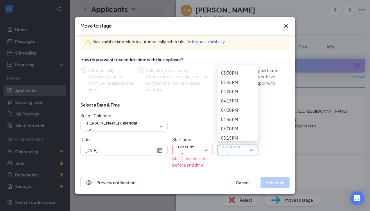
scroll to position [609, 0]
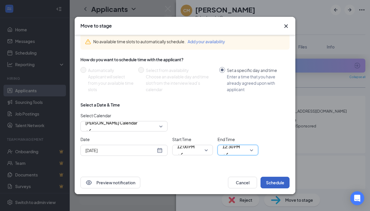
click at [279, 183] on button "Schedule" at bounding box center [274, 183] width 29 height 12
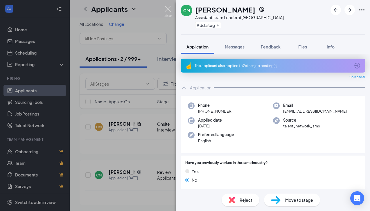
click at [169, 7] on img at bounding box center [167, 11] width 7 height 11
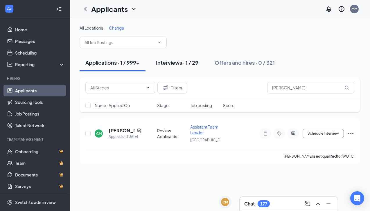
click at [165, 63] on div "Interviews · 1 / 29" at bounding box center [177, 62] width 42 height 7
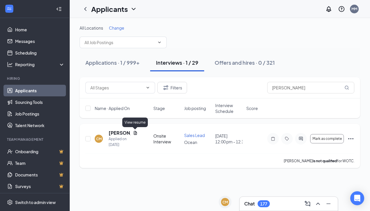
click at [134, 133] on icon "Document" at bounding box center [135, 133] width 5 height 5
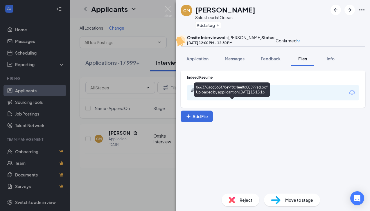
click at [237, 92] on div "066376acd565f78e9f8c4ee8d00599ad.pdf" at bounding box center [237, 90] width 81 height 5
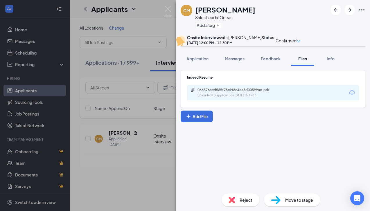
click at [304, 202] on span "Move to stage" at bounding box center [299, 200] width 28 height 6
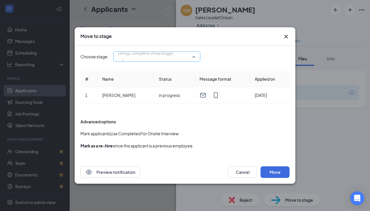
click at [157, 57] on span "Hiring Complete (final stage)" at bounding box center [145, 53] width 55 height 9
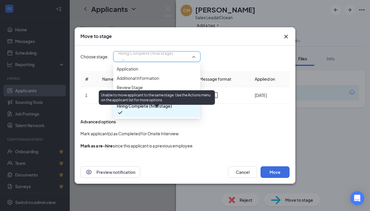
click at [175, 100] on span "Onsite Interview (current stage)" at bounding box center [147, 96] width 60 height 6
click at [244, 128] on form "Advanced options Mark applicant(s) as Completed for Onsite Interview Mark as a …" at bounding box center [184, 134] width 209 height 42
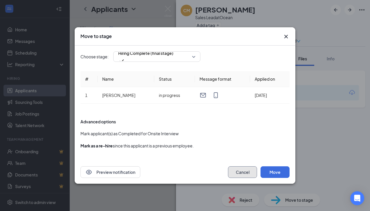
click at [244, 173] on button "Cancel" at bounding box center [242, 172] width 29 height 12
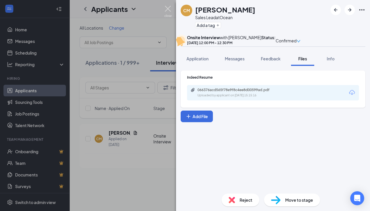
click at [170, 9] on img at bounding box center [167, 11] width 7 height 11
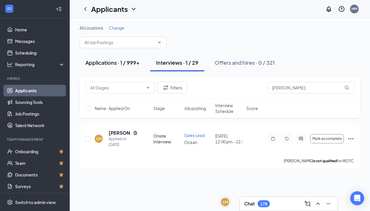
click at [114, 68] on button "Applications · 1 / 999+" at bounding box center [113, 62] width 66 height 17
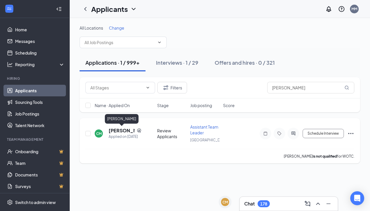
click at [121, 131] on h5 "[PERSON_NAME]" at bounding box center [122, 130] width 26 height 6
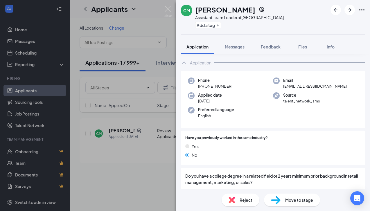
scroll to position [27, 0]
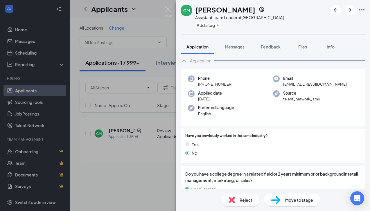
click at [249, 203] on span "Reject" at bounding box center [246, 200] width 13 height 6
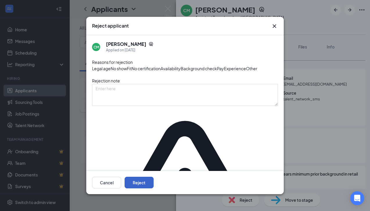
click at [154, 183] on button "Reject" at bounding box center [139, 183] width 29 height 12
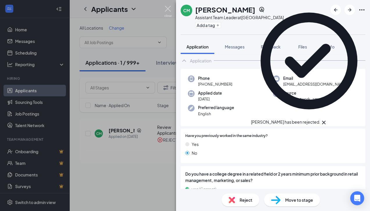
click at [170, 8] on img at bounding box center [167, 11] width 7 height 11
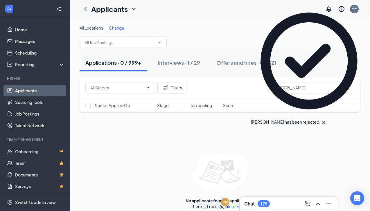
click at [325, 121] on icon "Cross" at bounding box center [323, 122] width 3 height 3
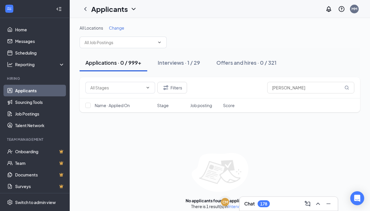
click at [281, 207] on div "Chat 178" at bounding box center [288, 203] width 89 height 9
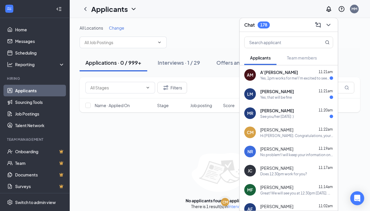
click at [291, 116] on div "See you/her tomorrow :)" at bounding box center [277, 116] width 34 height 5
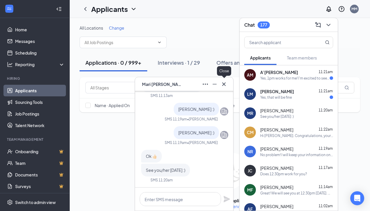
click at [226, 84] on icon "Cross" at bounding box center [223, 84] width 7 height 7
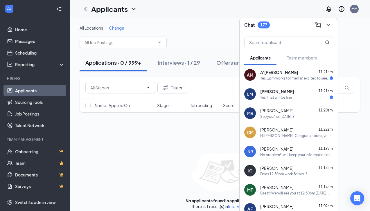
click at [300, 100] on div "LM lourdes Morel 11:21am Yes, that will be fine" at bounding box center [289, 93] width 98 height 19
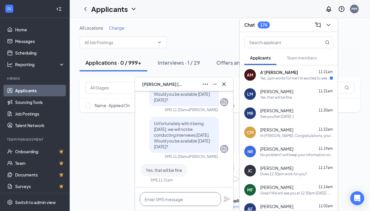
click at [176, 200] on textarea at bounding box center [180, 199] width 81 height 14
type textarea "Great - does 1:30pm work for you?"
click at [225, 201] on icon "Plane" at bounding box center [227, 199] width 6 height 6
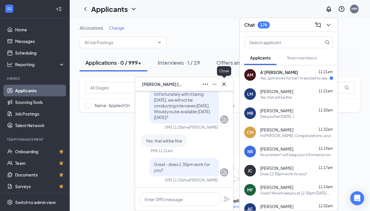
click at [225, 84] on icon "Cross" at bounding box center [223, 84] width 7 height 7
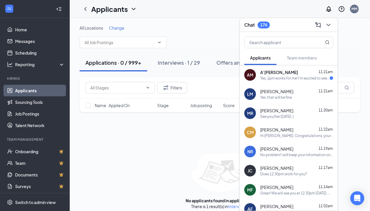
click at [298, 74] on div "A’kaila Mallory 11:21am" at bounding box center [296, 72] width 73 height 6
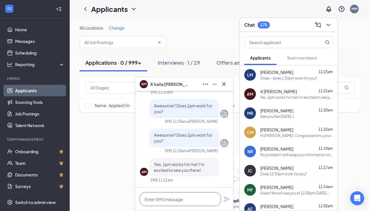
click at [180, 203] on textarea at bounding box center [180, 199] width 81 height 14
paste textarea "Great! We will see you at 1pm [DATE]. Our Middletown location address is: [STRE…"
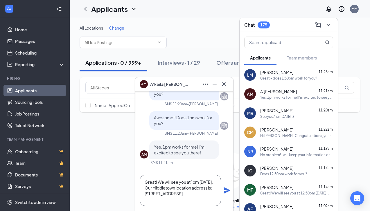
click at [159, 189] on textarea "Great! We will see you at 1pm [DATE]. Our Middletown location address is: [STRE…" at bounding box center [180, 190] width 81 height 31
click at [192, 182] on textarea "Great! We will see you at 1pm 8/28. Our Middletown location address is: 1411 NJ…" at bounding box center [180, 190] width 81 height 31
click at [201, 182] on textarea "Great! We will see you at 1pm 8/28. Our Middletown location address is: 1411 NJ…" at bounding box center [180, 190] width 81 height 31
click at [177, 200] on textarea "Great! We will see you at 1pm 9/3. Our Middletown location address is: 1411 NJ-…" at bounding box center [180, 190] width 81 height 31
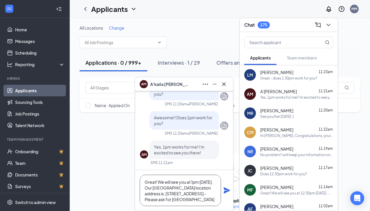
type textarea "Great! We will see you at 1pm 9/3. Our Middletown location address is: 1411 NJ-…"
click at [226, 190] on icon "Plane" at bounding box center [227, 190] width 6 height 6
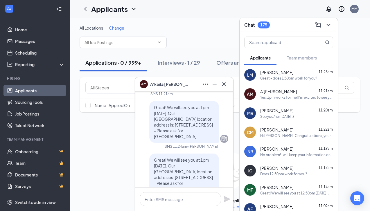
scroll to position [-8, 0]
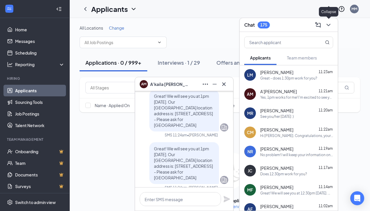
click at [328, 26] on icon "ChevronDown" at bounding box center [328, 25] width 4 height 2
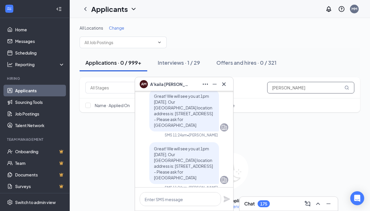
click at [297, 88] on input "[PERSON_NAME]" at bounding box center [310, 88] width 87 height 12
type input "Mallory"
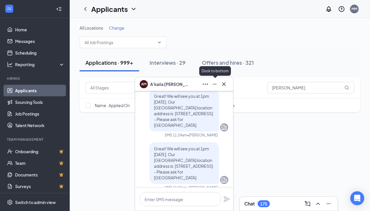
click at [215, 85] on icon "Minimize" at bounding box center [214, 84] width 7 height 7
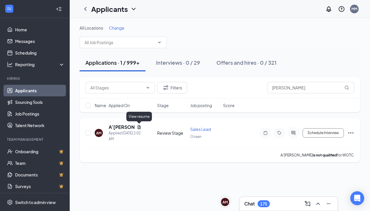
click at [138, 127] on icon "Document" at bounding box center [139, 127] width 5 height 5
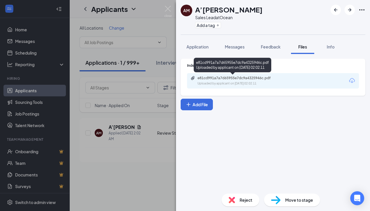
click at [235, 77] on div "e81cd991a7a7d65955e7dc9a4325946c.pdf" at bounding box center [237, 78] width 81 height 5
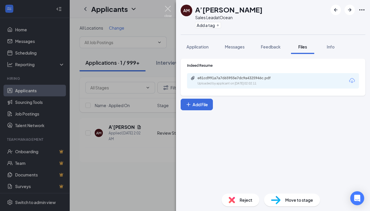
click at [168, 10] on img at bounding box center [167, 11] width 7 height 11
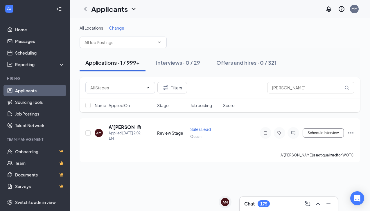
click at [282, 205] on div "Chat 175" at bounding box center [288, 203] width 89 height 9
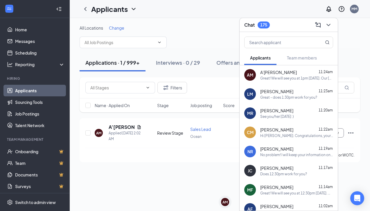
click at [332, 26] on button at bounding box center [328, 24] width 9 height 9
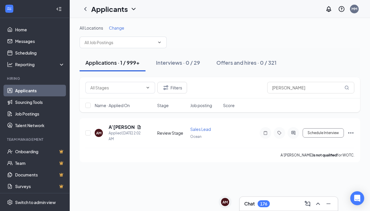
click at [292, 203] on div "Chat 176" at bounding box center [288, 203] width 89 height 9
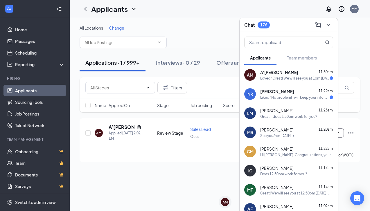
click at [297, 98] on div "Liked “No problem! I will keep your information on file in case a position open…" at bounding box center [294, 97] width 69 height 5
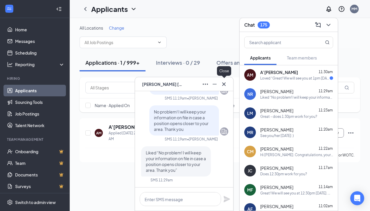
click at [226, 82] on icon "Cross" at bounding box center [223, 84] width 7 height 7
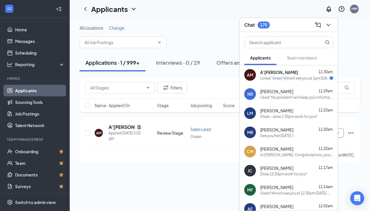
click at [305, 79] on div "Loved “Great! We will see you at 1pm 9/3. Our Middletown location address is: 1…" at bounding box center [294, 78] width 69 height 5
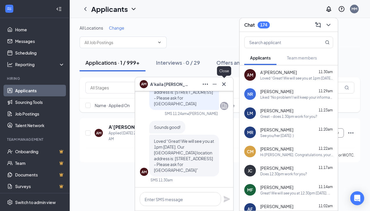
click at [225, 82] on icon "Cross" at bounding box center [223, 84] width 7 height 7
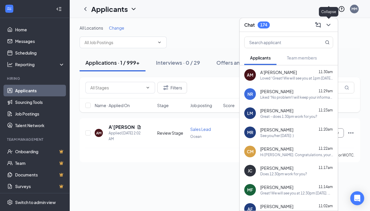
click at [326, 27] on icon "ChevronDown" at bounding box center [328, 24] width 7 height 7
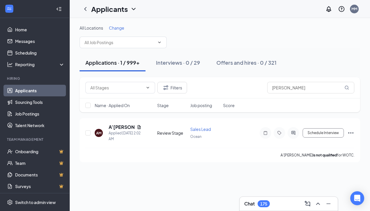
click at [275, 206] on div "Chat 175" at bounding box center [288, 203] width 89 height 9
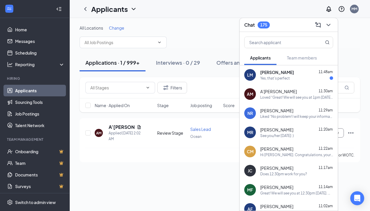
click at [294, 80] on div "Yes, that's perfect" at bounding box center [296, 78] width 73 height 5
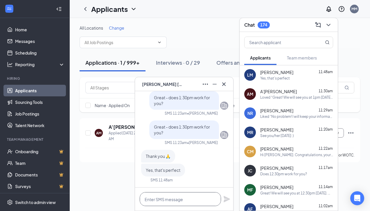
click at [178, 202] on textarea at bounding box center [180, 199] width 81 height 14
paste textarea "https://locations.waxcenter.com/nc/huntersville/huntersville-northcross-0181.ht…"
type textarea "https://locations.waxcenter.com/nc/huntersville/huntersville-northcross-0181.ht…"
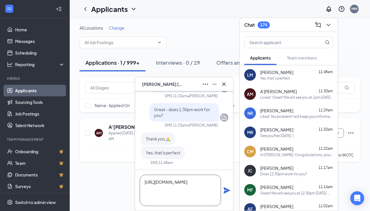
drag, startPoint x: 201, startPoint y: 201, endPoint x: 80, endPoint y: 132, distance: 138.9
click at [80, 132] on div "LM lourdes Morel LM lourdes Morel Applicant Guest Sales Associate • Ocean Tuesd…" at bounding box center [220, 114] width 300 height 193
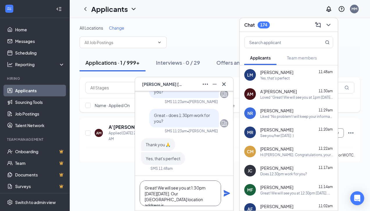
paste textarea "[STREET_ADDRESS]"
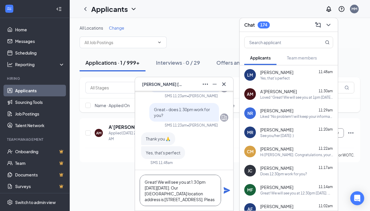
scroll to position [6, 0]
type textarea "Great! We will see you at 1:30pm next Wednesday 9/3. Our Middletown location ad…"
click at [226, 190] on icon "Plane" at bounding box center [227, 190] width 6 height 6
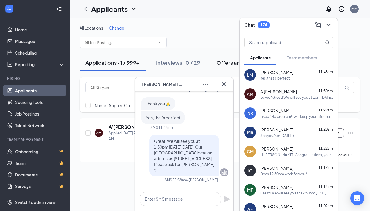
scroll to position [0, 0]
click at [330, 24] on icon "ChevronDown" at bounding box center [328, 25] width 4 height 2
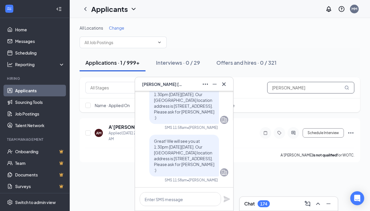
click at [311, 89] on input "Mallory" at bounding box center [310, 88] width 87 height 12
type input "Morel"
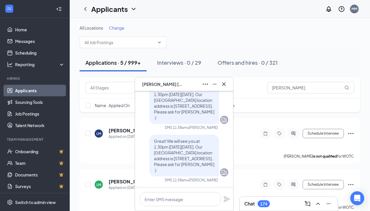
click at [300, 44] on div "All Locations Change" at bounding box center [220, 36] width 280 height 23
click at [222, 84] on icon "Cross" at bounding box center [223, 84] width 7 height 7
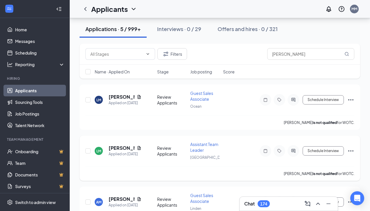
scroll to position [28, 0]
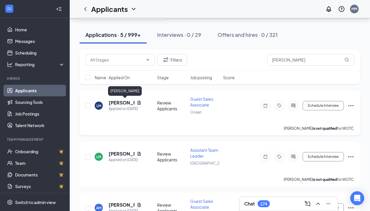
click at [117, 105] on h5 "[PERSON_NAME]" at bounding box center [122, 103] width 26 height 6
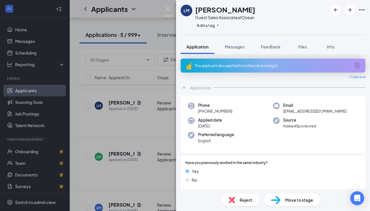
click at [290, 202] on span "Move to stage" at bounding box center [299, 200] width 28 height 6
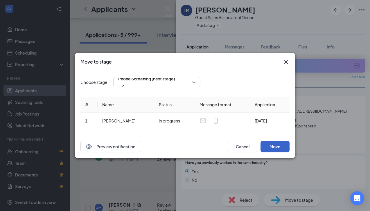
click at [277, 148] on button "Move" at bounding box center [274, 147] width 29 height 12
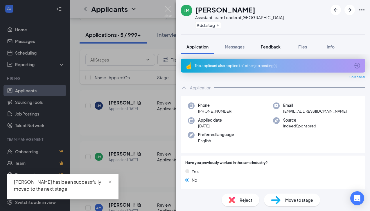
click at [273, 48] on span "Feedback" at bounding box center [271, 46] width 20 height 5
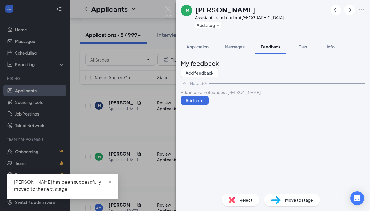
click at [220, 96] on div at bounding box center [273, 92] width 184 height 6
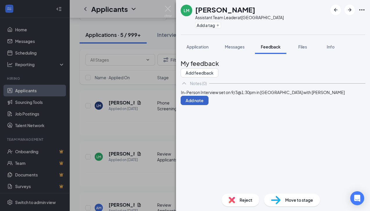
click at [208, 105] on button "Add note" at bounding box center [195, 100] width 28 height 9
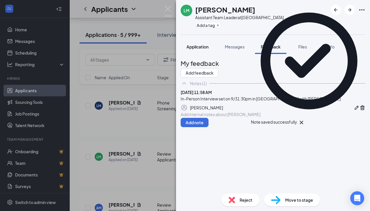
click at [199, 46] on span "Application" at bounding box center [197, 46] width 22 height 5
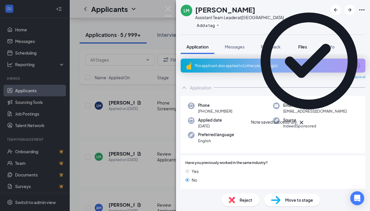
click at [306, 45] on span "Files" at bounding box center [302, 46] width 9 height 5
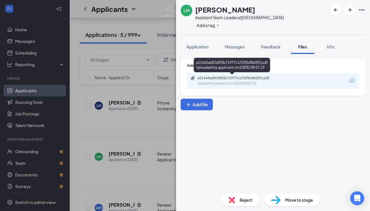
click at [229, 79] on div "a21665ad53d92b71977c1f32fb08d2f0.pdf" at bounding box center [237, 78] width 81 height 5
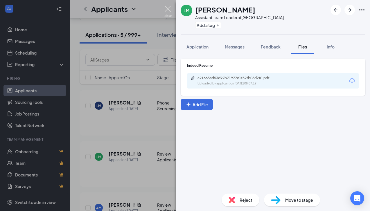
click at [169, 9] on img at bounding box center [167, 11] width 7 height 11
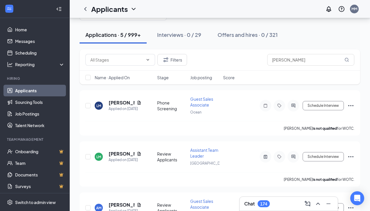
click at [285, 204] on div "Chat 174" at bounding box center [288, 203] width 89 height 9
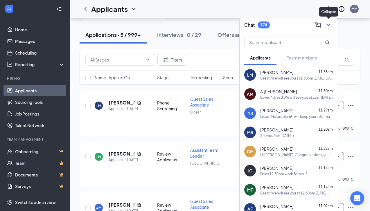
click at [331, 25] on icon "ChevronDown" at bounding box center [328, 24] width 7 height 7
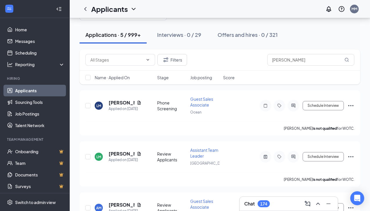
click at [278, 204] on div "Chat 174" at bounding box center [288, 203] width 89 height 9
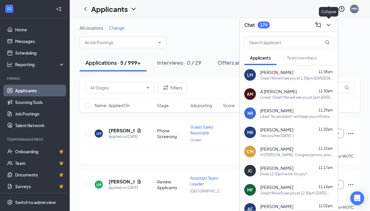
click at [331, 25] on icon "ChevronDown" at bounding box center [328, 24] width 7 height 7
